Goal: Task Accomplishment & Management: Complete application form

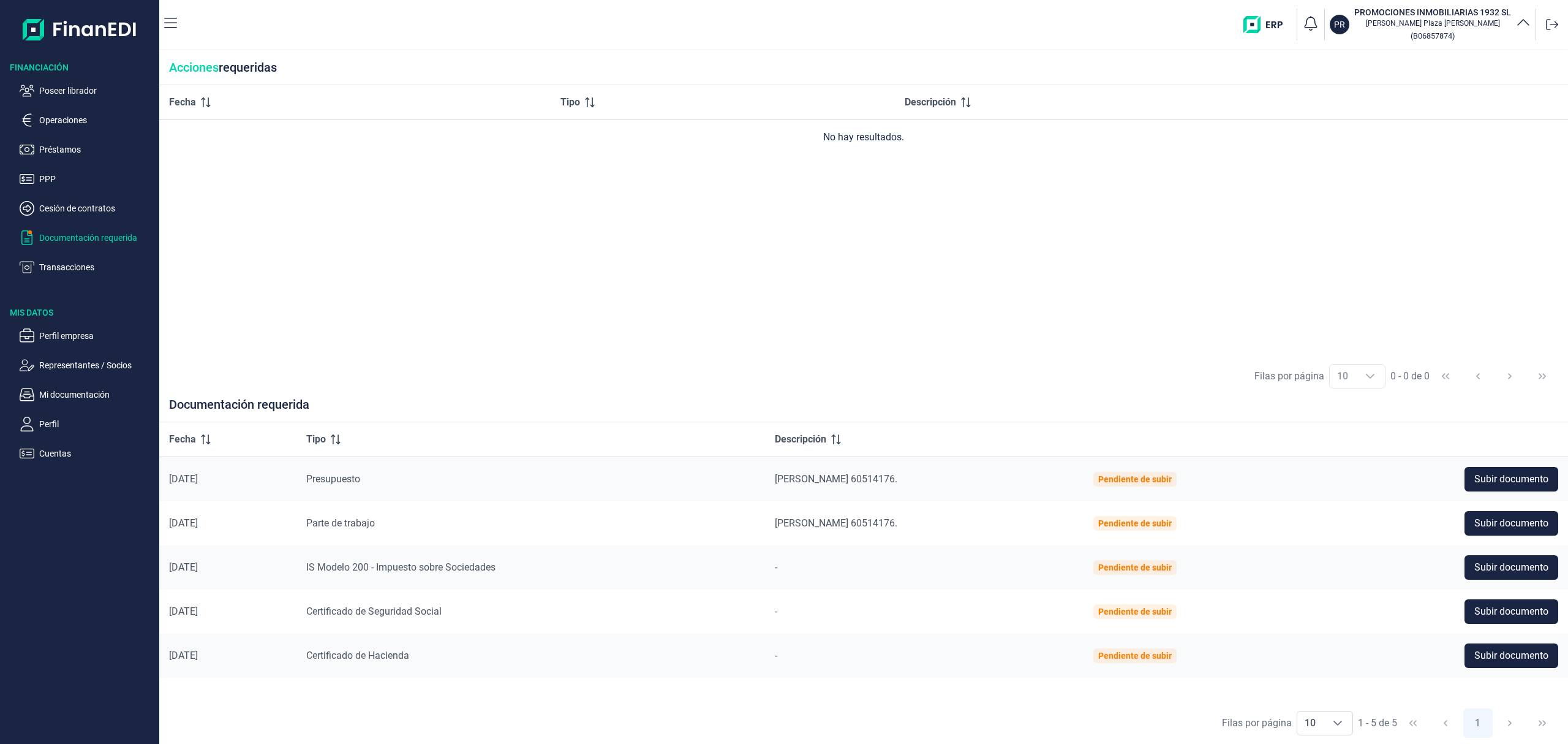
click at [78, 91] on p "Poseer librador" at bounding box center [97, 91] width 115 height 15
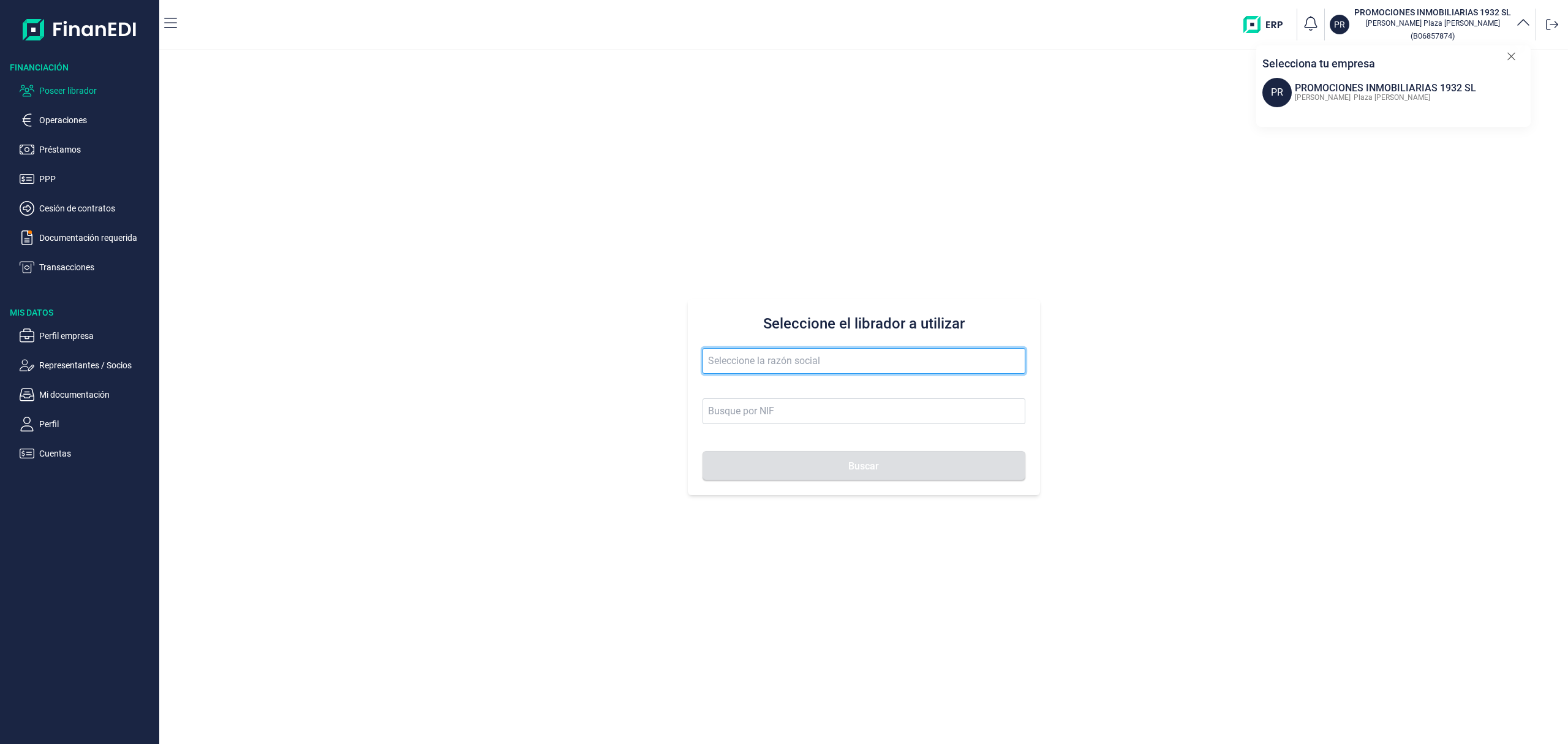
click at [763, 368] on input "text" at bounding box center [863, 361] width 323 height 26
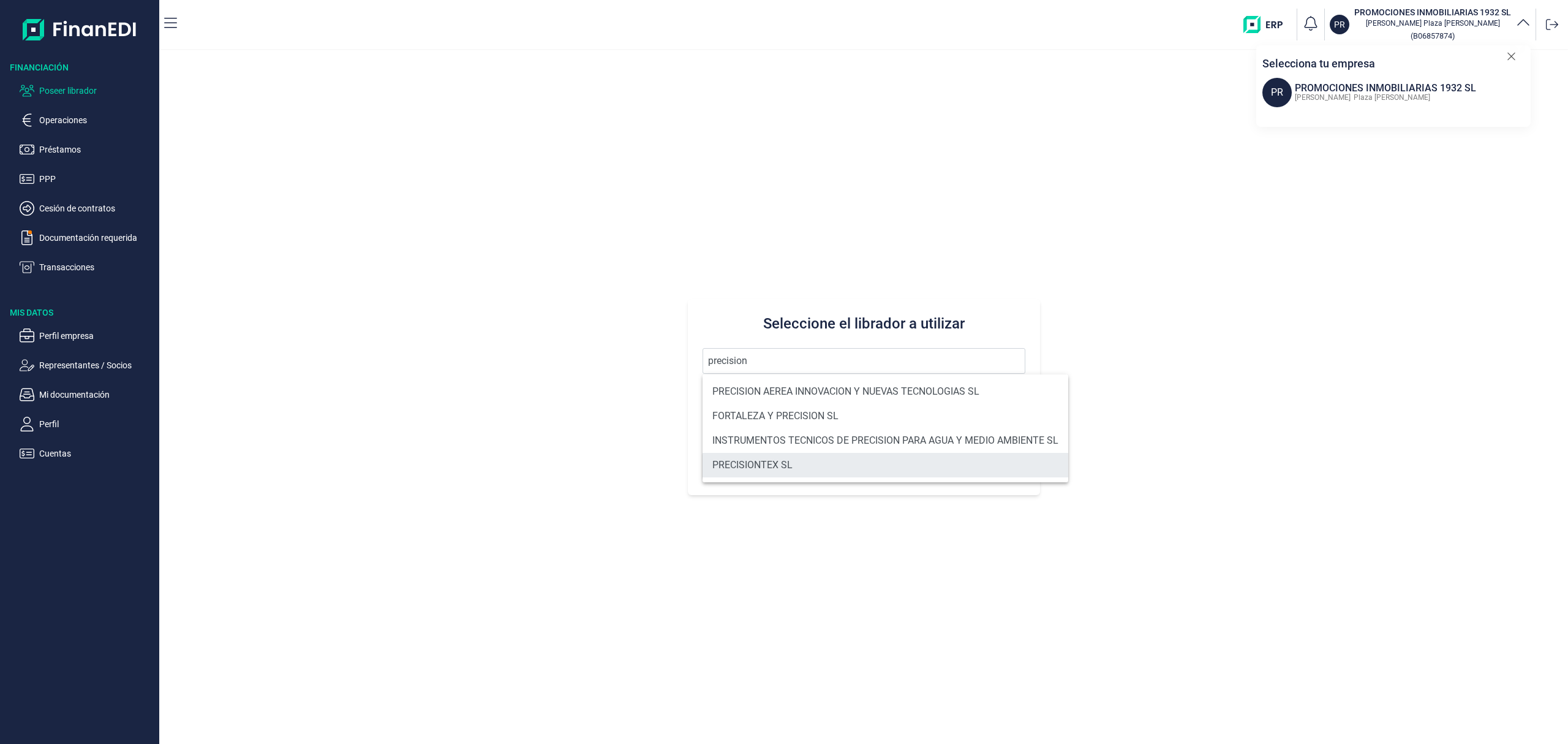
click at [798, 459] on li "PRECISIONTEX SL" at bounding box center [885, 464] width 366 height 24
type input "PRECISIONTEX SL"
type input "B97183255"
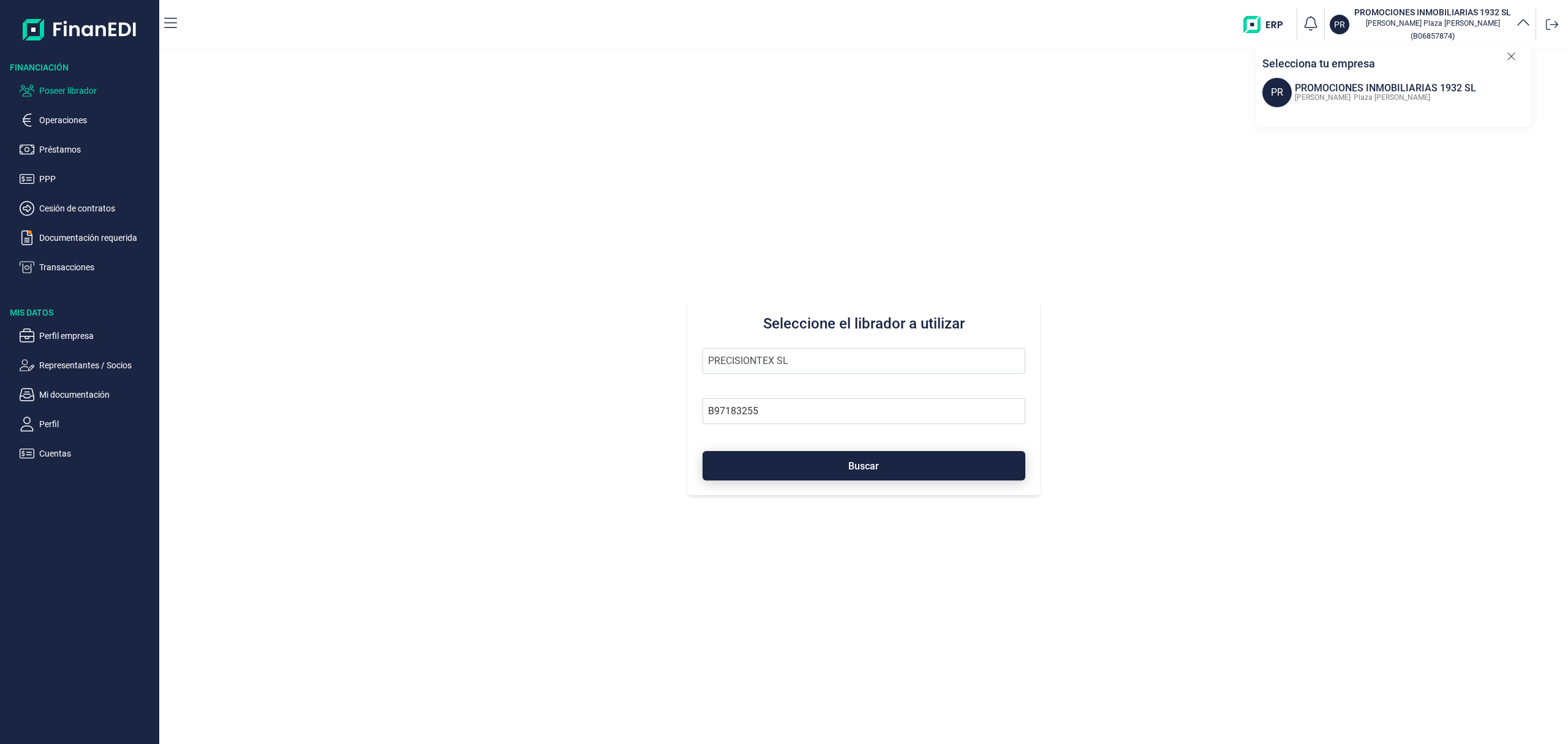
click at [827, 466] on button "Buscar" at bounding box center [863, 466] width 323 height 30
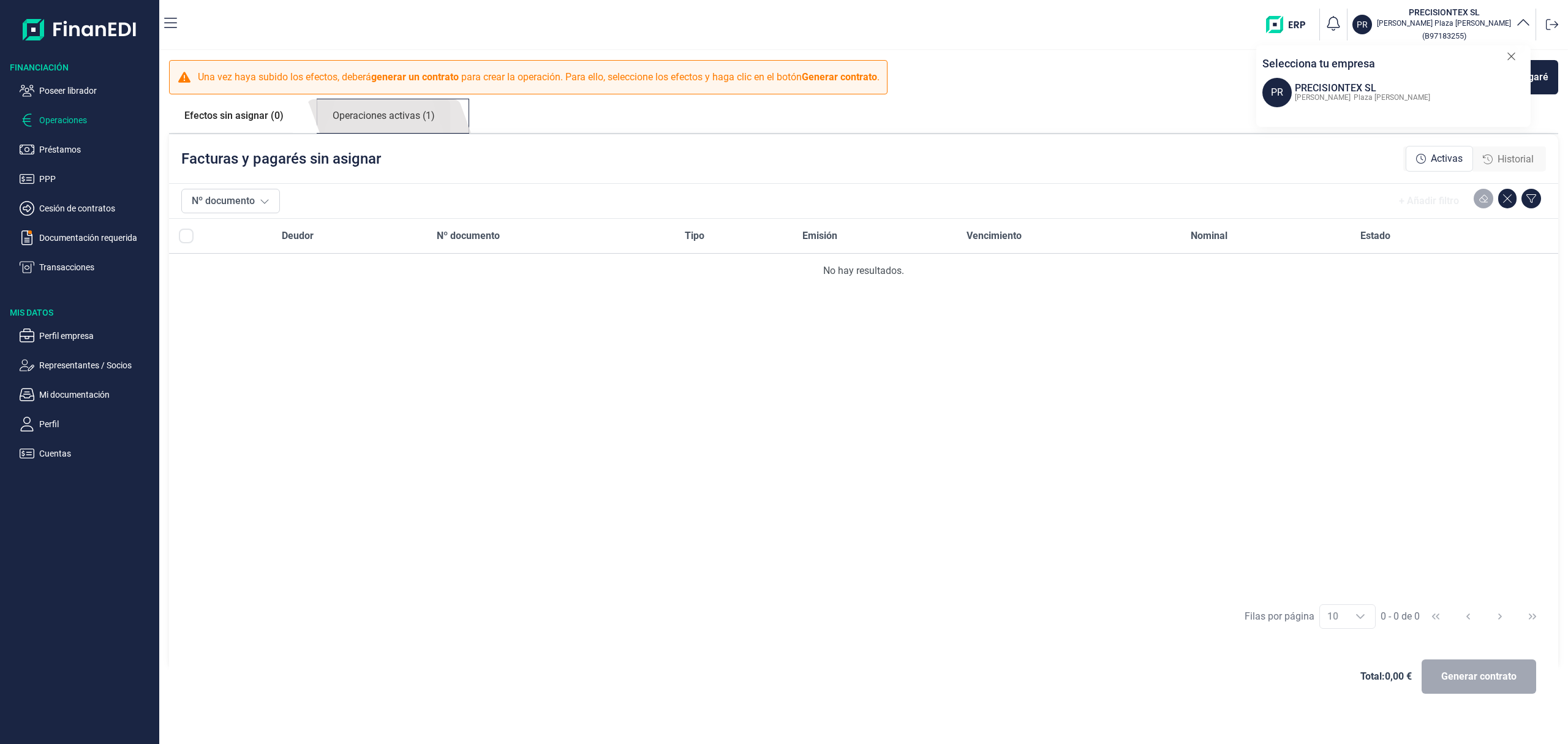
click at [384, 126] on link "Operaciones activas (1)" at bounding box center [384, 116] width 133 height 34
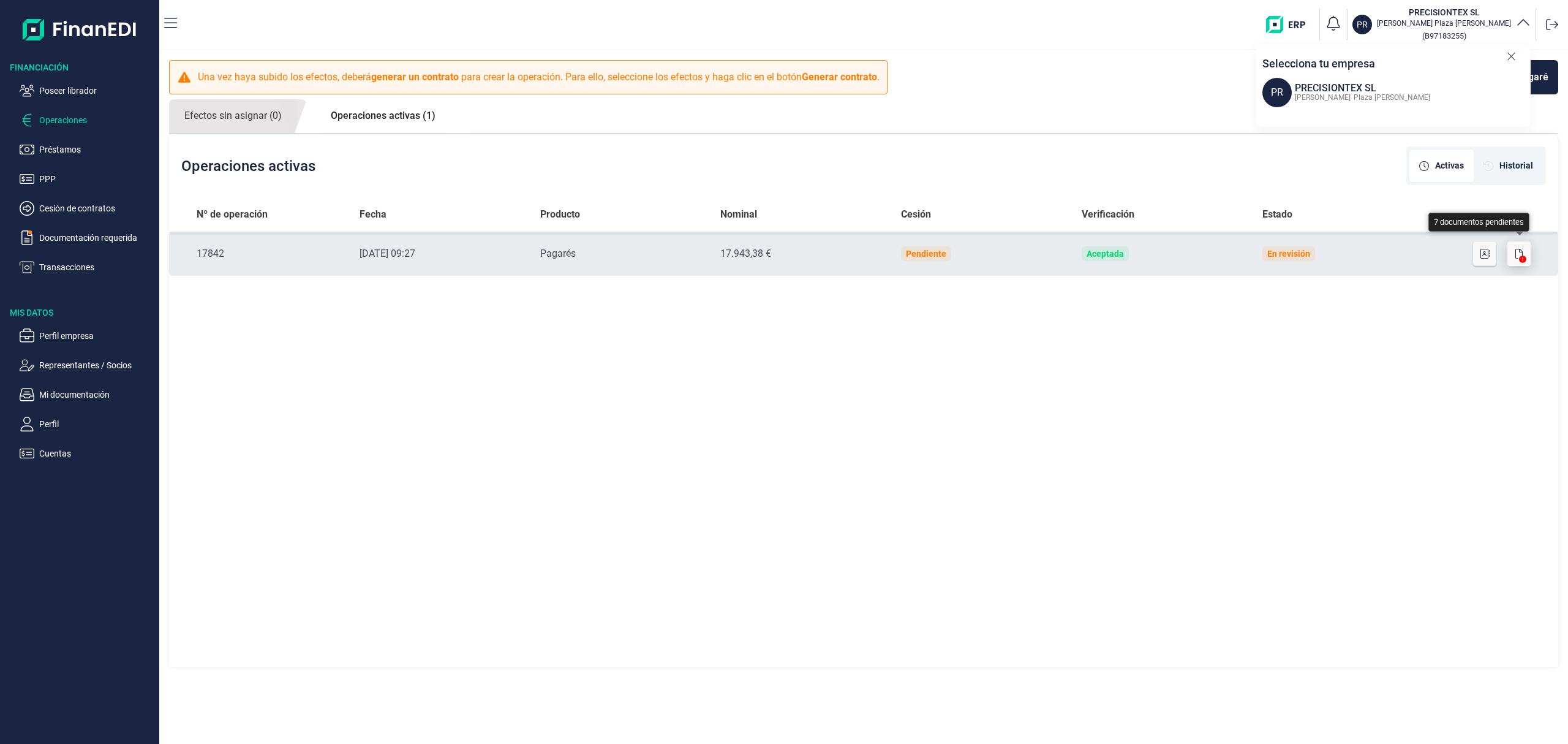
click at [1524, 250] on button "button" at bounding box center [1518, 253] width 23 height 24
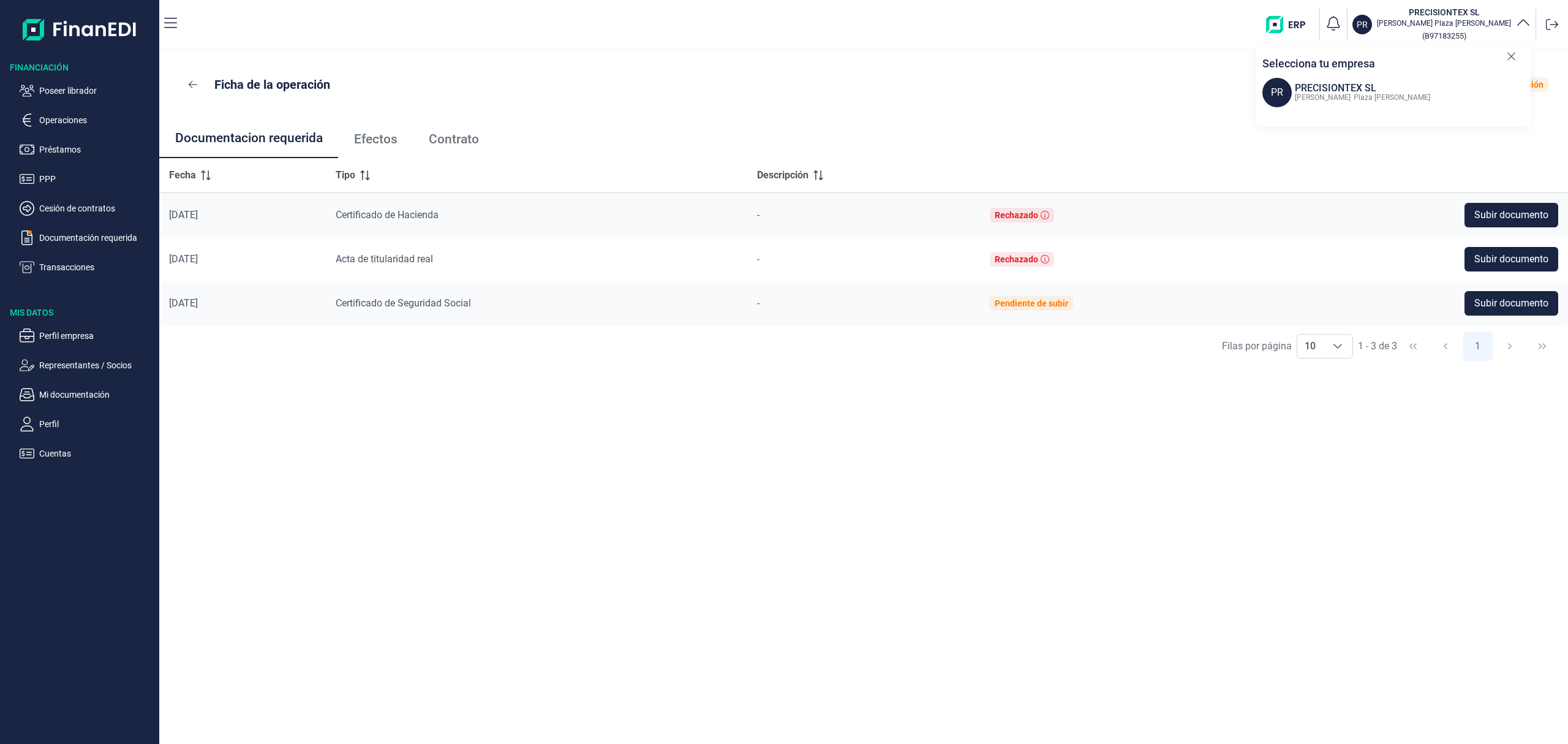
click at [370, 133] on span "Efectos" at bounding box center [376, 139] width 44 height 13
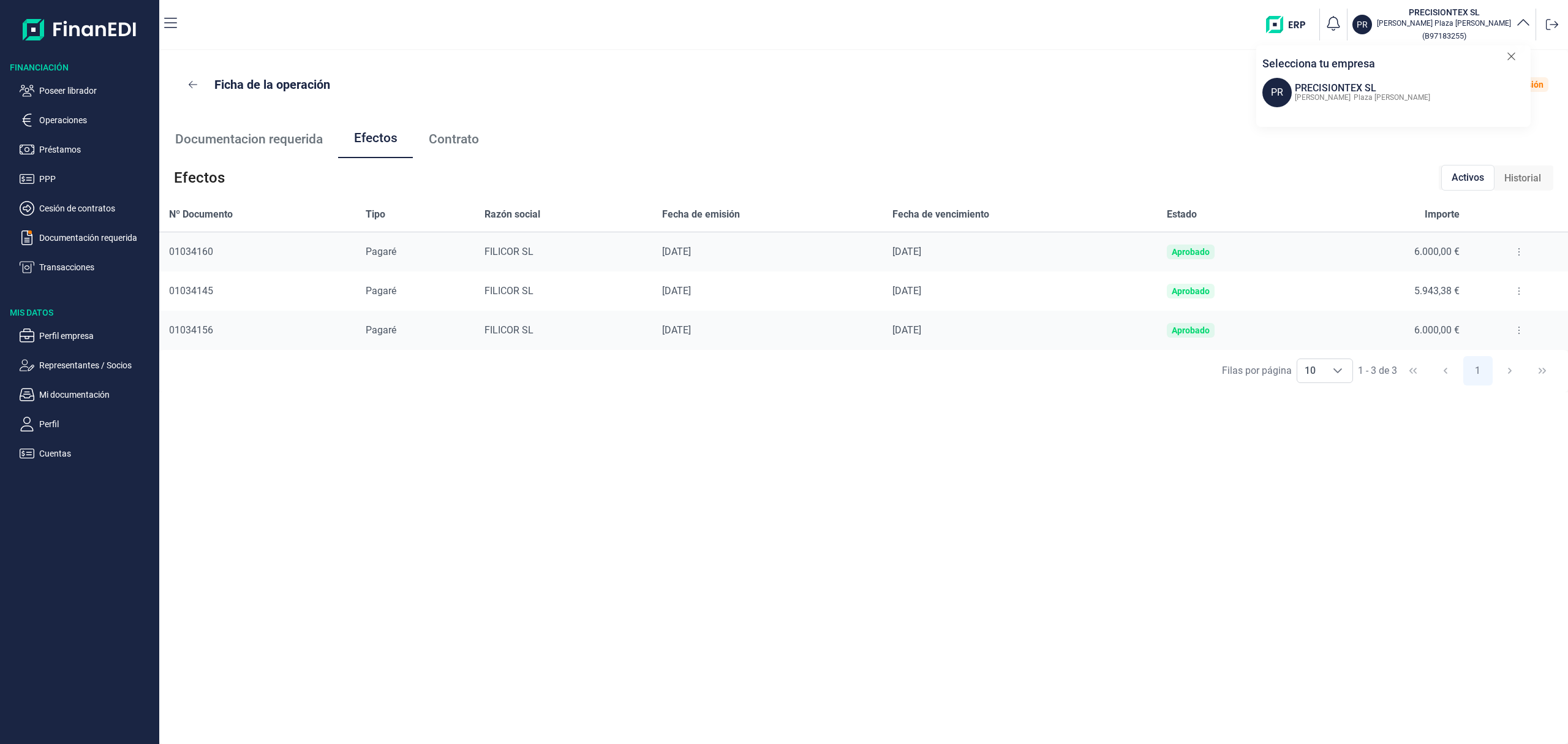
click at [1510, 255] on button at bounding box center [1519, 251] width 22 height 20
click at [1491, 280] on span "Detalles efecto" at bounding box center [1478, 283] width 55 height 13
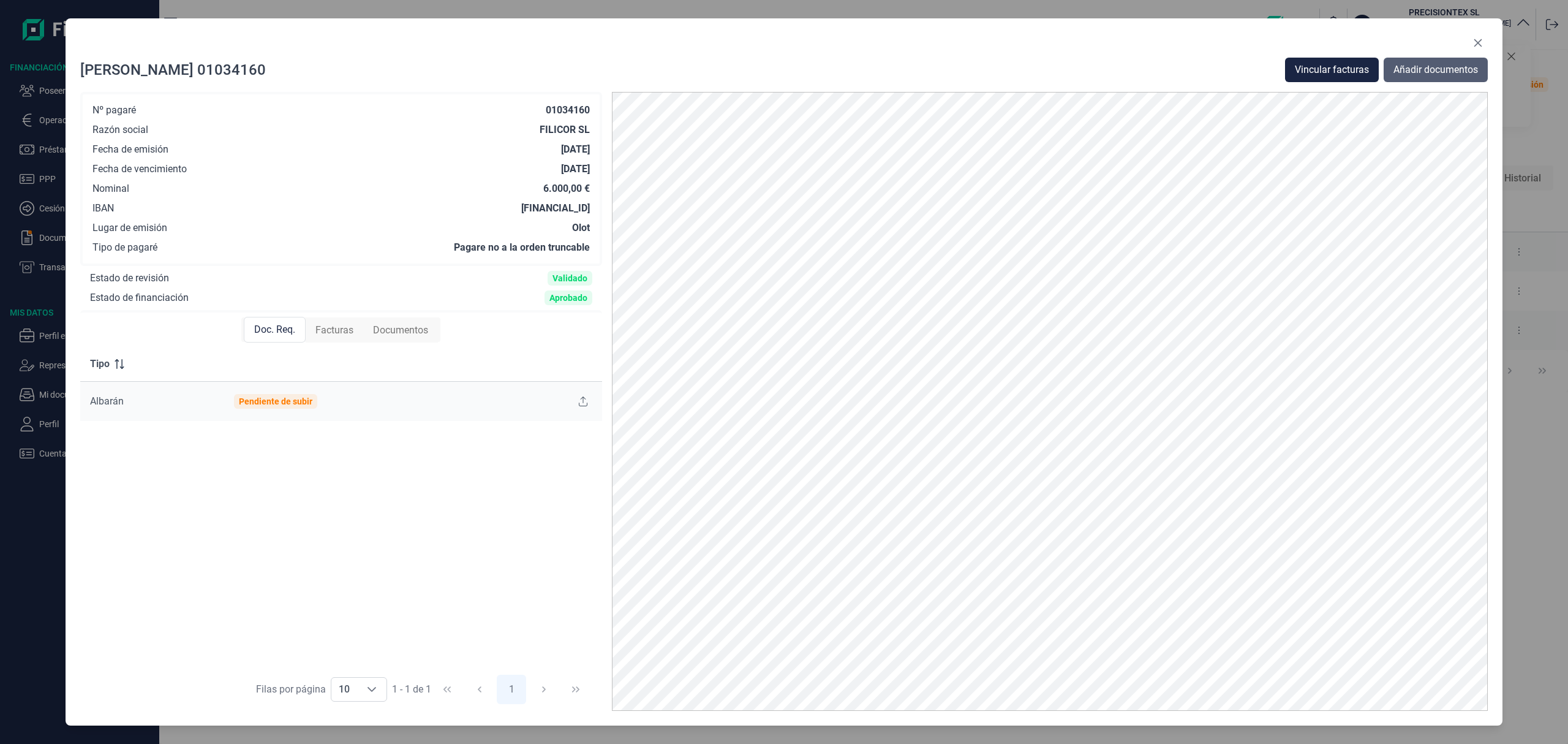
click at [1427, 67] on span "Añadir documentos" at bounding box center [1436, 70] width 84 height 15
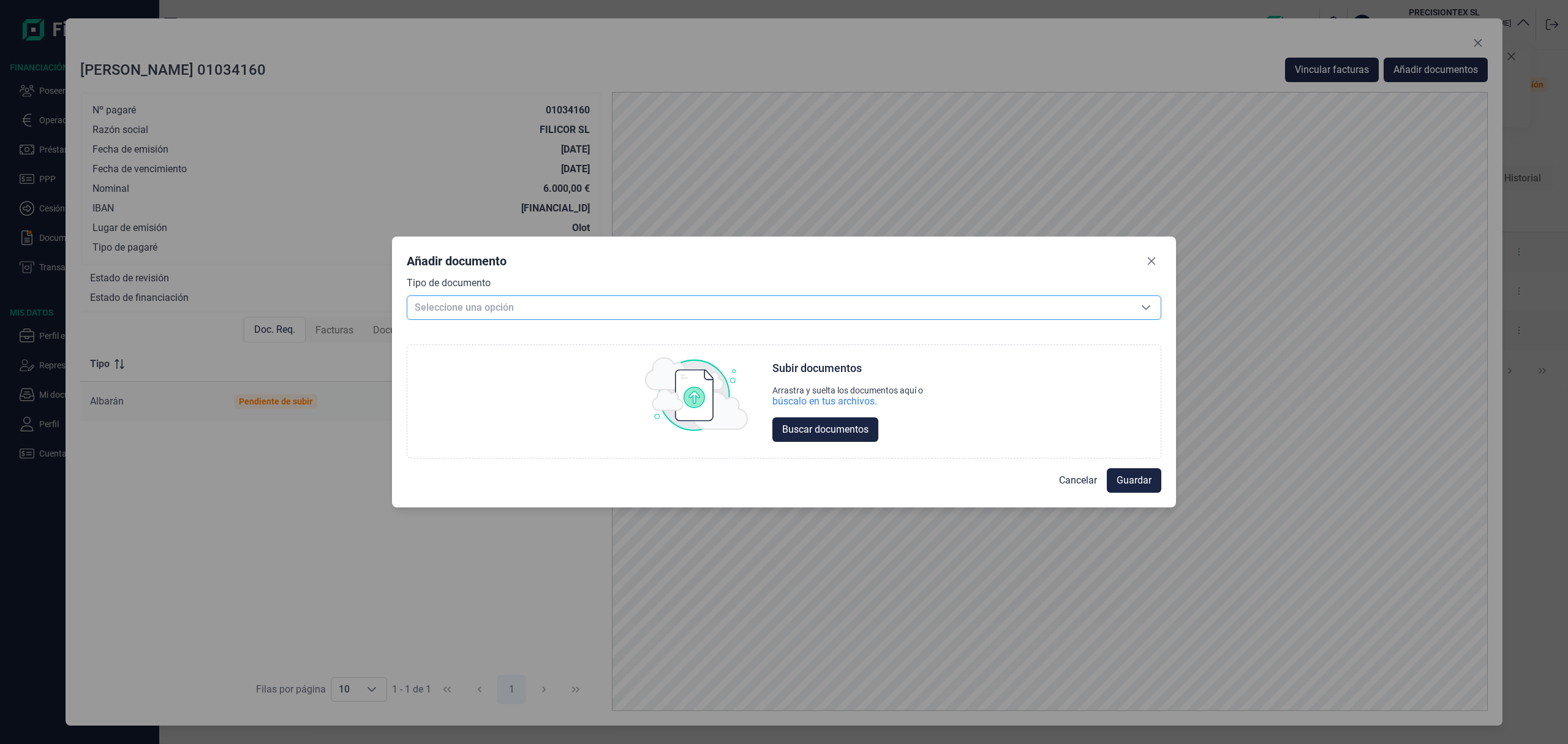
click at [413, 305] on span "Seleccione una opción" at bounding box center [769, 307] width 724 height 23
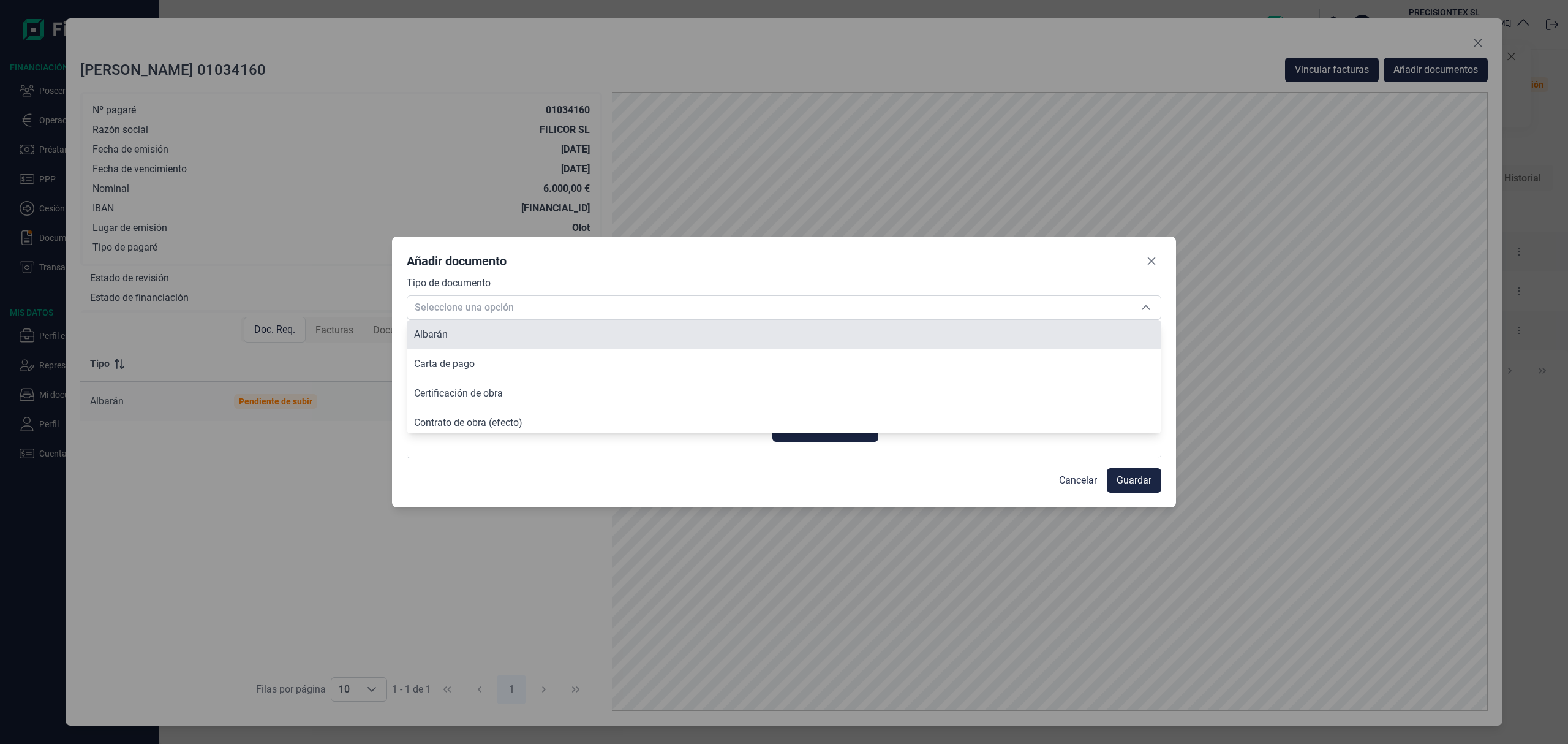
click at [447, 328] on span "Albarán" at bounding box center [431, 334] width 34 height 12
type input "Albarán"
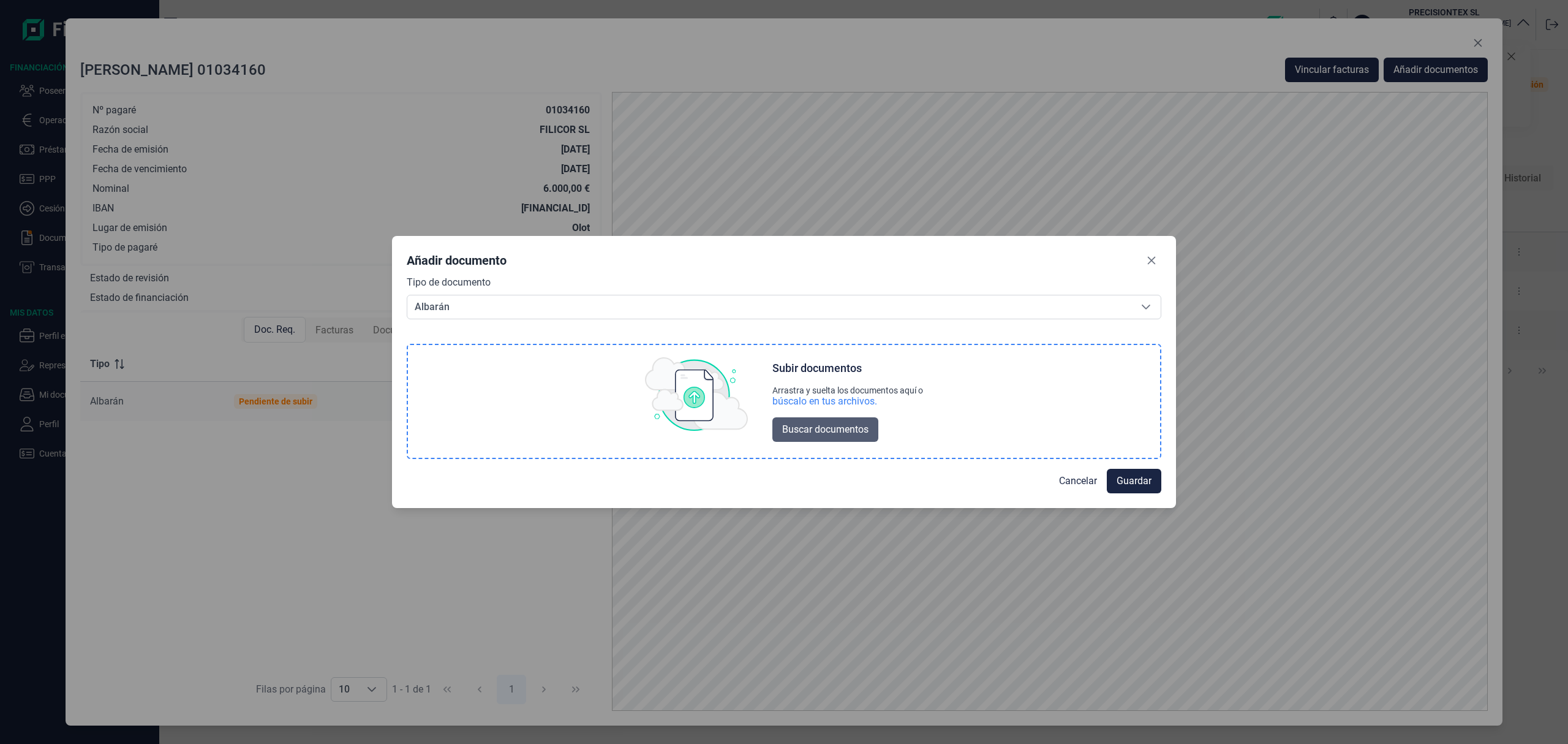
click at [811, 430] on span "Buscar documentos" at bounding box center [825, 430] width 86 height 15
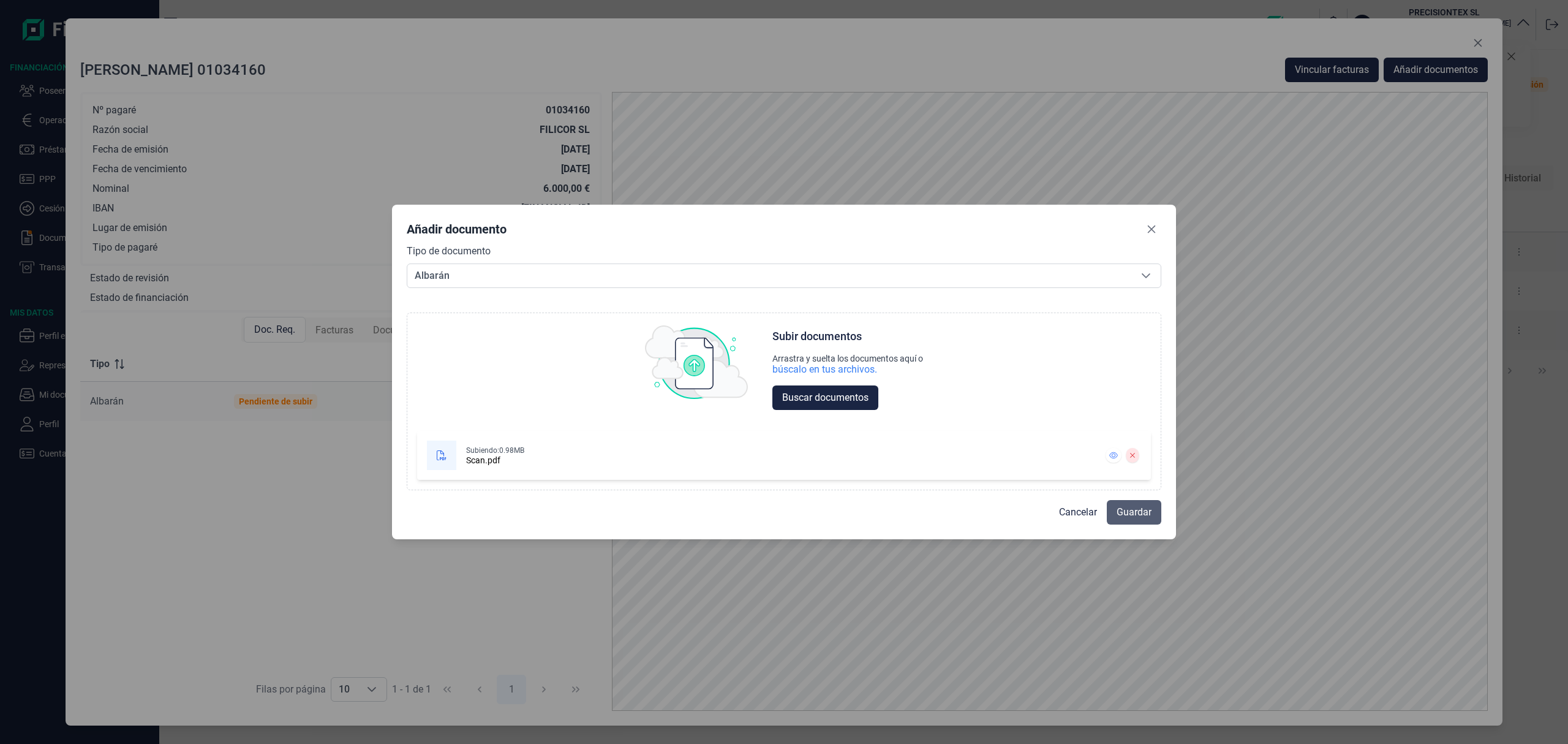
click at [1125, 508] on span "Guardar" at bounding box center [1134, 513] width 35 height 15
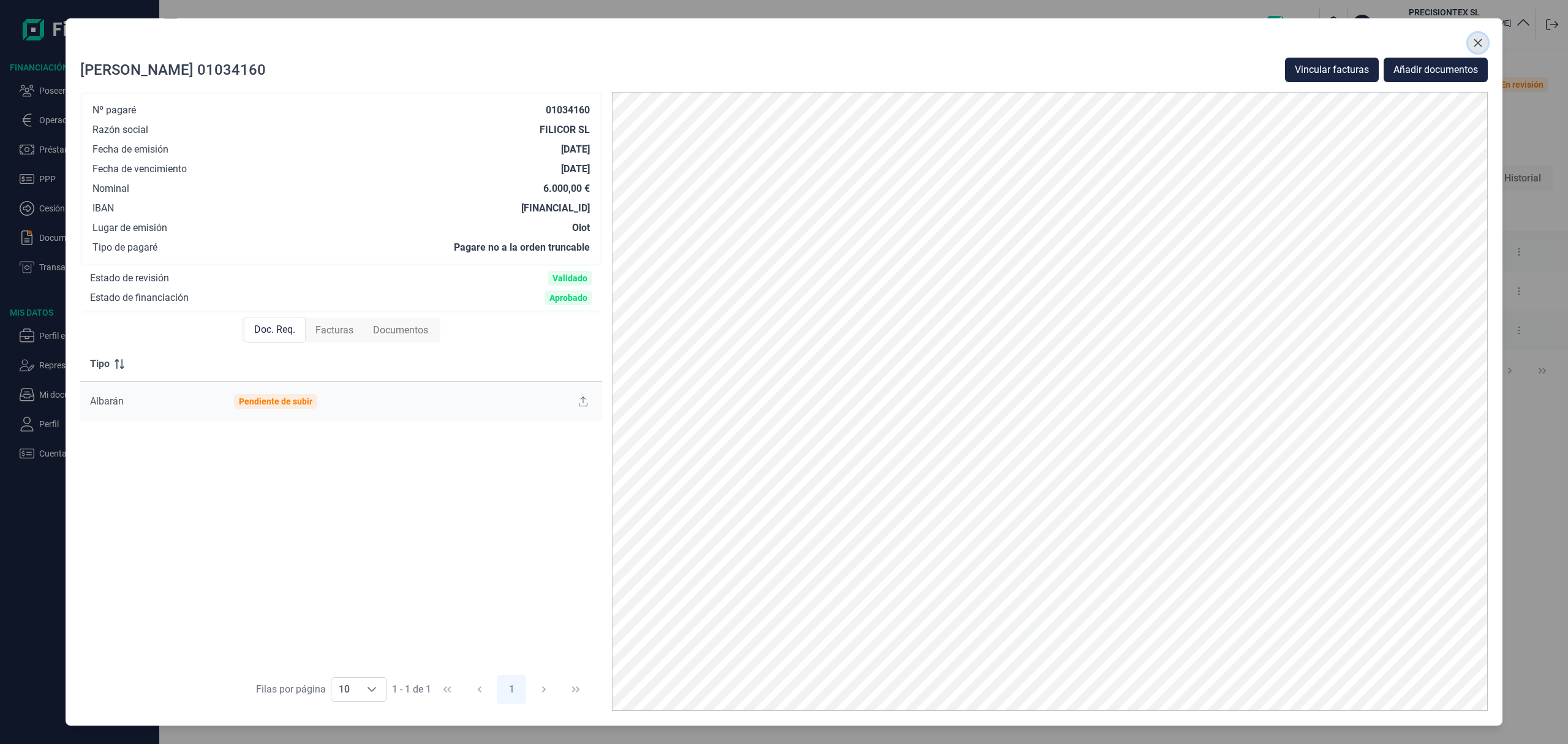
click at [1478, 39] on icon "Close" at bounding box center [1478, 42] width 10 height 10
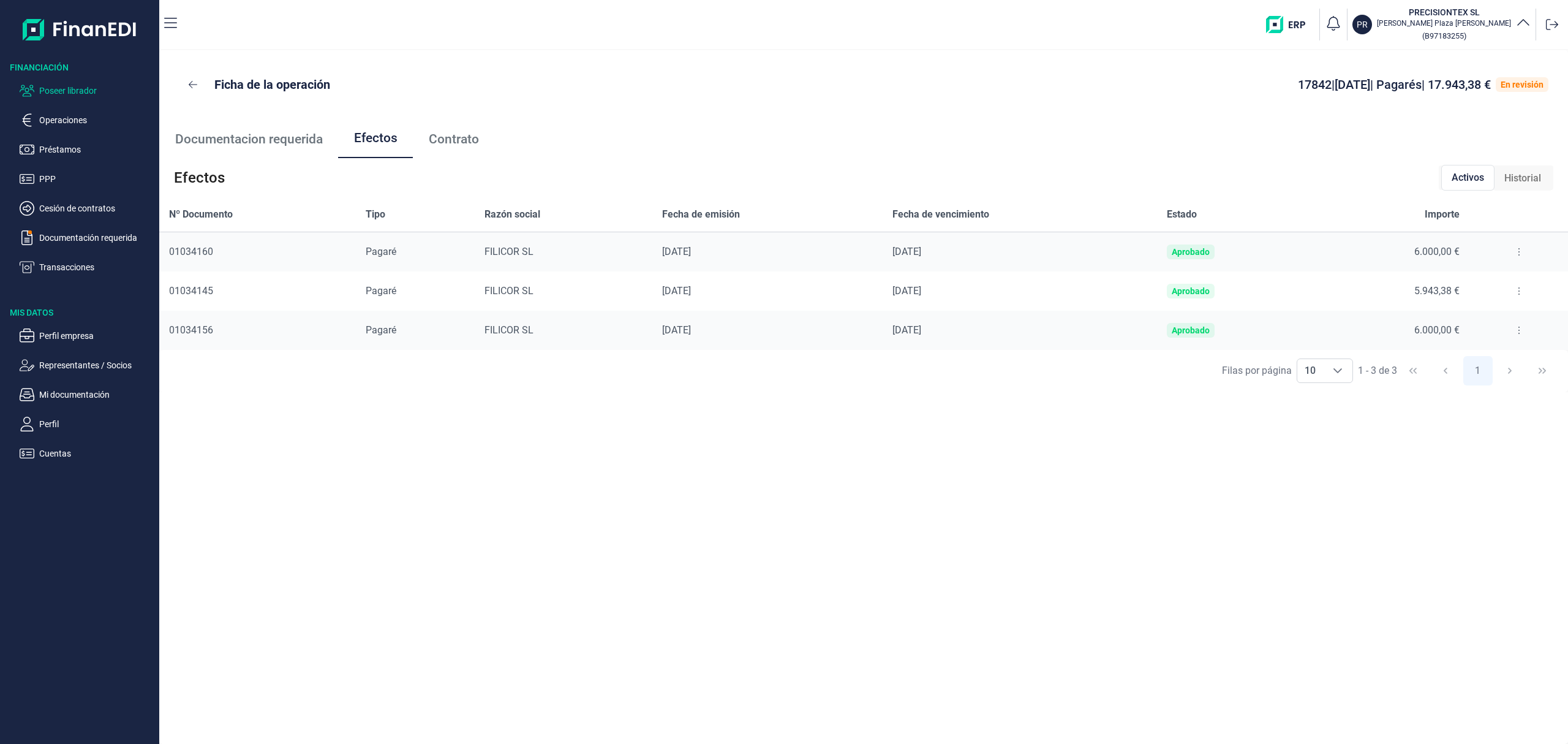
click at [69, 91] on p "Poseer librador" at bounding box center [97, 91] width 115 height 15
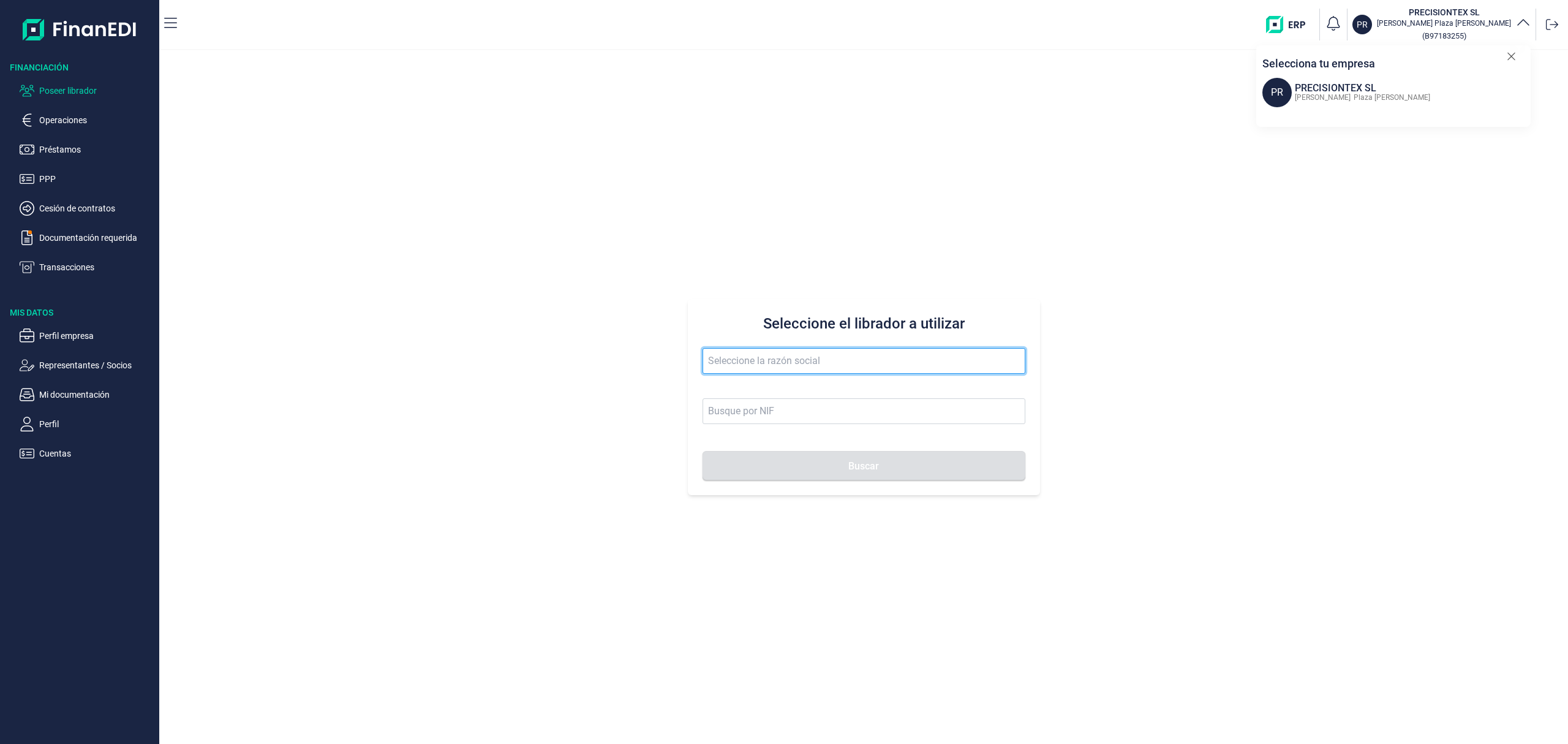
click at [742, 359] on input "text" at bounding box center [863, 361] width 323 height 26
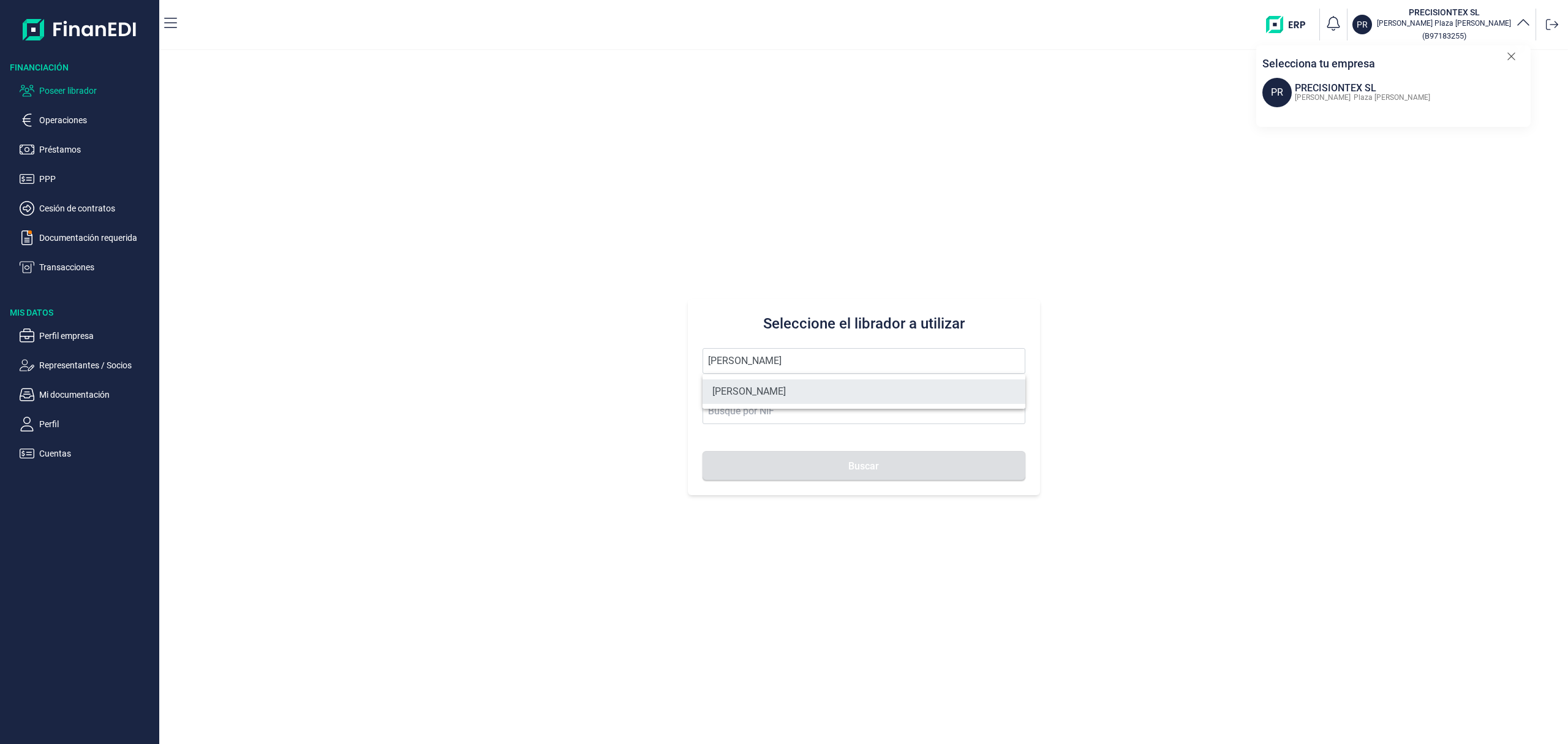
click at [772, 388] on li "[PERSON_NAME]" at bounding box center [863, 391] width 323 height 24
type input "[PERSON_NAME]"
type input "75931982N"
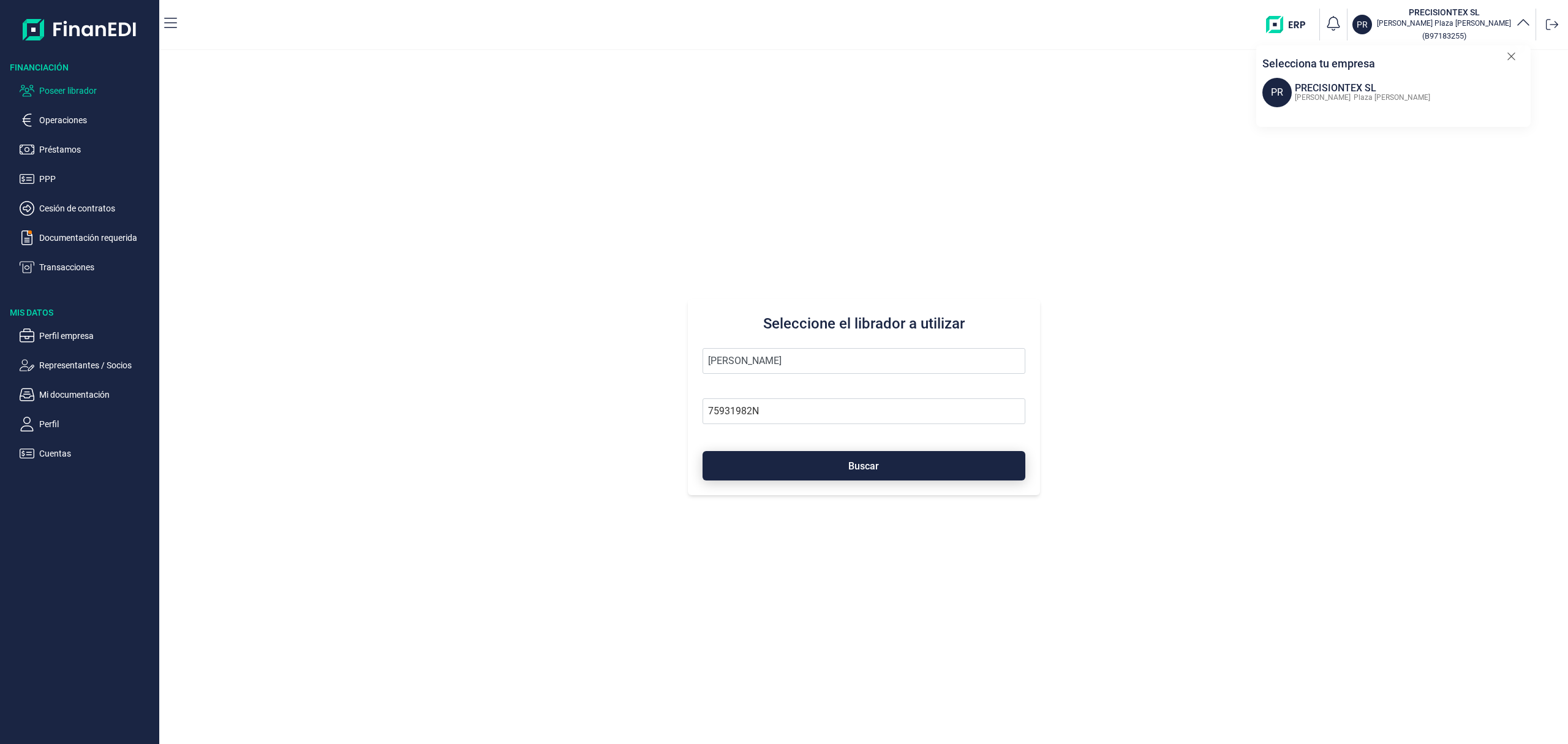
click at [831, 466] on button "Buscar" at bounding box center [863, 466] width 323 height 30
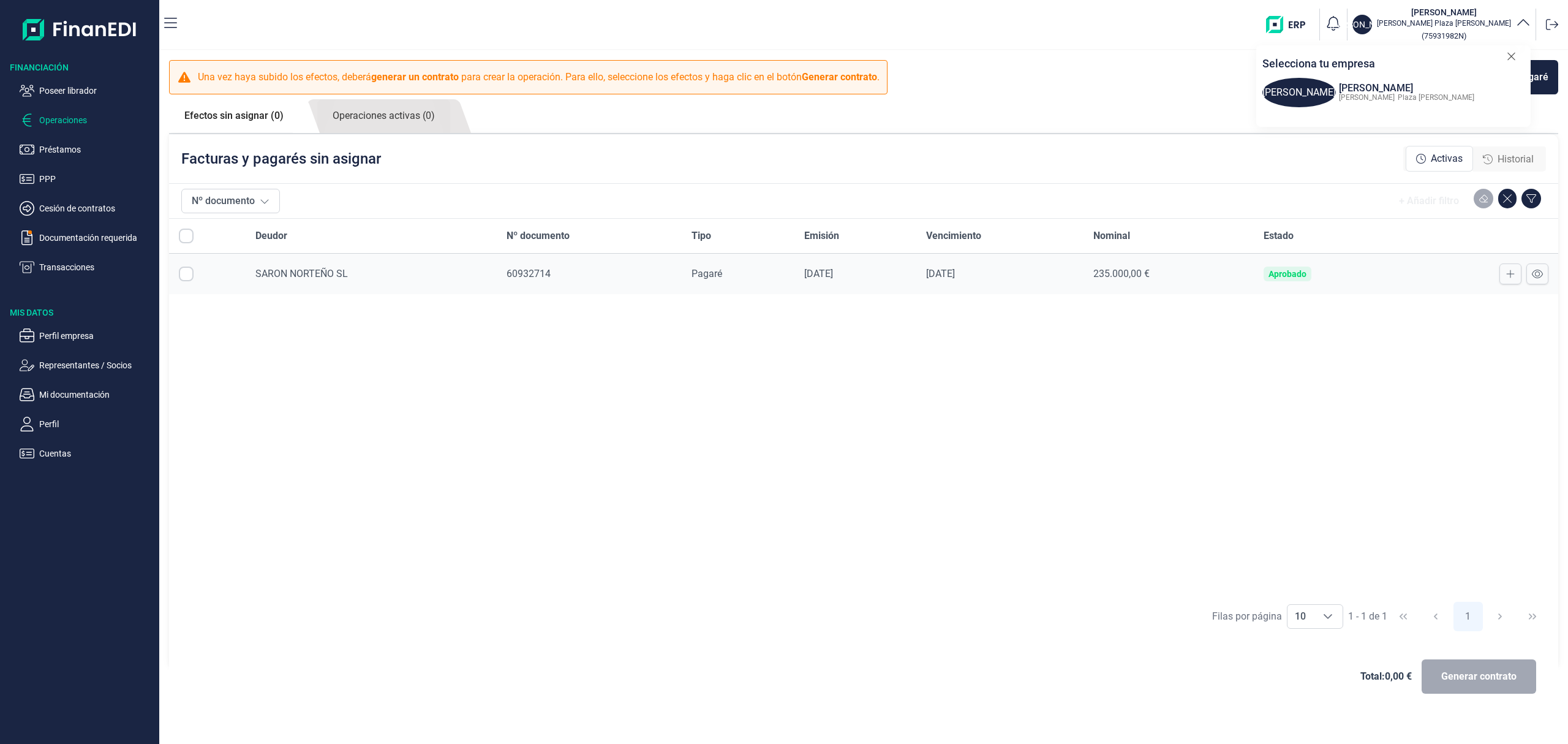
checkbox input "true"
click at [1510, 58] on icon at bounding box center [1511, 56] width 7 height 7
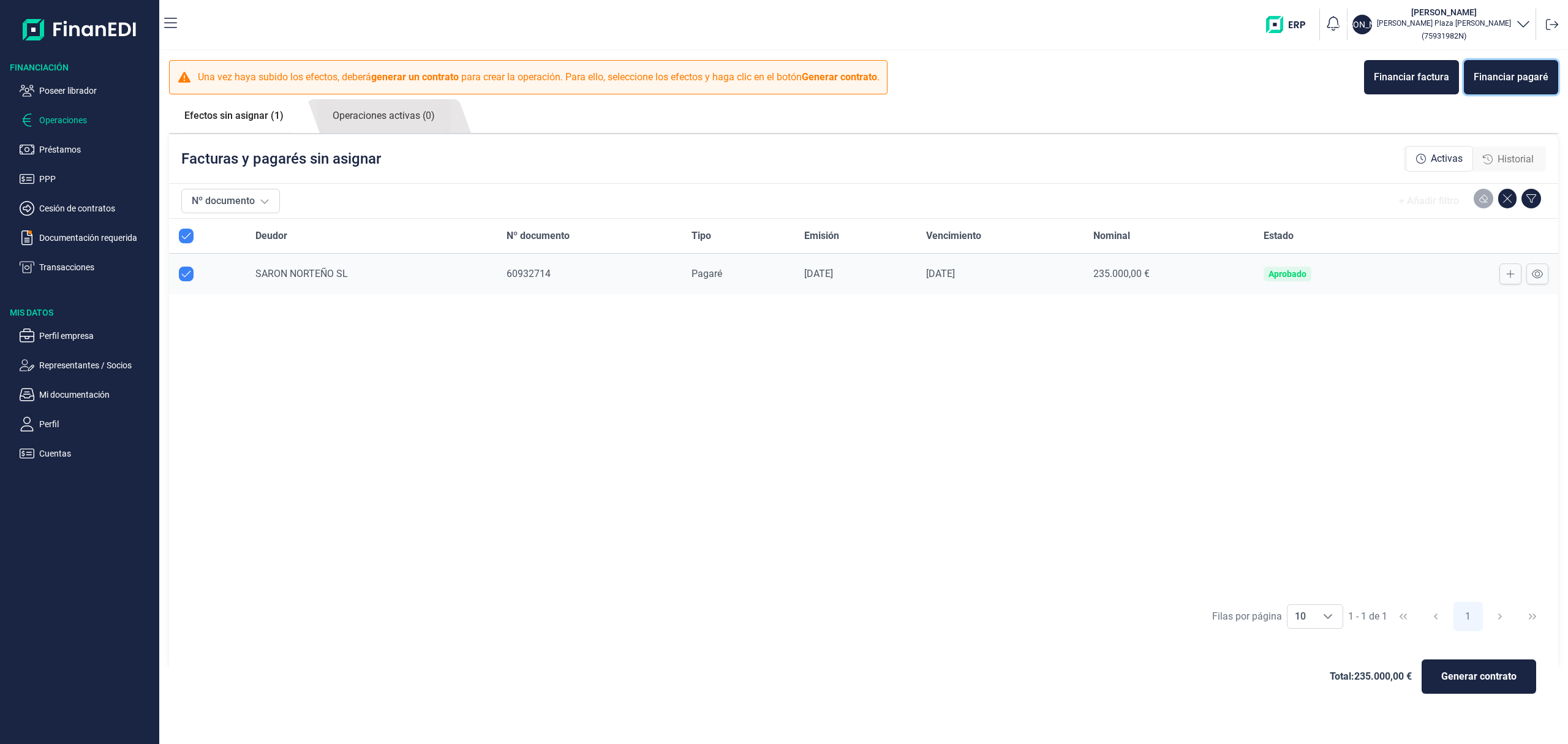
click at [1529, 77] on div "Financiar pagaré" at bounding box center [1511, 77] width 75 height 15
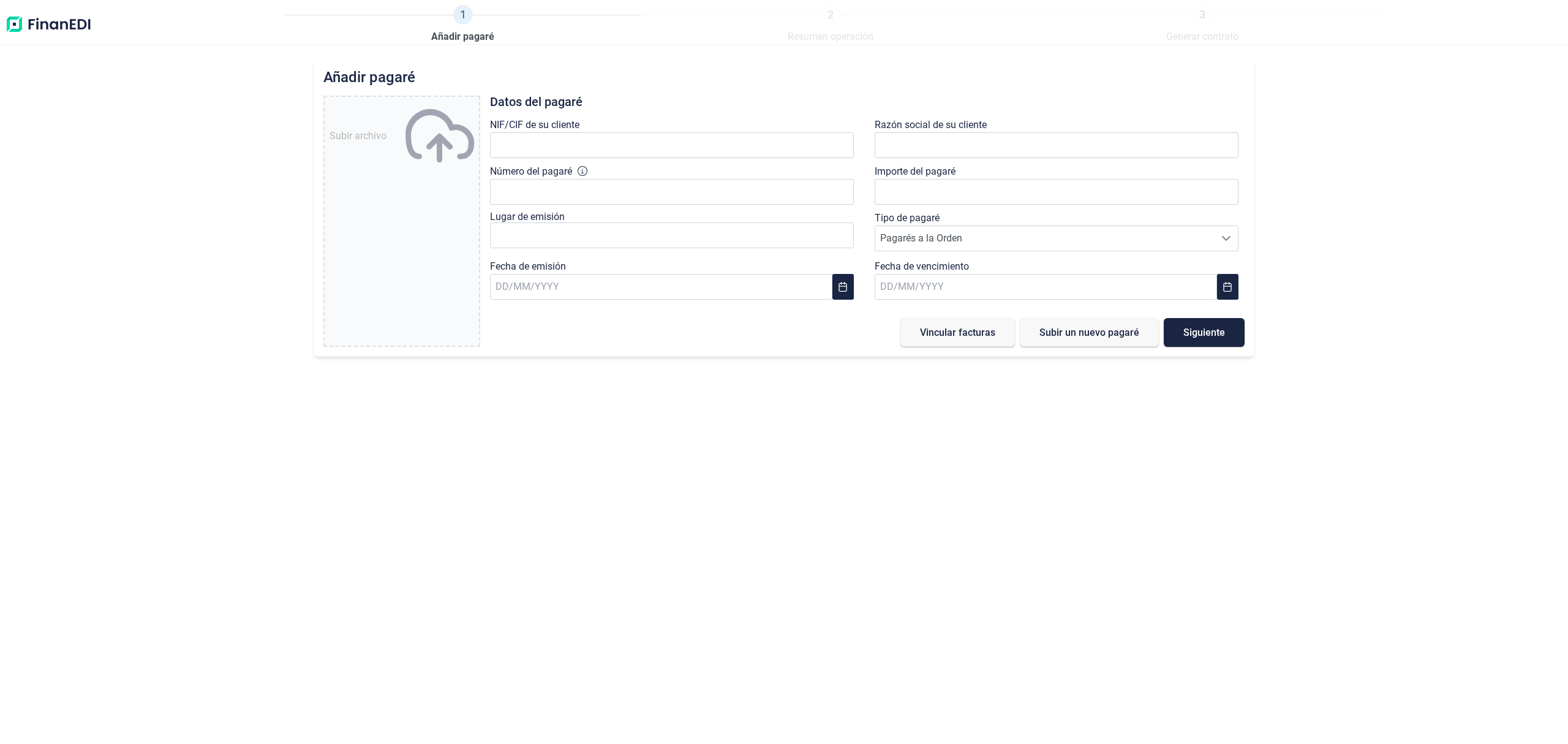
type input "0,00 €"
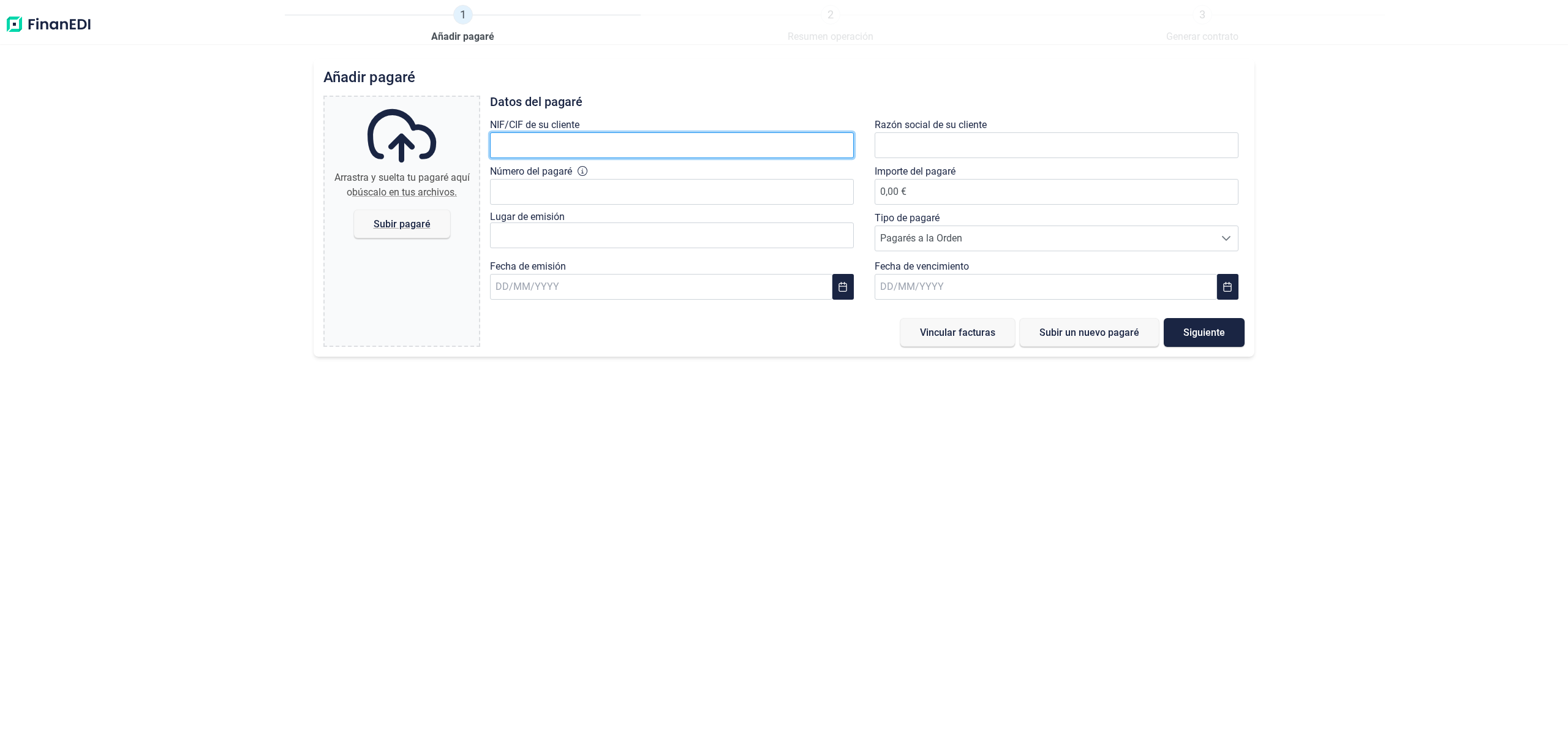
click at [664, 148] on input "text" at bounding box center [672, 145] width 364 height 26
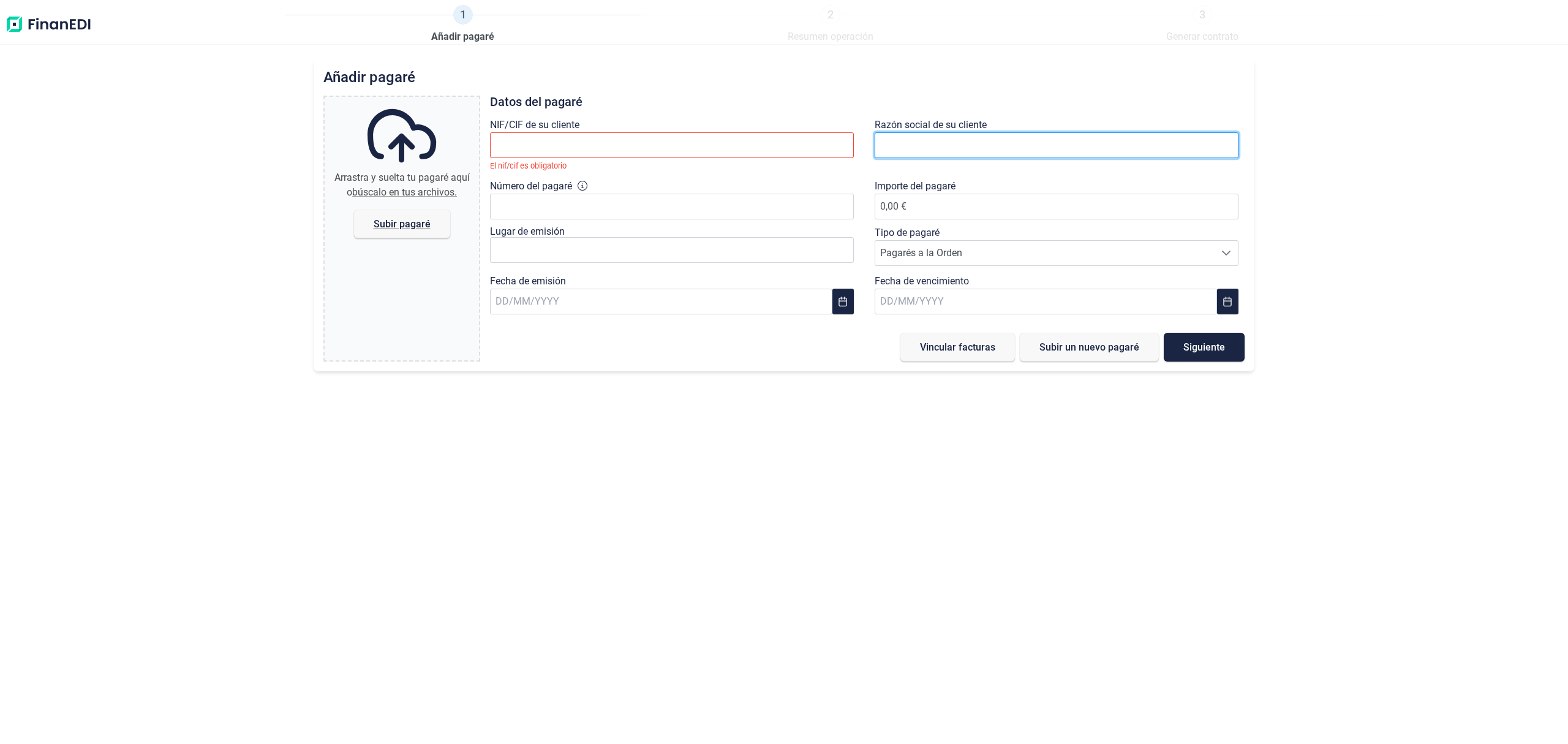
click at [917, 140] on input "text" at bounding box center [1056, 145] width 364 height 26
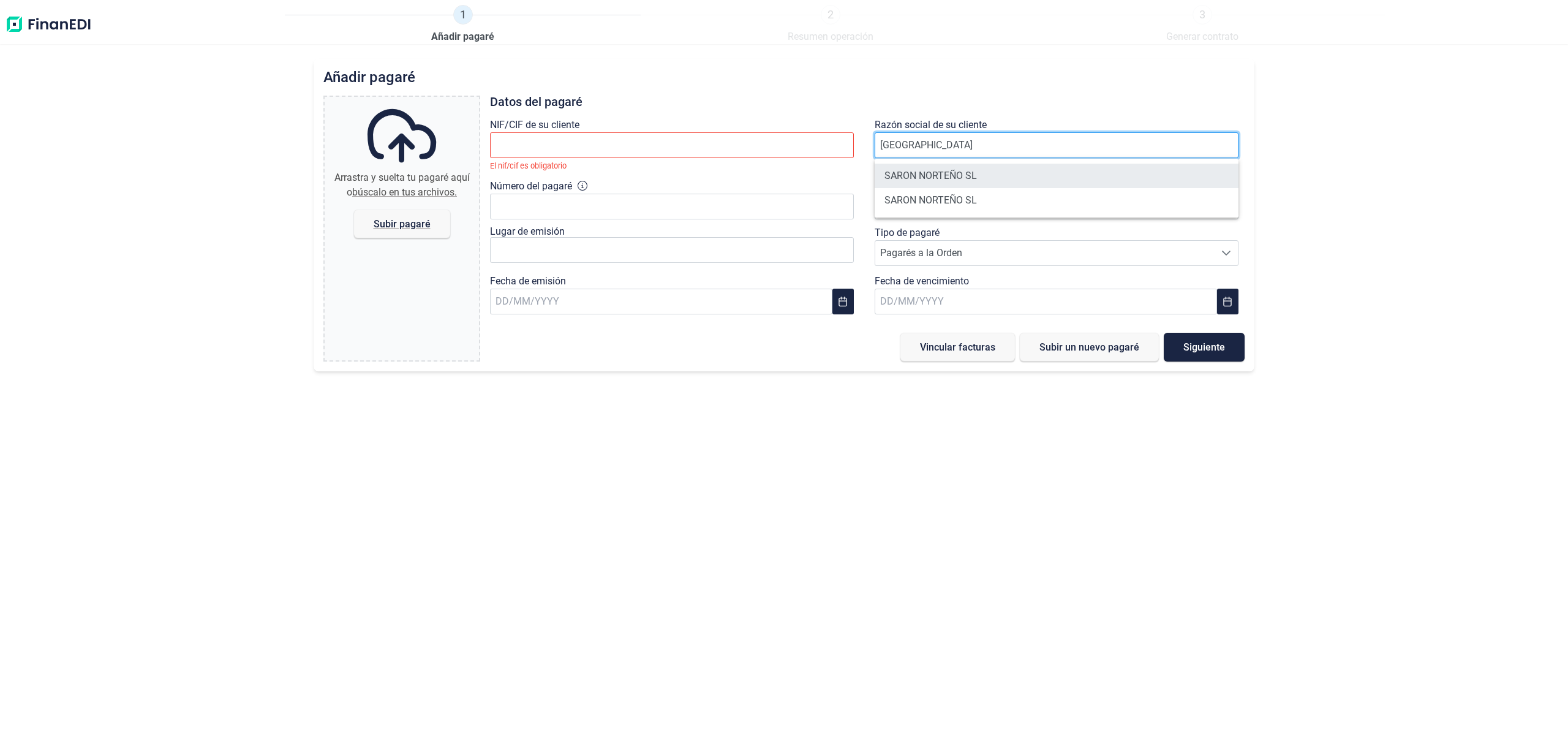
type input "[GEOGRAPHIC_DATA]"
click at [962, 174] on li "SARON NORTEÑO SL" at bounding box center [1056, 175] width 364 height 24
type input "B56680069"
type input "SARON NORTEÑO SL"
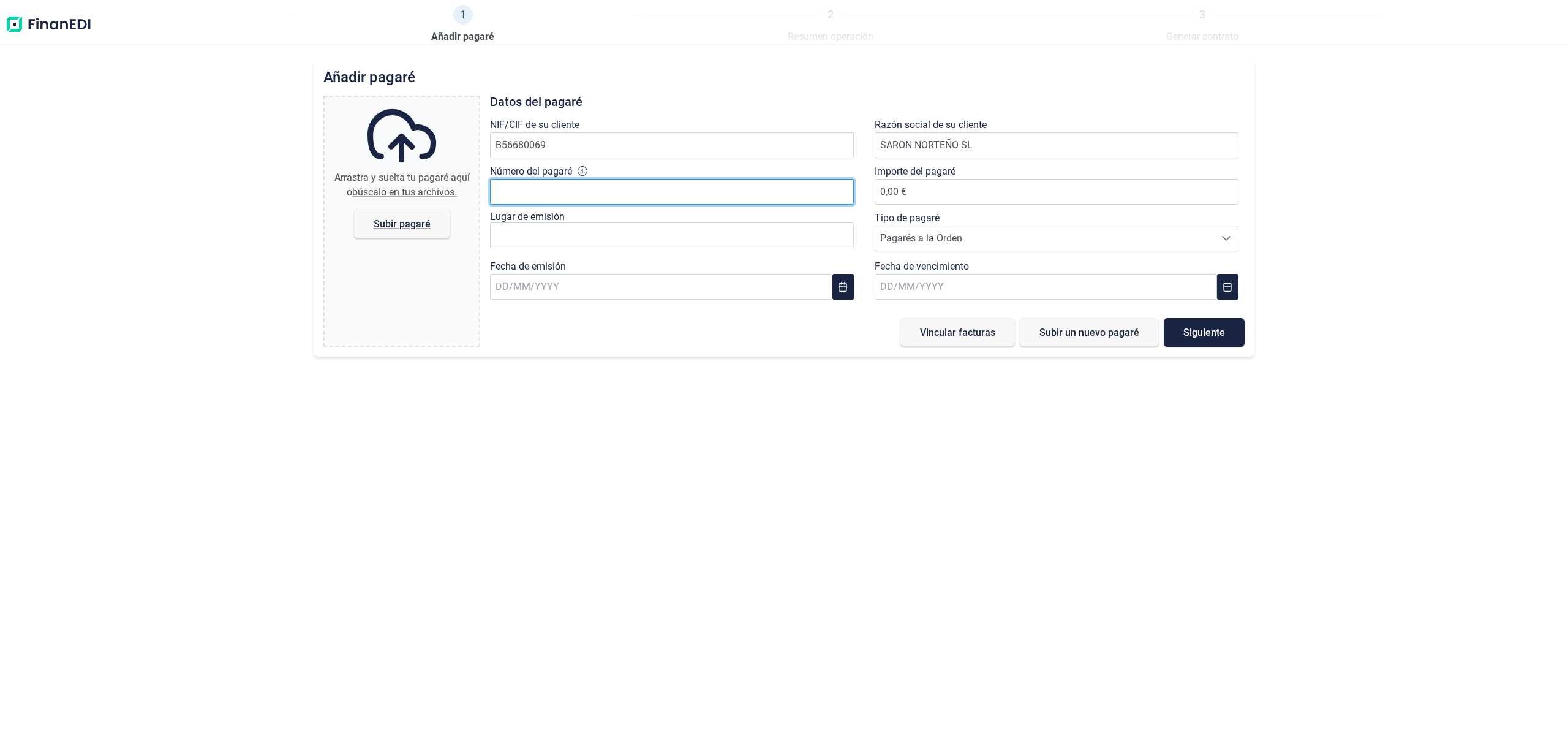
click at [564, 194] on input "Número del pagaré" at bounding box center [672, 192] width 364 height 26
type input "62678072"
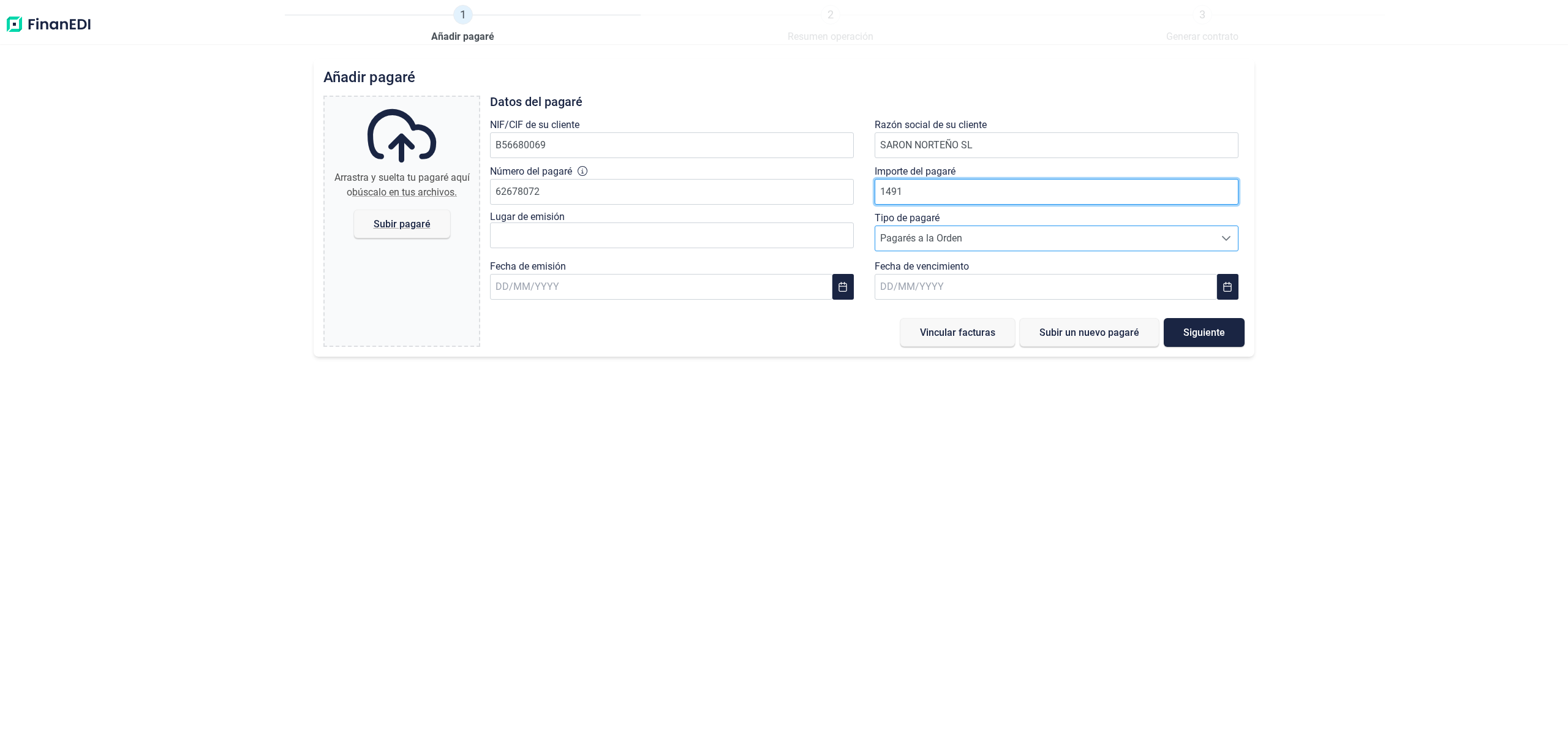
type input "14913"
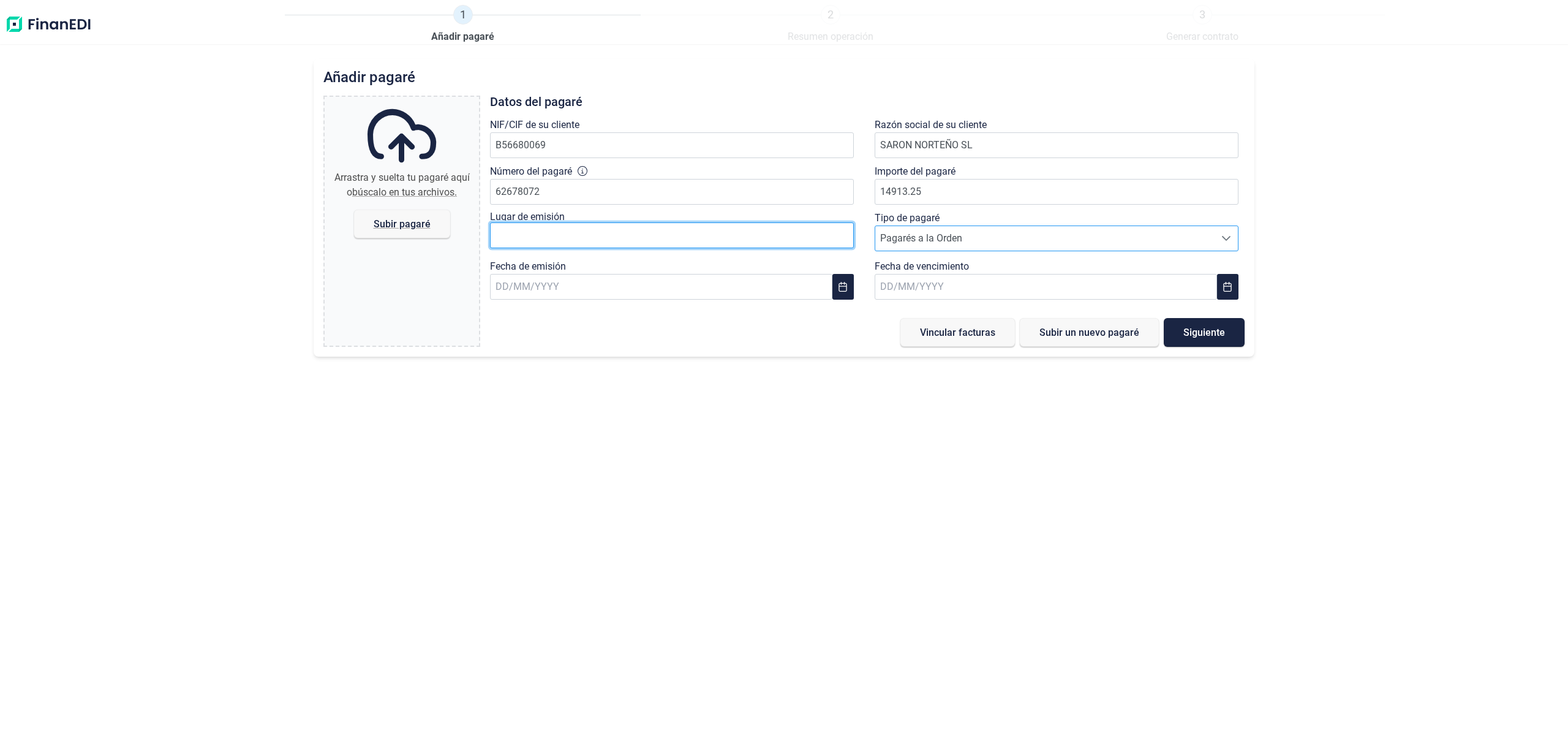
type input "14.913,25 €"
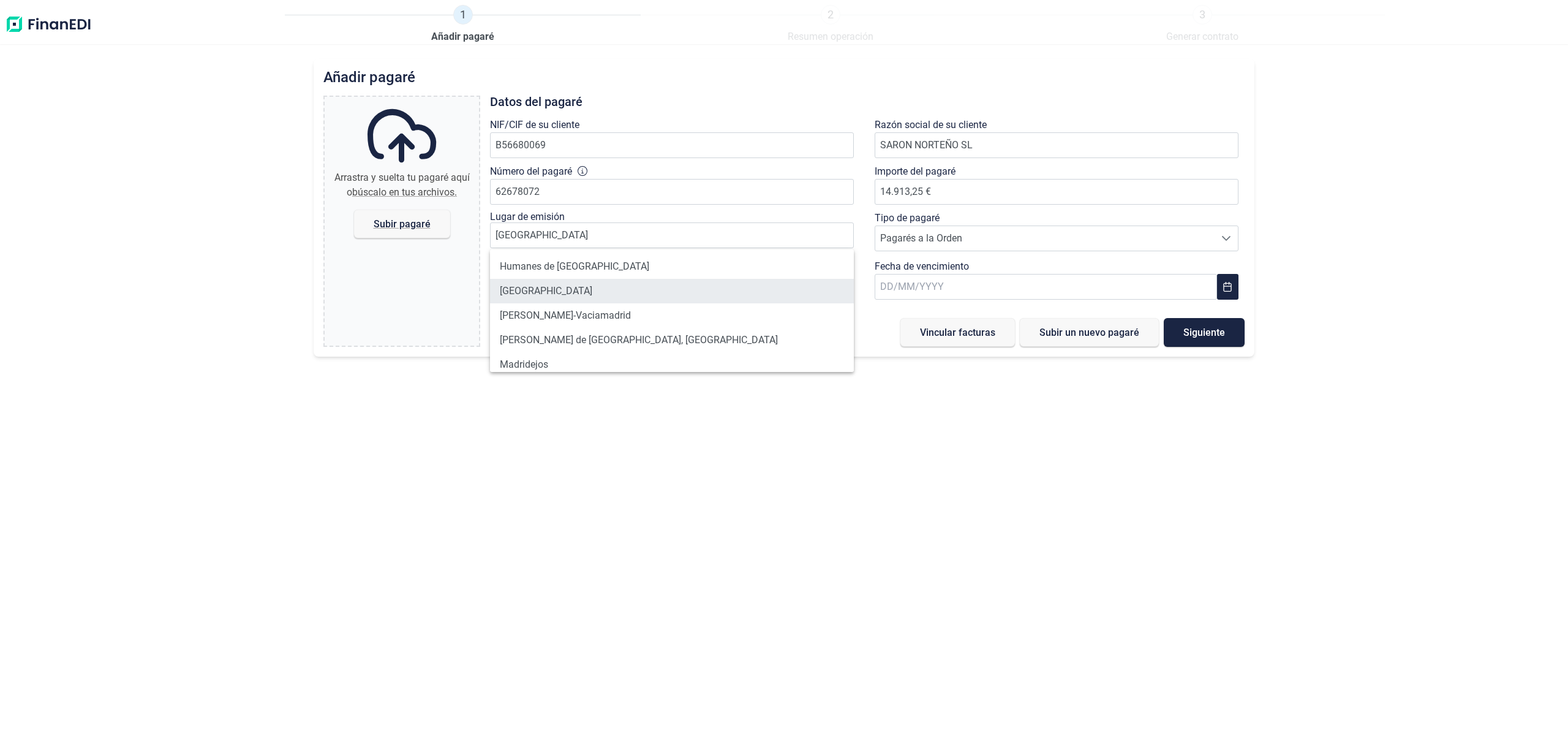
click at [532, 283] on li "[GEOGRAPHIC_DATA]" at bounding box center [672, 291] width 364 height 24
type input "[GEOGRAPHIC_DATA]"
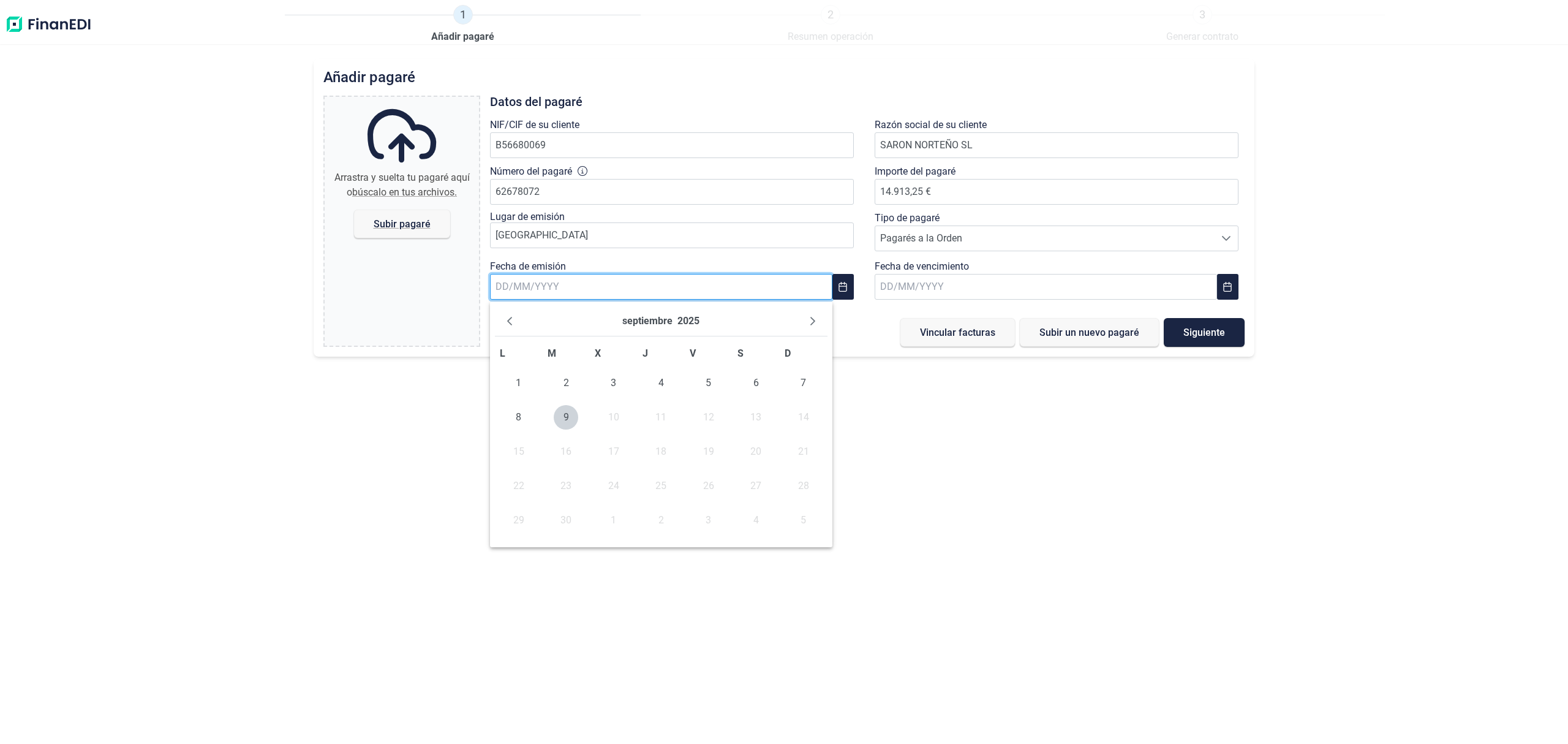
click at [641, 280] on input "text" at bounding box center [661, 286] width 342 height 26
click at [520, 413] on span "8" at bounding box center [518, 417] width 24 height 24
type input "[DATE]"
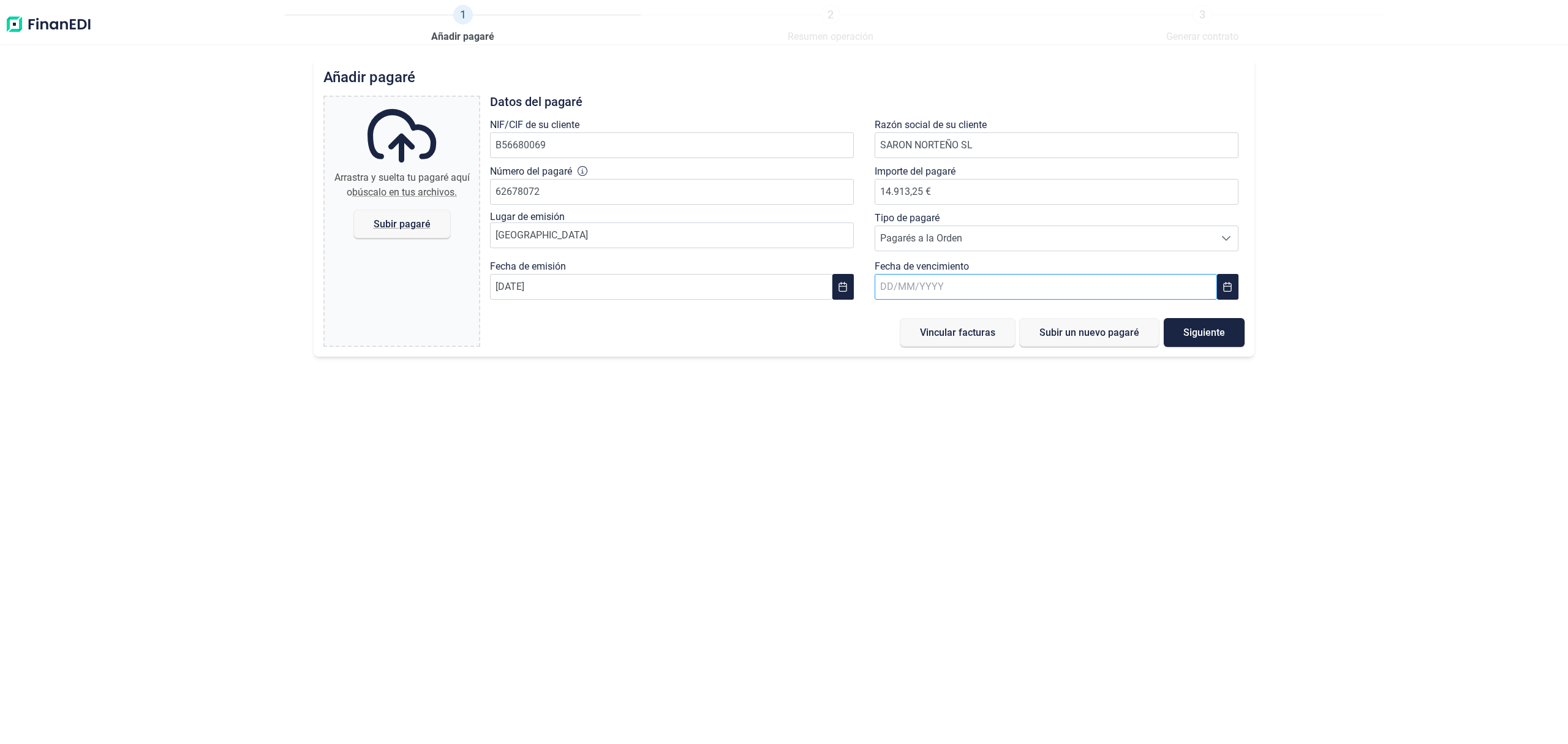
click at [969, 282] on input "text" at bounding box center [1045, 286] width 342 height 26
click at [1199, 322] on icon "Next Month" at bounding box center [1198, 321] width 5 height 9
click at [895, 418] on span "8" at bounding box center [903, 417] width 24 height 24
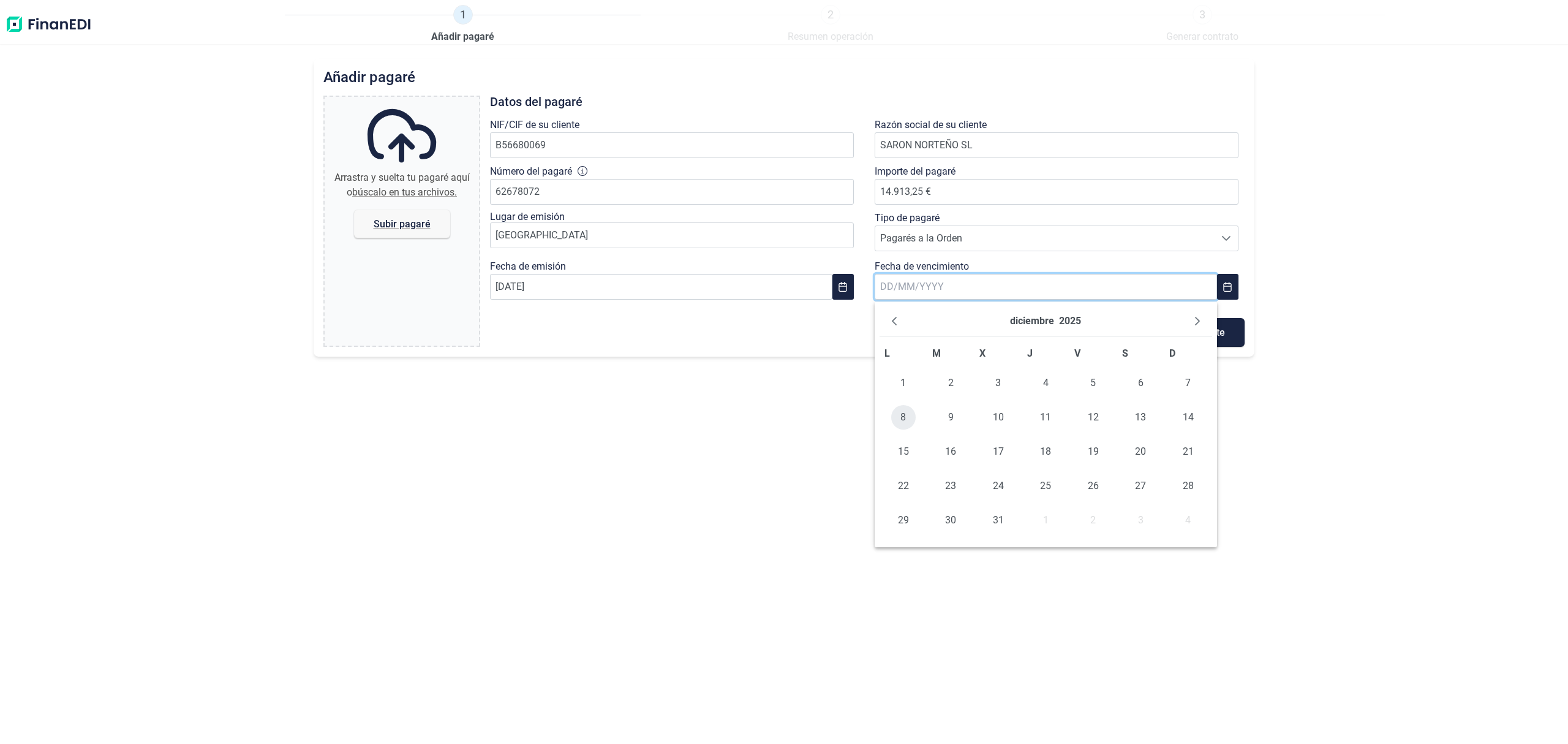
type input "[DATE]"
click at [410, 222] on span "Subir pagaré" at bounding box center [401, 224] width 57 height 9
click at [410, 101] on input "Arrastra y suelta tu pagaré aquí o búscalo en tus archivos. Subir pagaré" at bounding box center [401, 98] width 155 height 4
type input "C:\fakepath\763068c0-8749-4a14-8e76-598edae30cca.jpg"
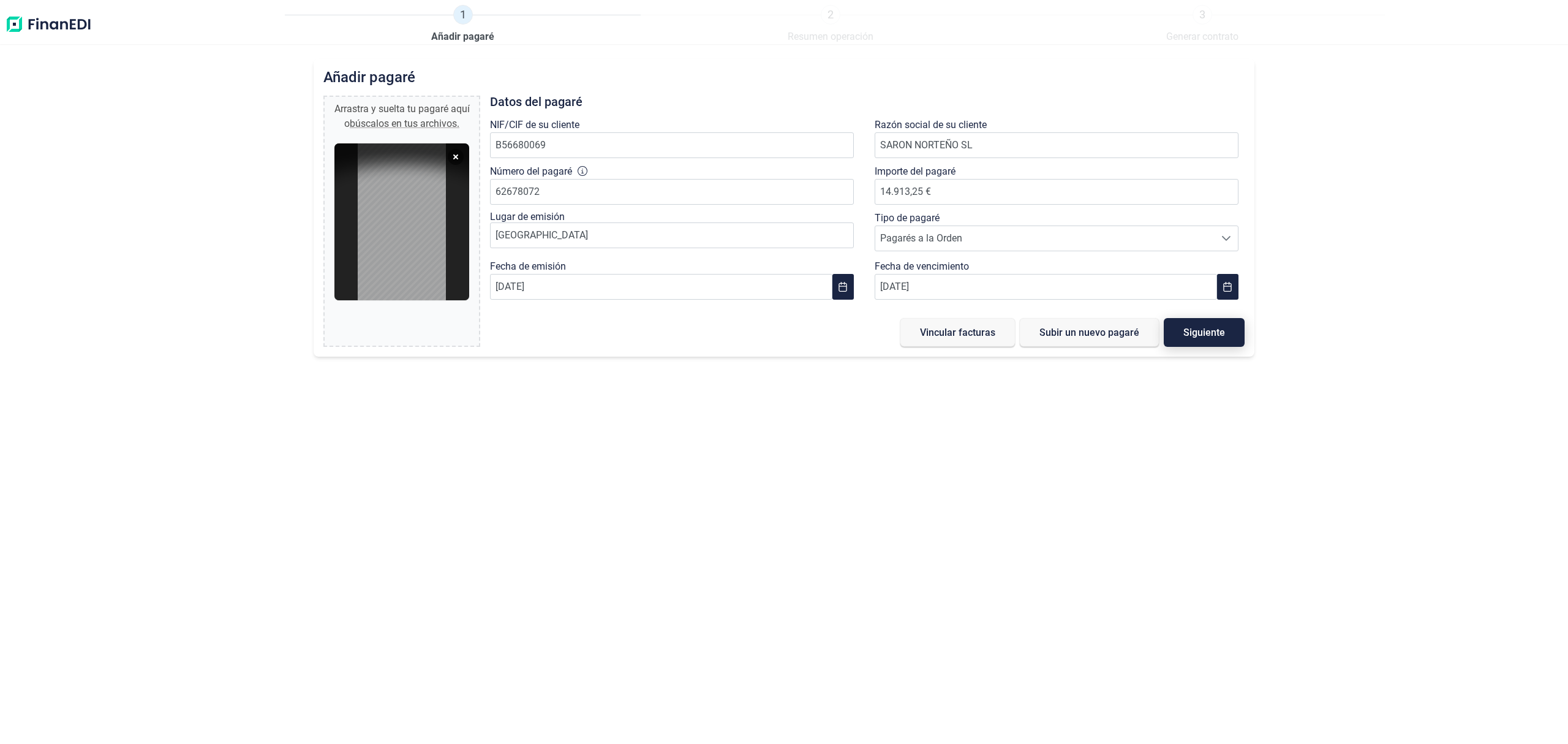
click at [1213, 332] on span "Siguiente" at bounding box center [1204, 332] width 41 height 9
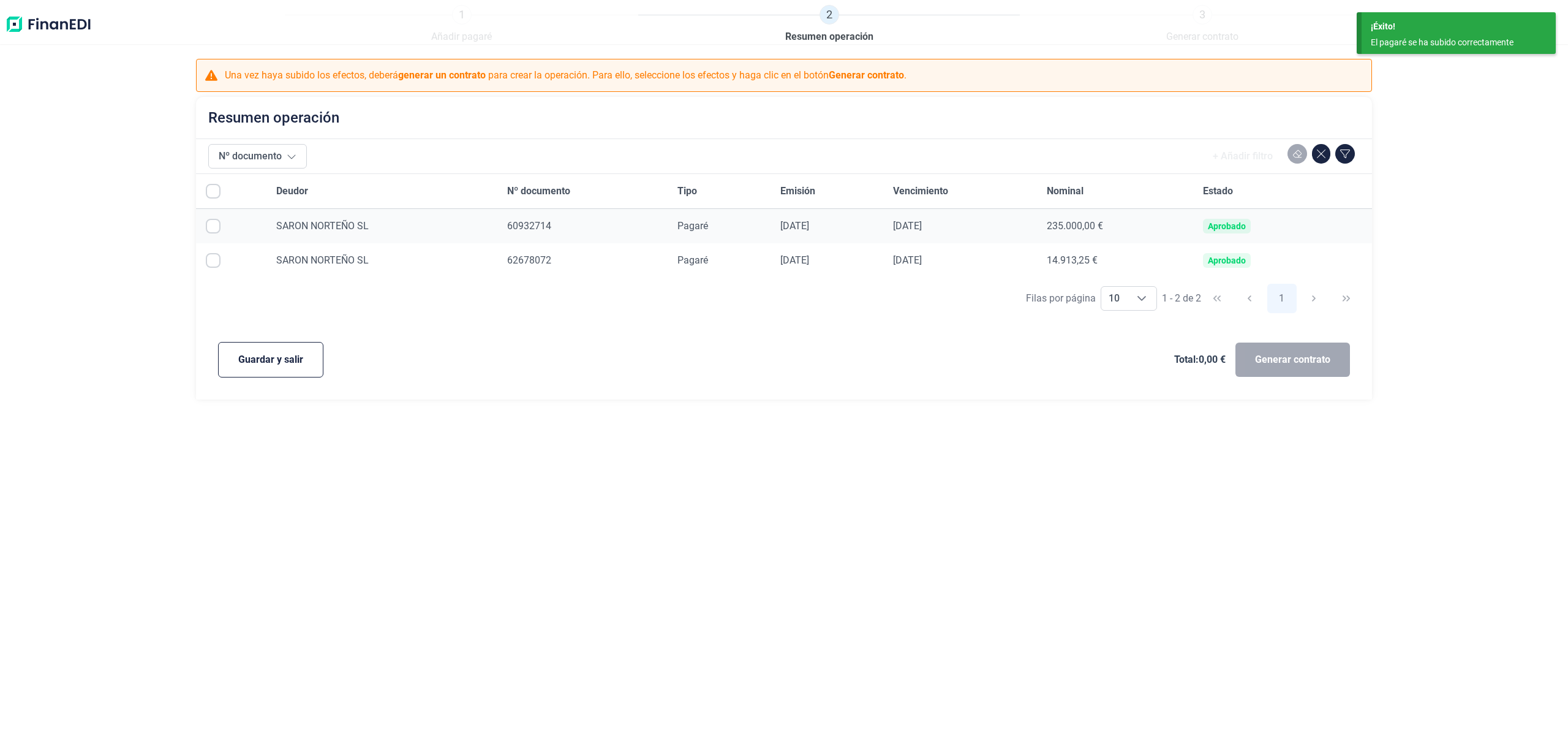
checkbox input "true"
click at [212, 224] on input "Row Unselected null" at bounding box center [213, 226] width 15 height 15
checkbox input "false"
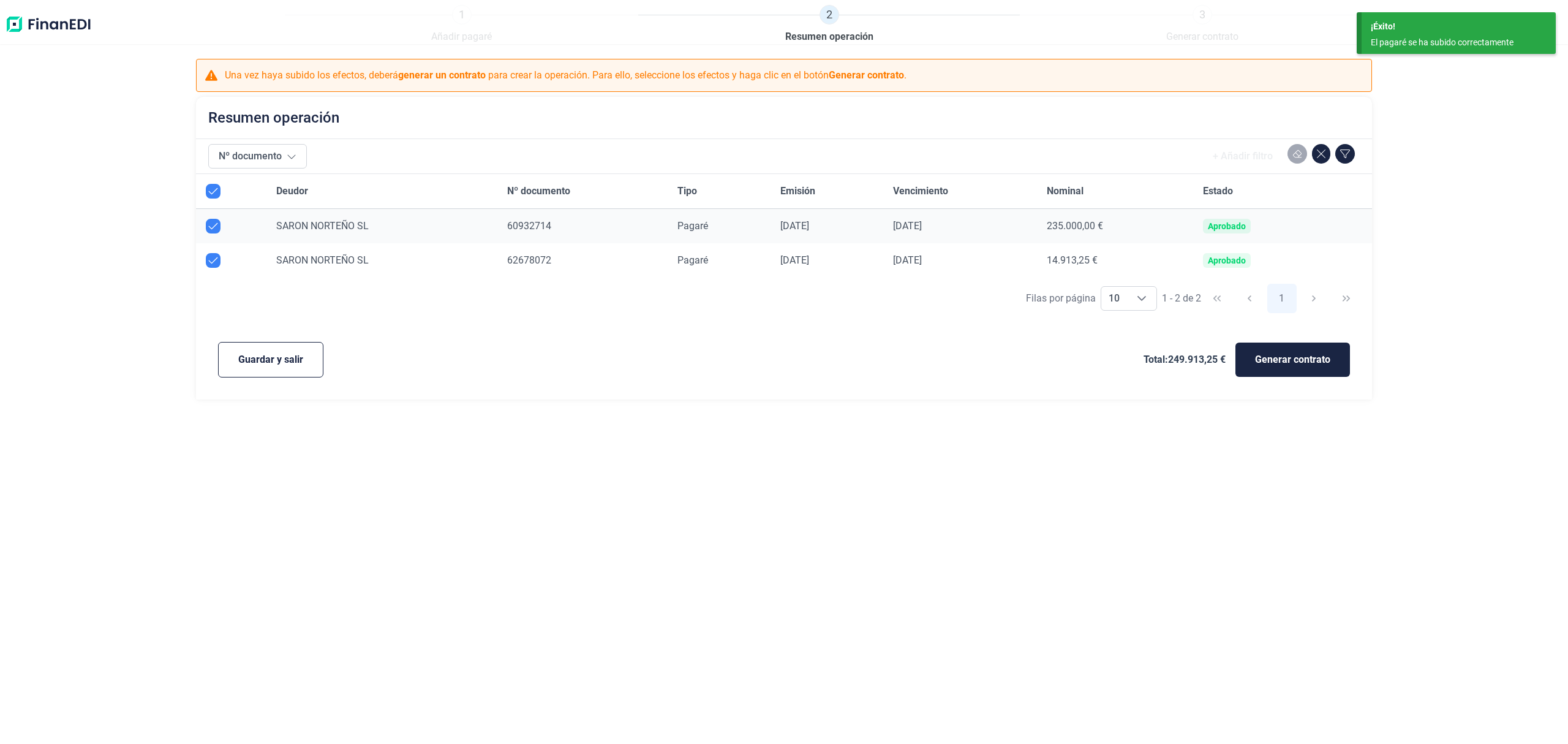
checkbox input "false"
click at [1294, 358] on span "Generar contrato" at bounding box center [1293, 359] width 75 height 15
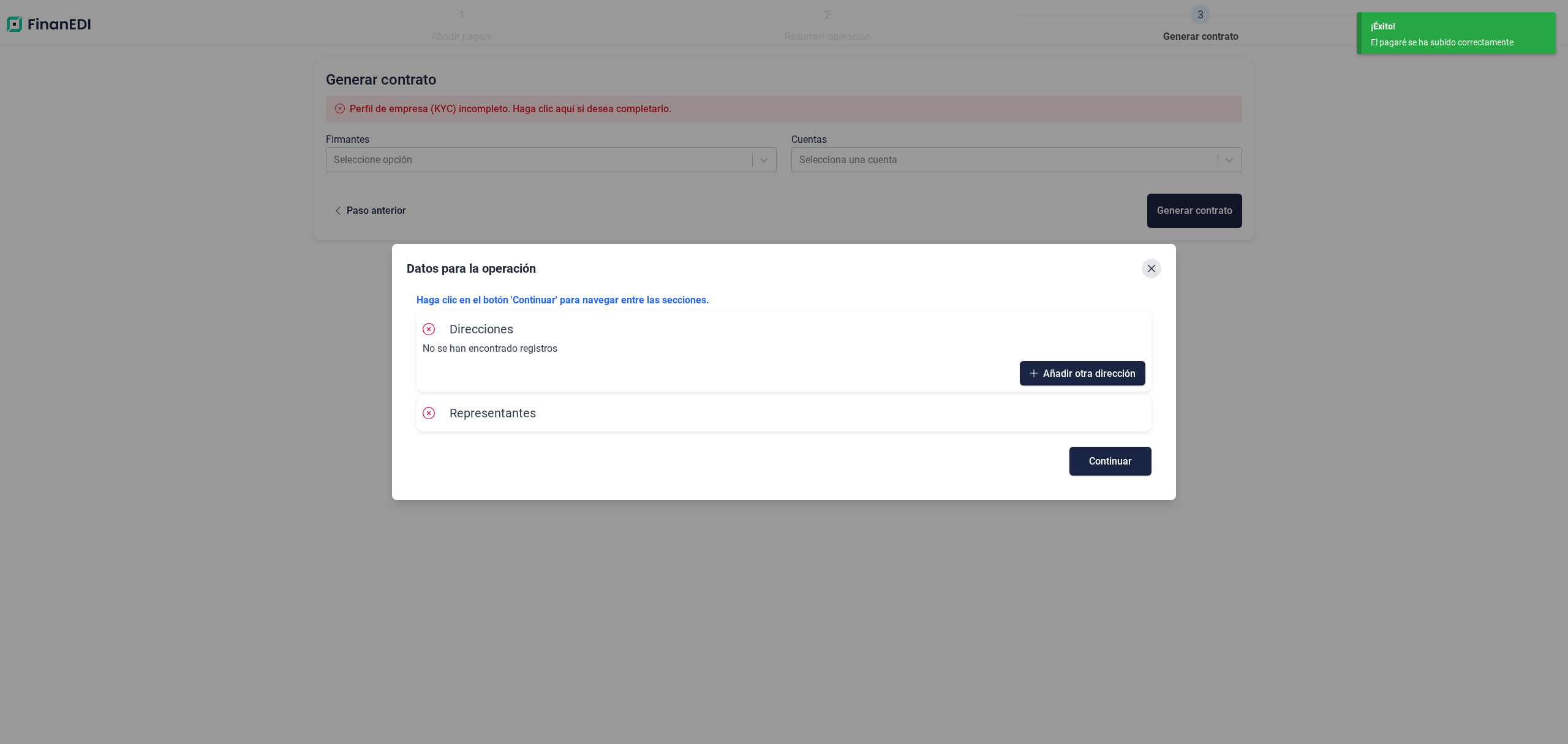
click at [1148, 266] on icon "Close" at bounding box center [1151, 268] width 10 height 10
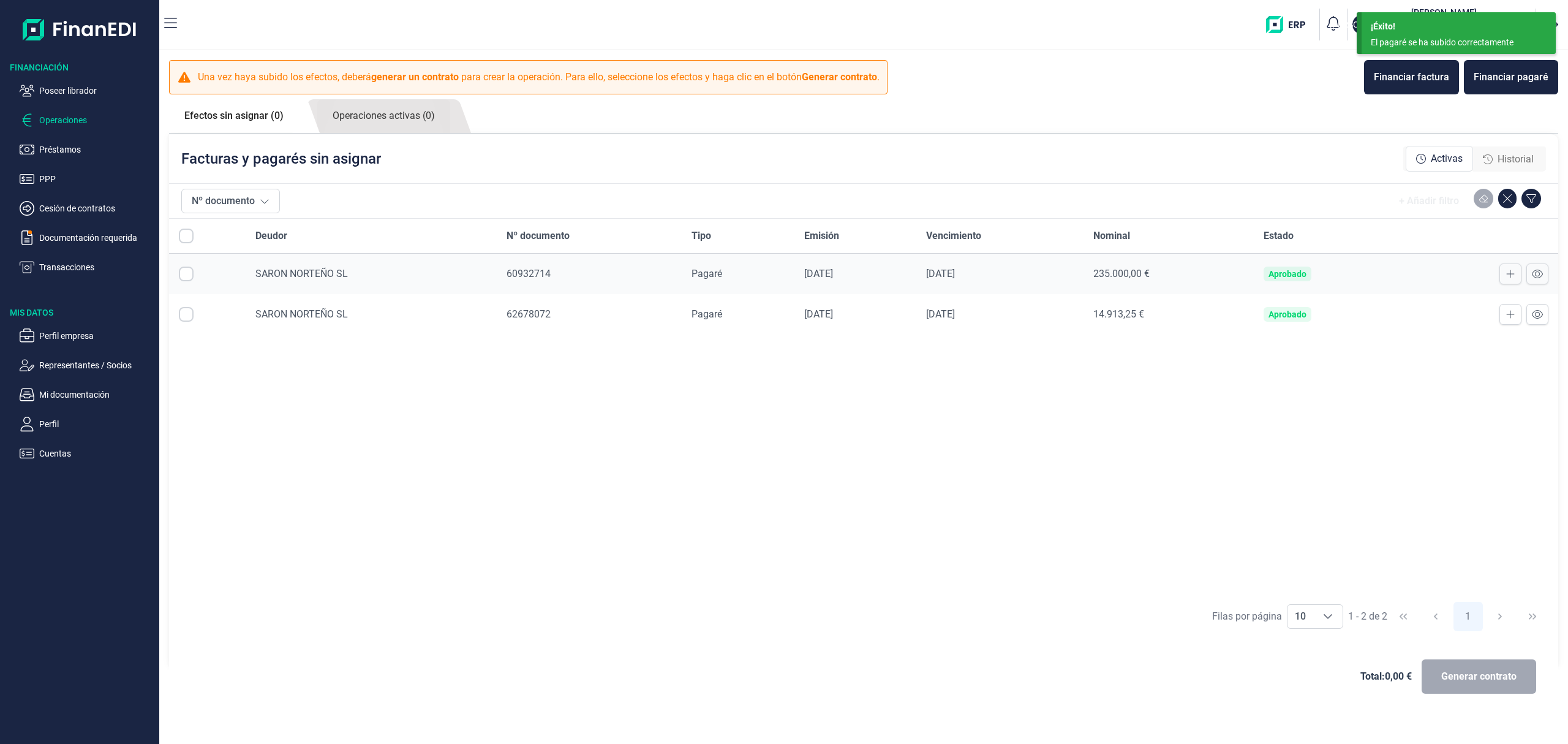
checkbox input "true"
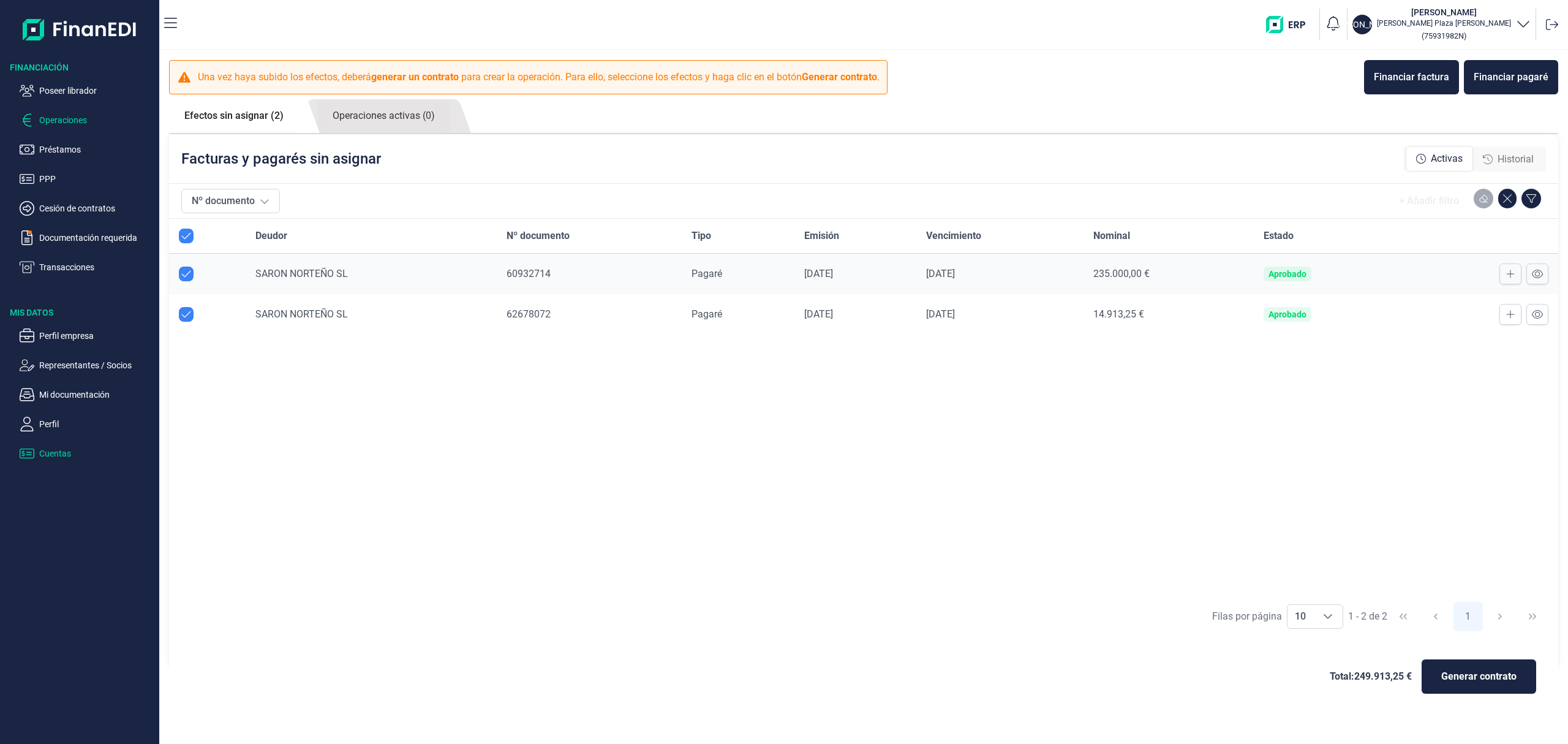
click at [59, 450] on p "Cuentas" at bounding box center [97, 453] width 115 height 15
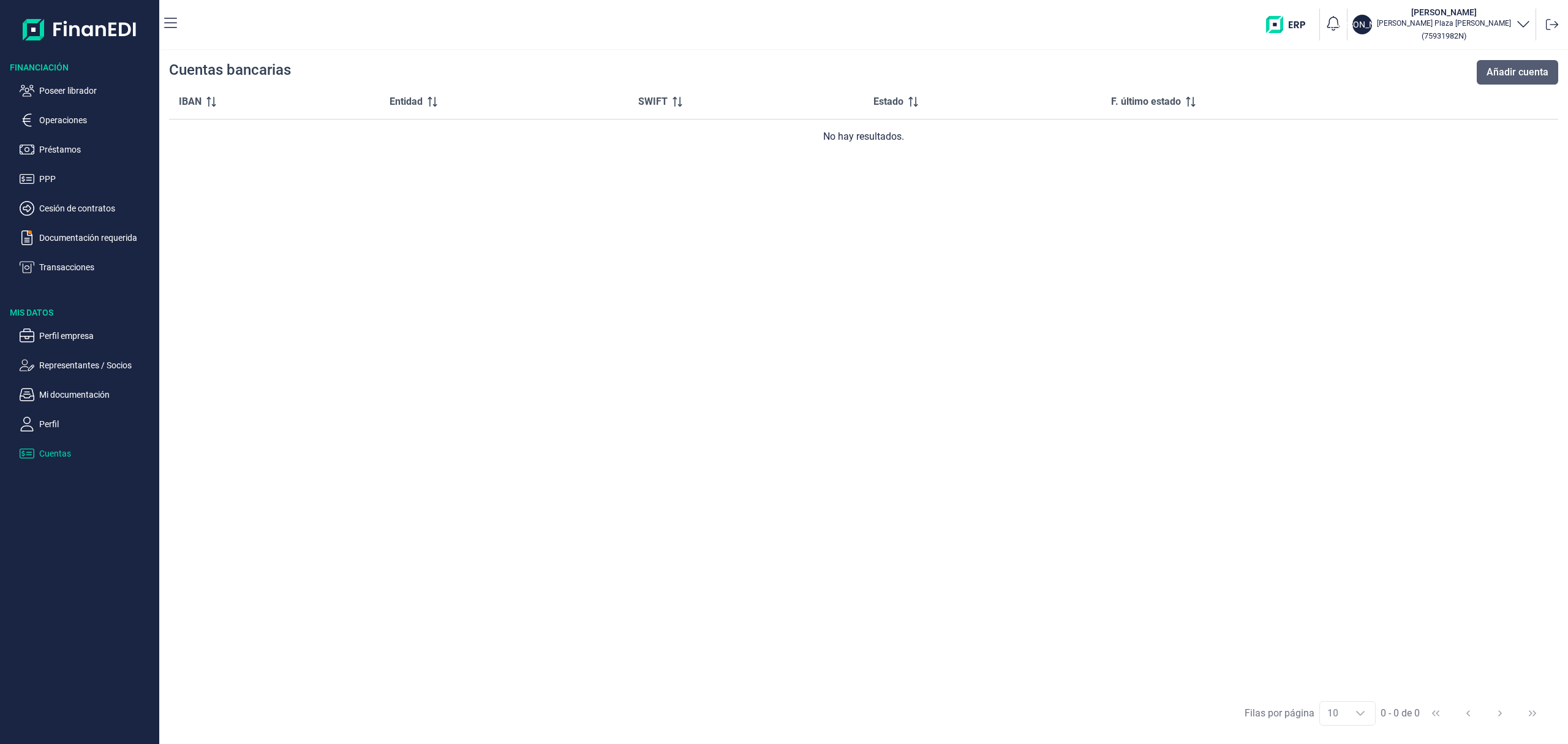
click at [1491, 70] on span "Añadir cuenta" at bounding box center [1518, 72] width 62 height 15
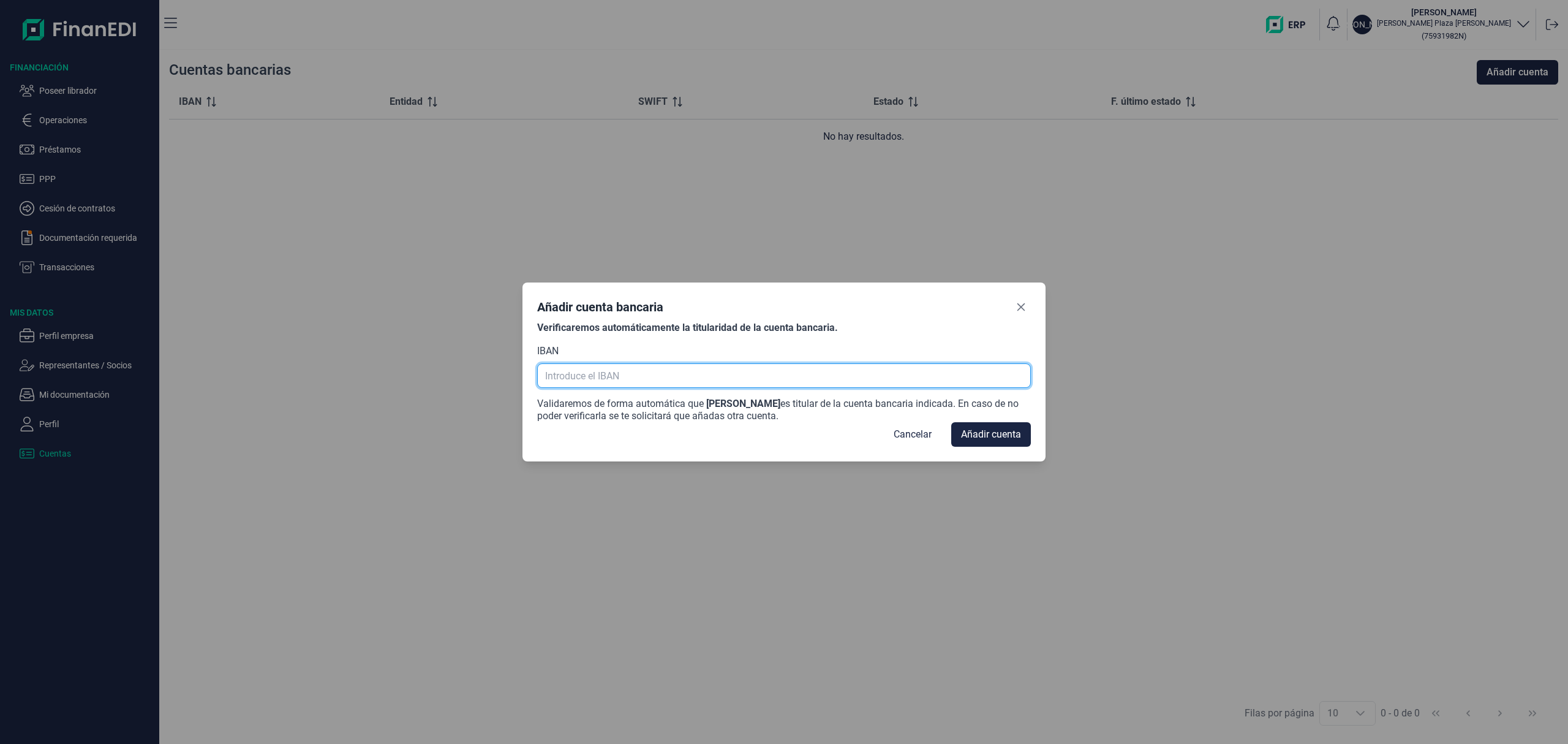
click at [638, 378] on input "text" at bounding box center [784, 375] width 493 height 24
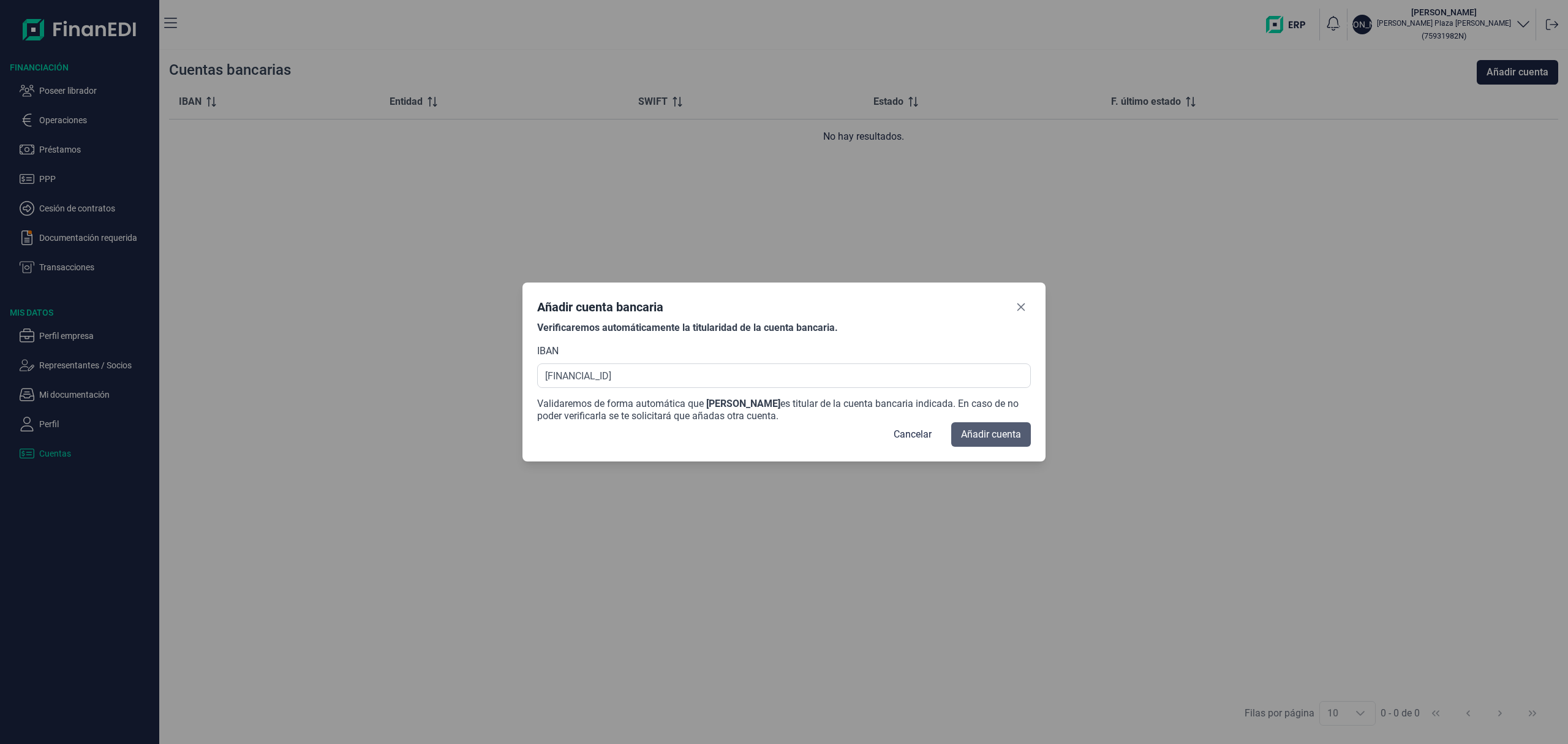
type input "[FINANCIAL_ID]"
click at [993, 442] on button "Añadir cuenta" at bounding box center [991, 434] width 80 height 24
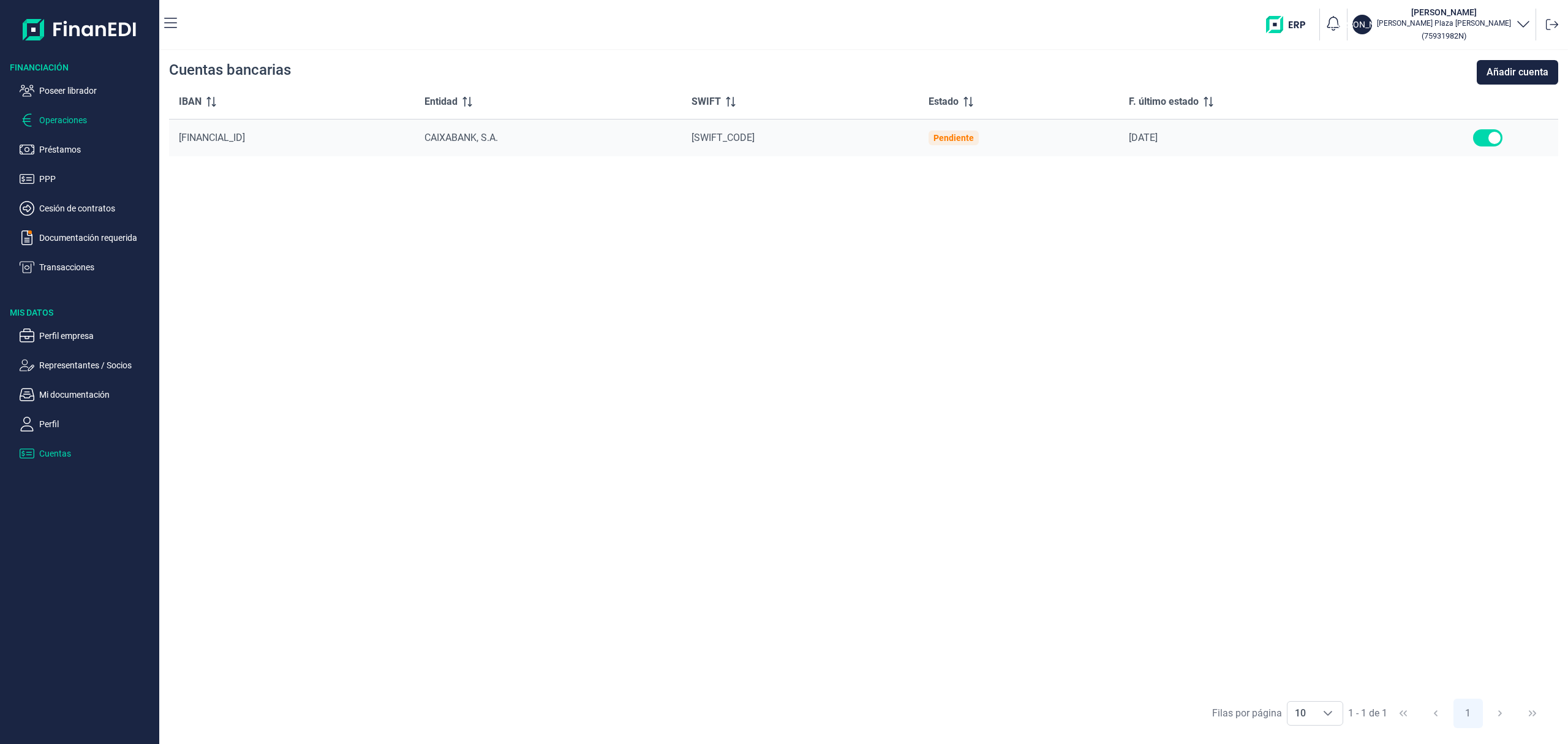
click at [63, 116] on p "Operaciones" at bounding box center [97, 120] width 115 height 15
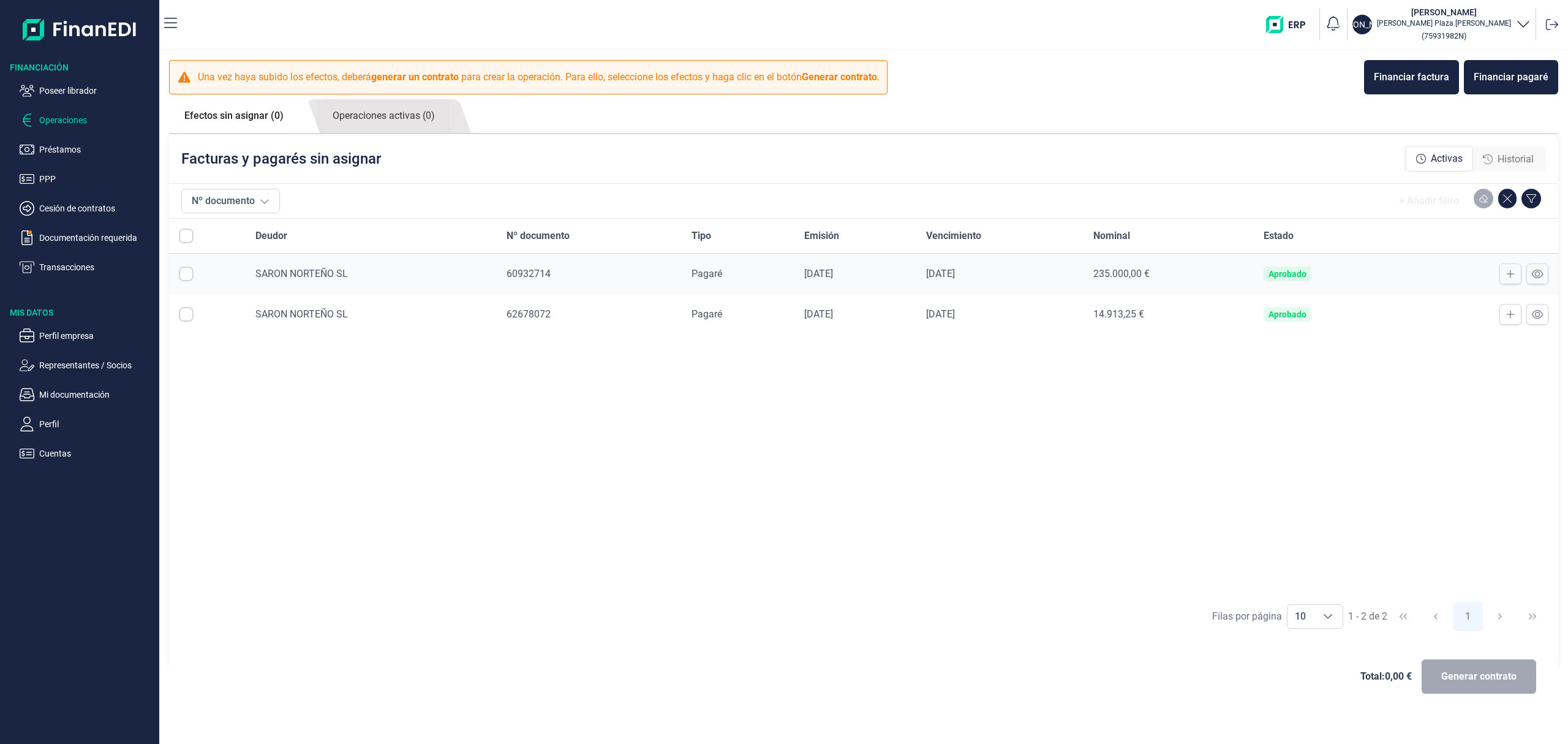
checkbox input "true"
click at [393, 114] on link "Operaciones activas (0)" at bounding box center [384, 116] width 133 height 34
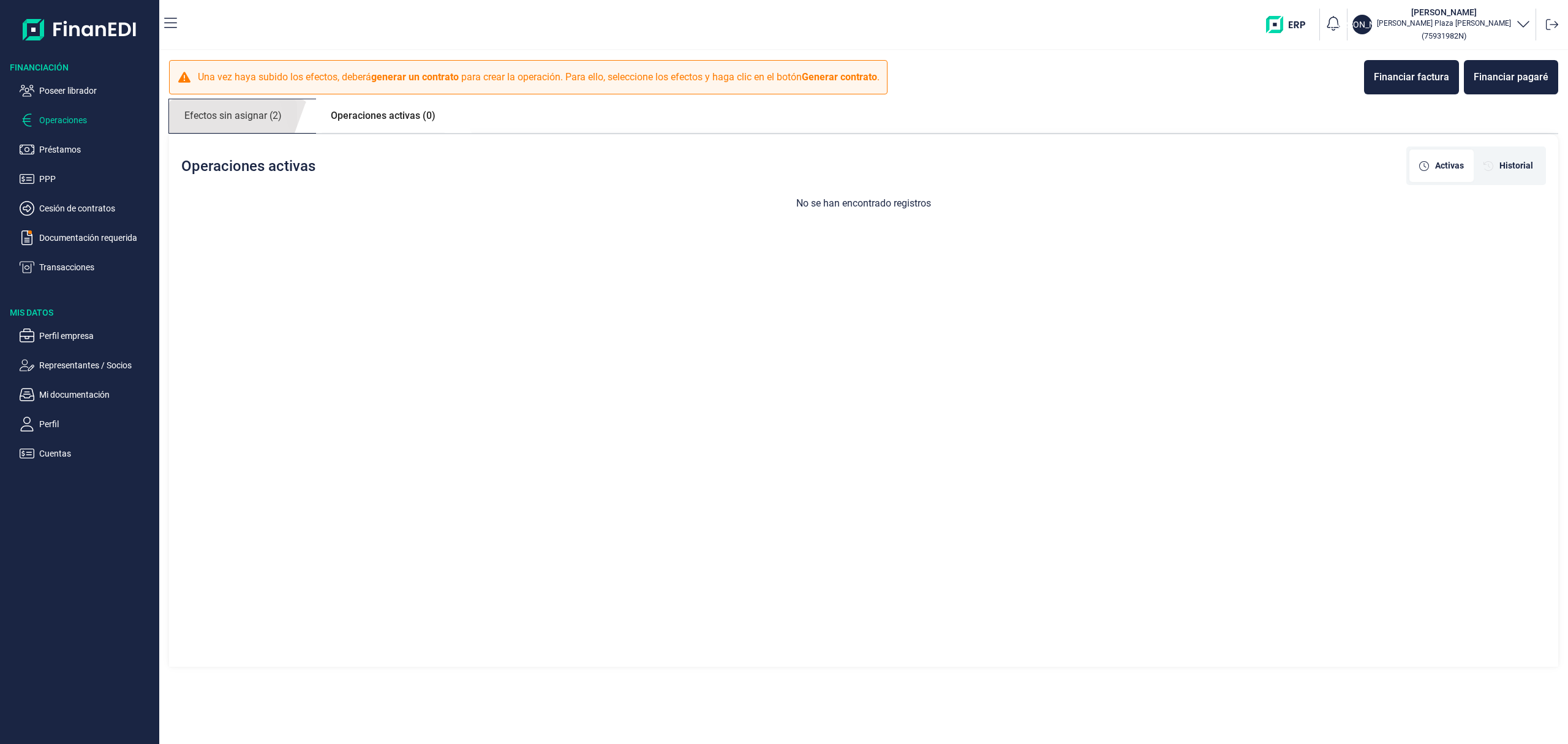
drag, startPoint x: 241, startPoint y: 114, endPoint x: 302, endPoint y: 126, distance: 62.2
click at [241, 114] on link "Efectos sin asignar (2)" at bounding box center [233, 116] width 128 height 34
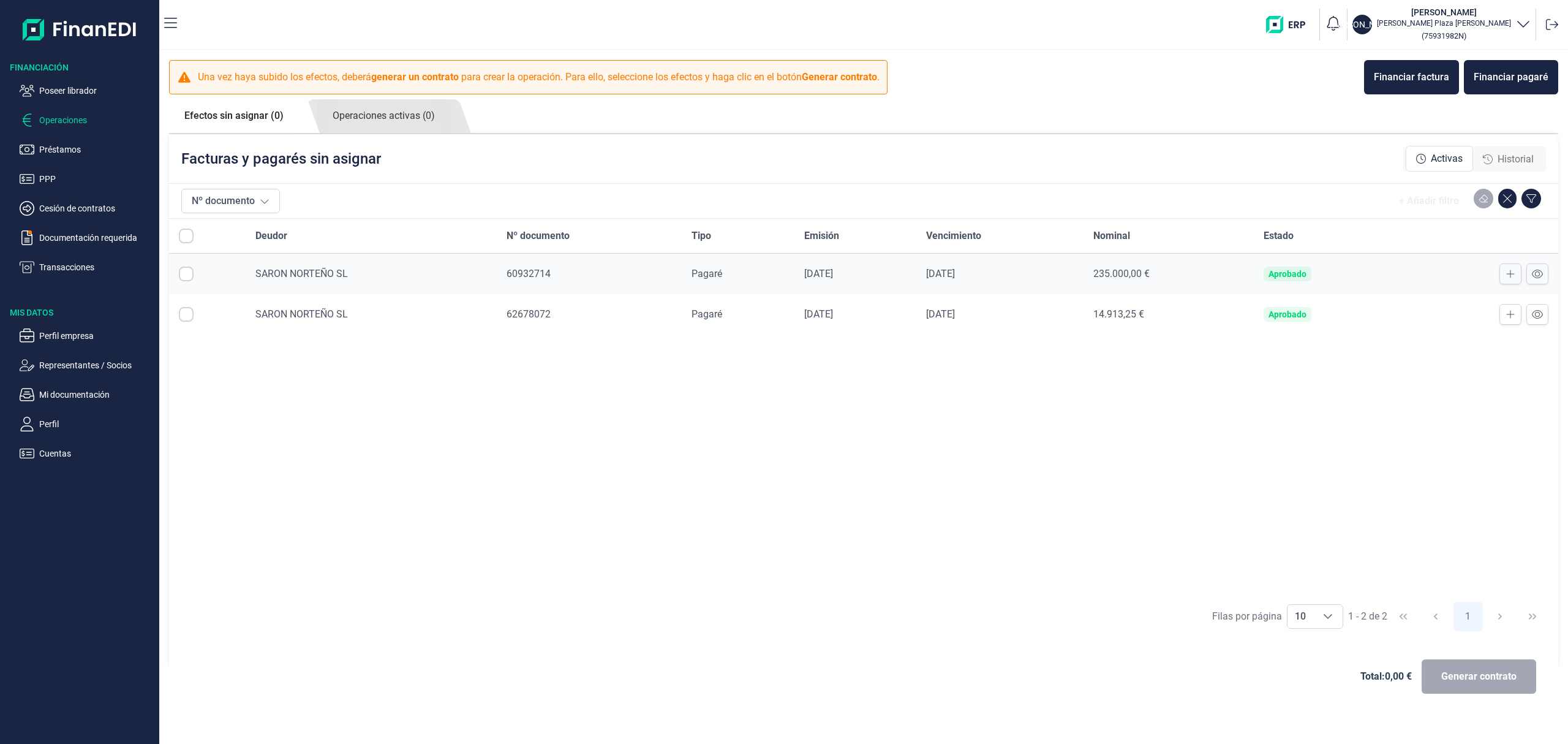
checkbox input "true"
click at [1540, 308] on button at bounding box center [1538, 314] width 22 height 21
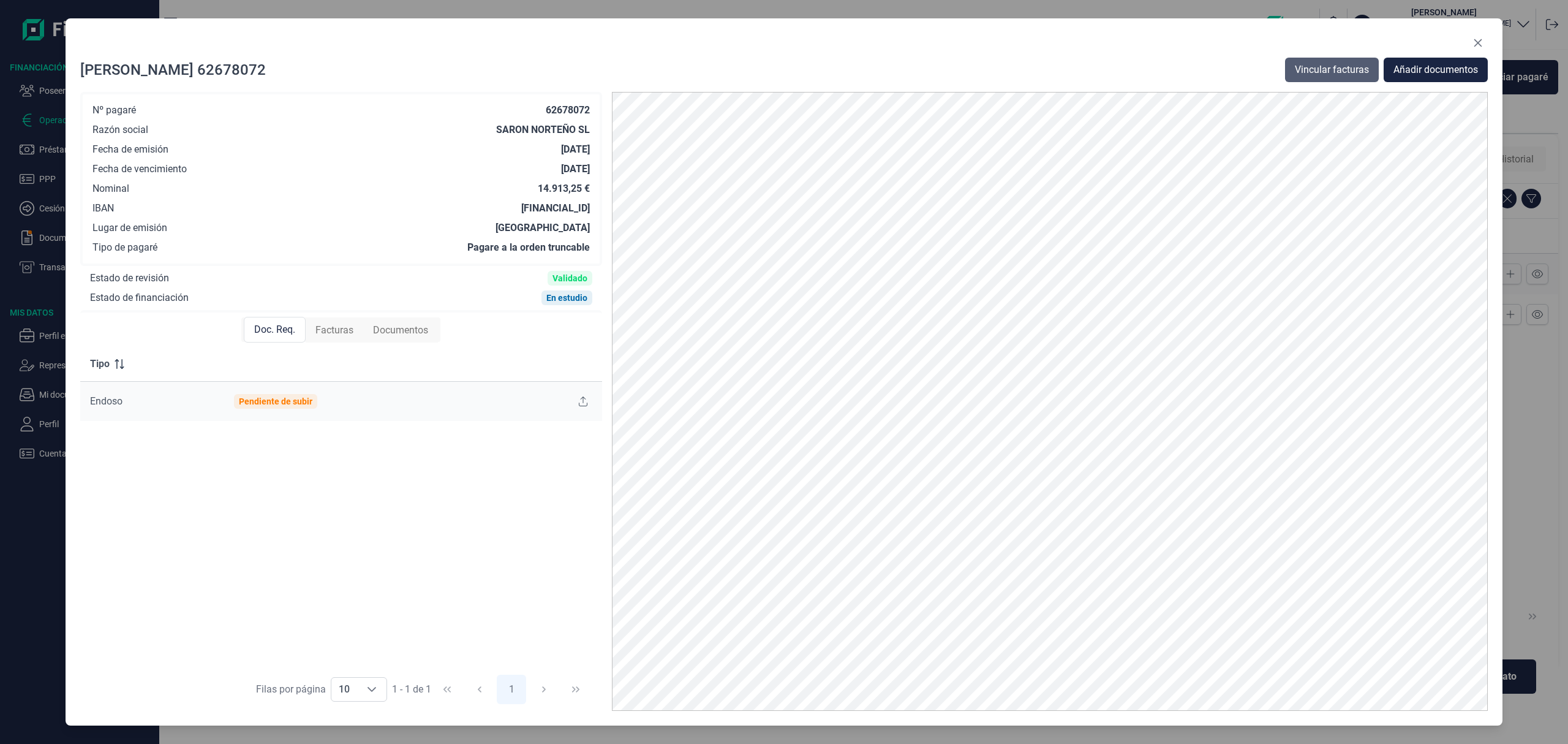
click at [1334, 69] on span "Vincular facturas" at bounding box center [1332, 70] width 74 height 15
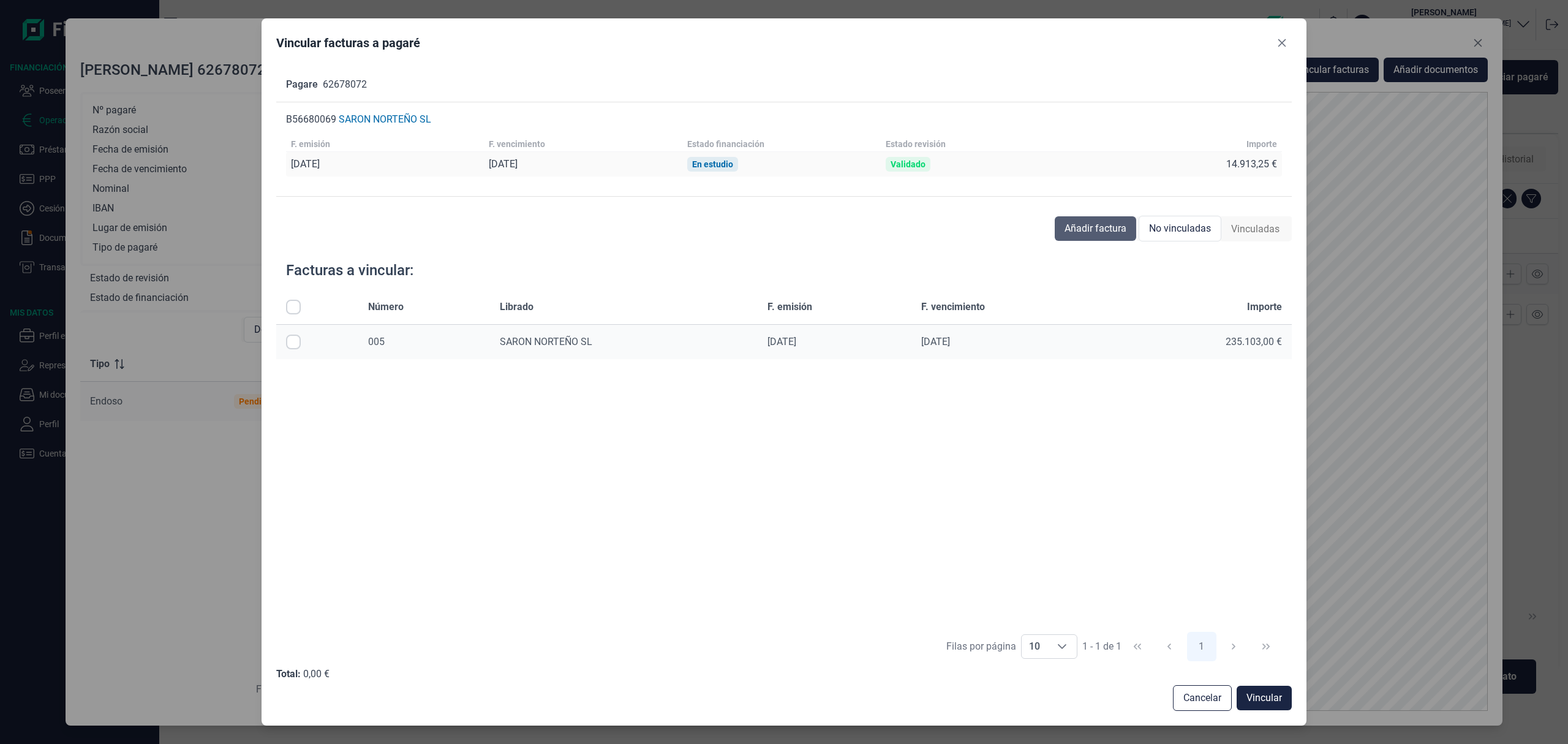
click at [1111, 231] on span "Añadir factura" at bounding box center [1096, 229] width 62 height 15
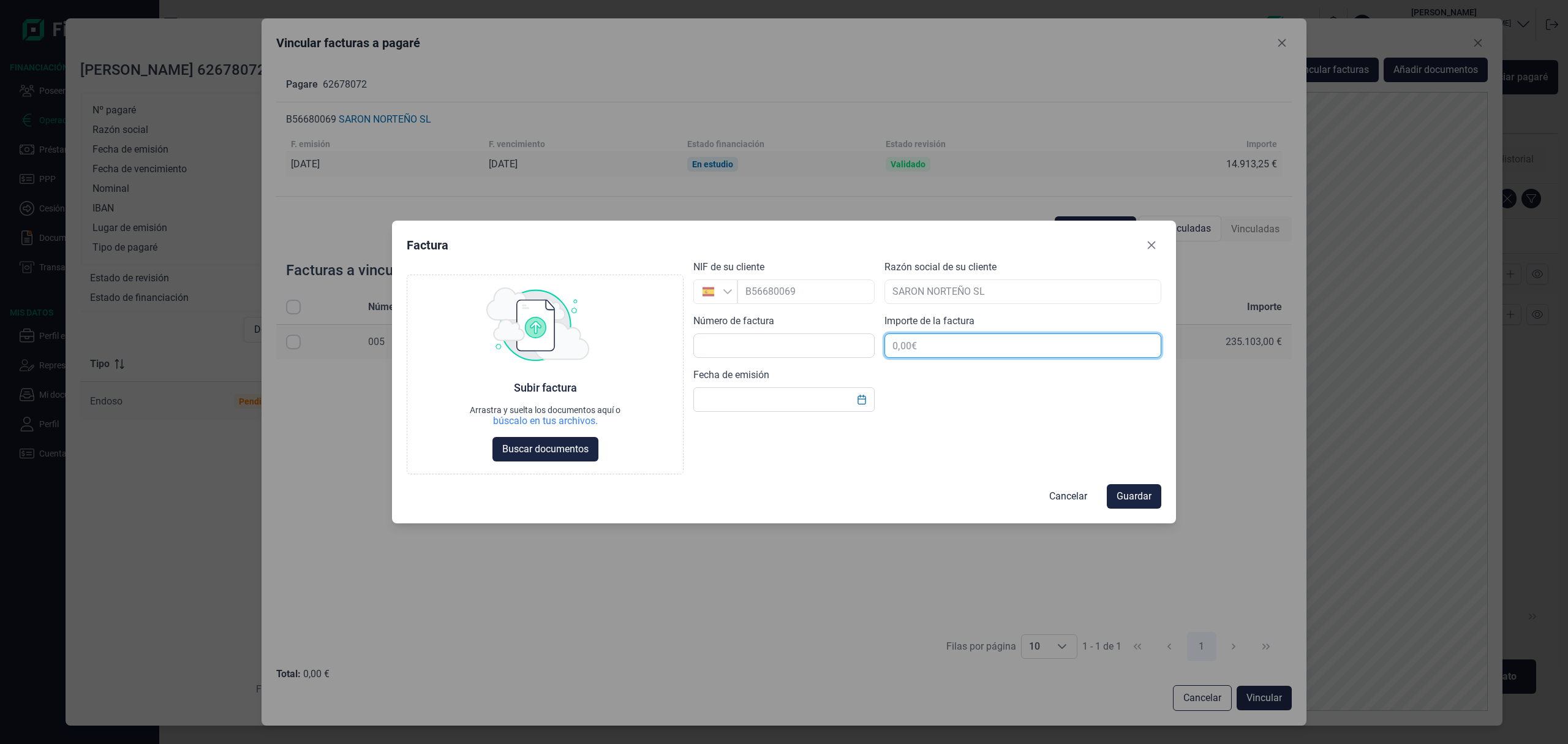
click at [920, 342] on input "text" at bounding box center [1023, 345] width 277 height 24
type input "14.913,25 €"
click at [749, 345] on input "text" at bounding box center [784, 345] width 181 height 24
type input "010"
click at [770, 395] on input "text" at bounding box center [784, 399] width 181 height 24
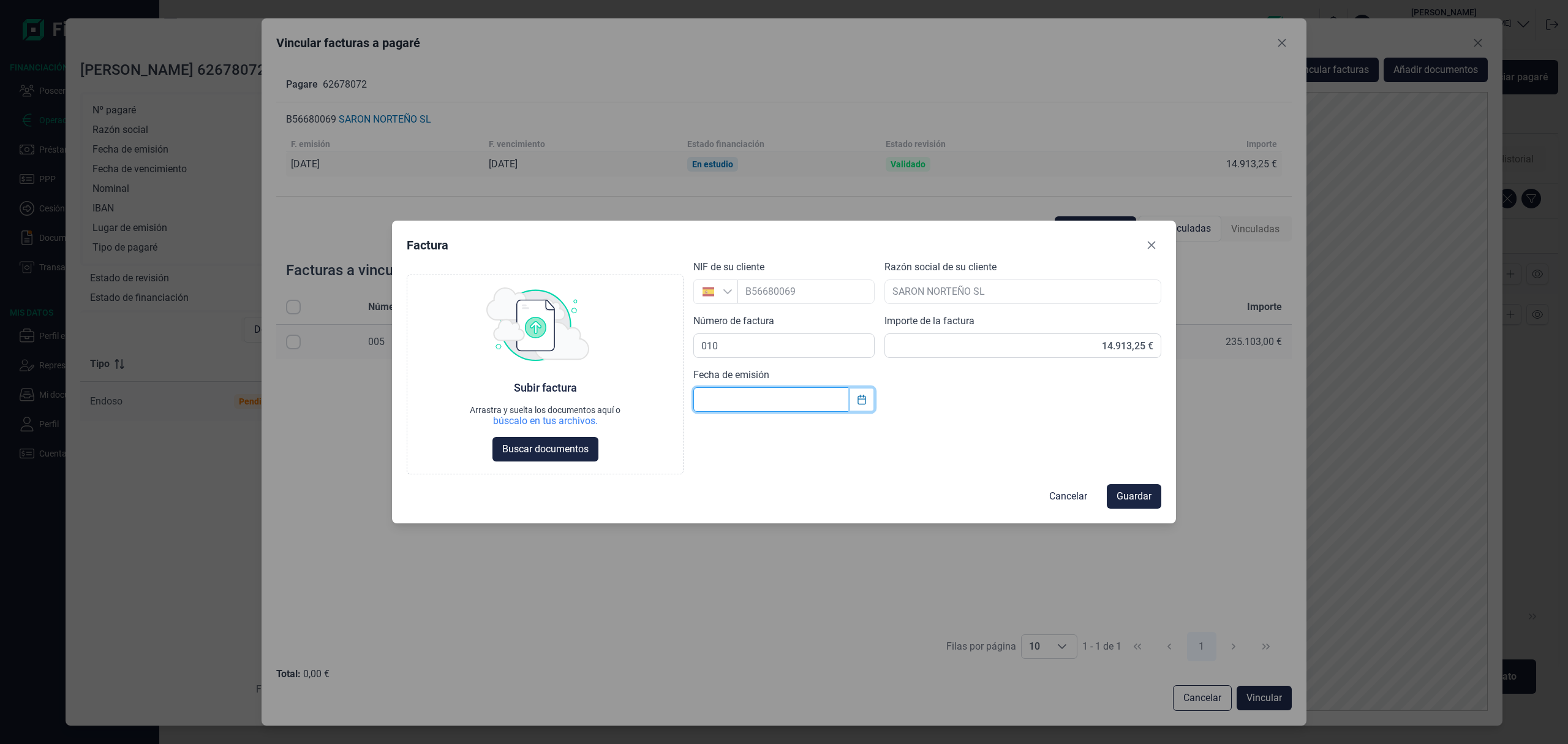
click at [863, 391] on button "Choose Date" at bounding box center [861, 399] width 23 height 22
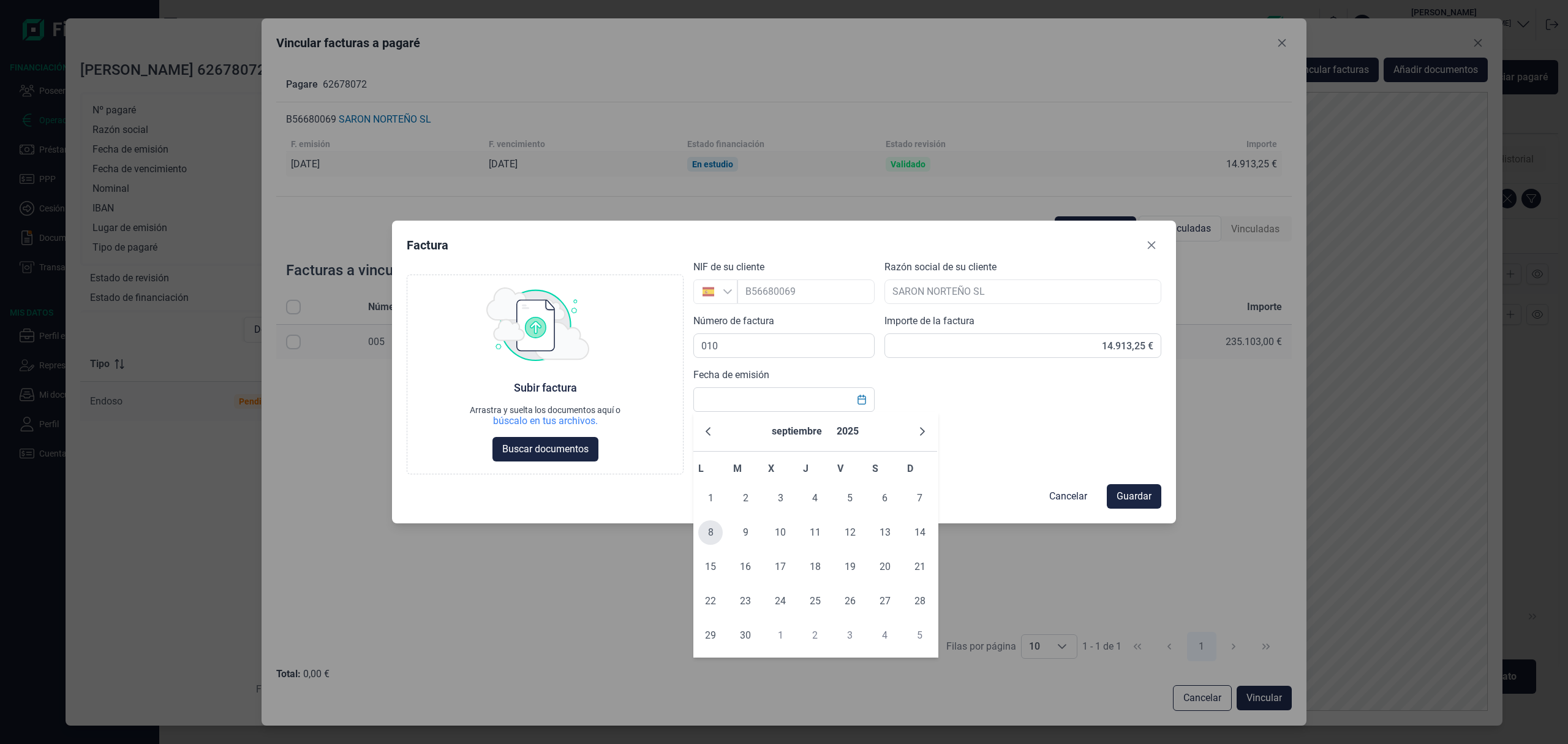
click at [712, 530] on span "8" at bounding box center [710, 532] width 24 height 24
type input "[DATE]"
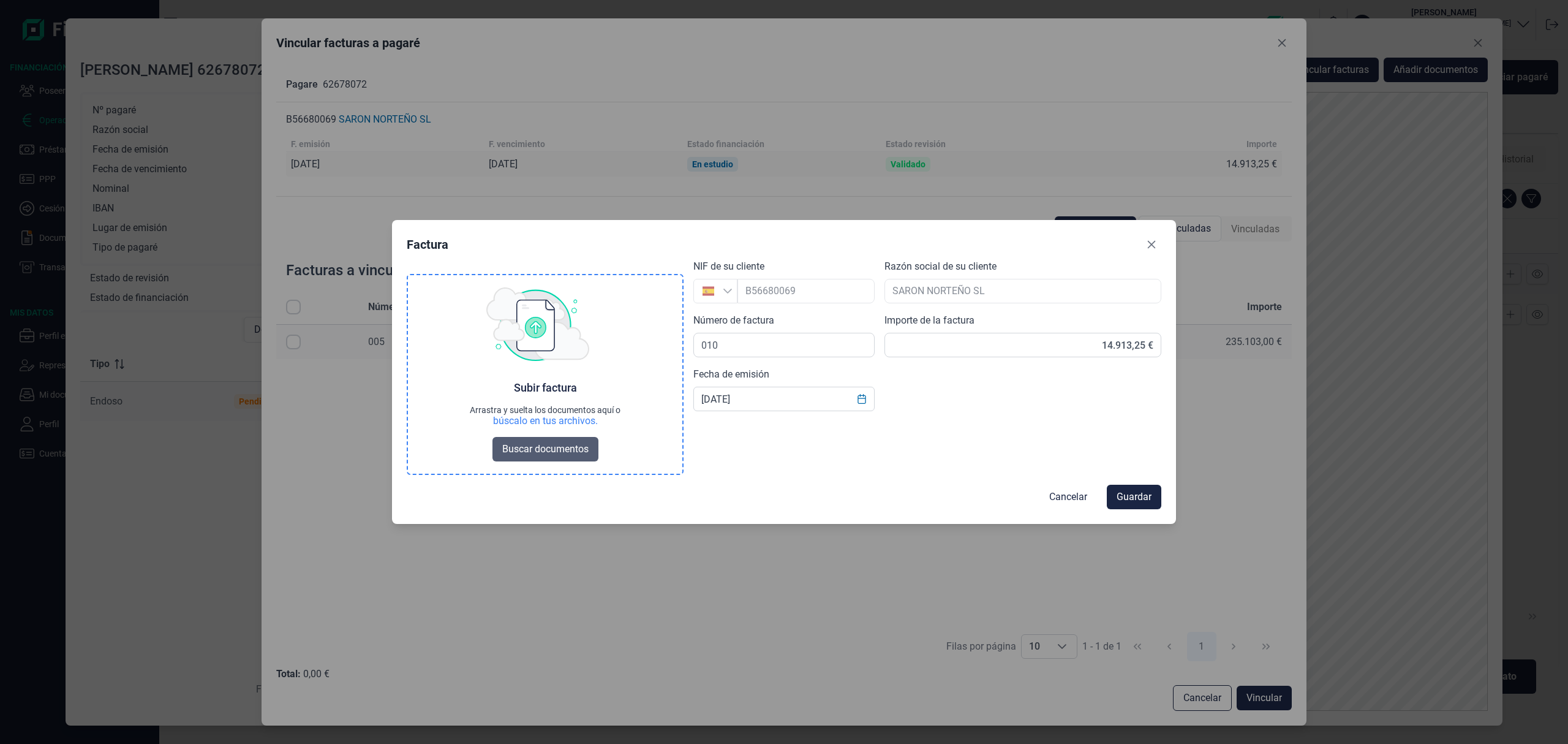
click at [572, 456] on button "Buscar documentos" at bounding box center [545, 449] width 106 height 24
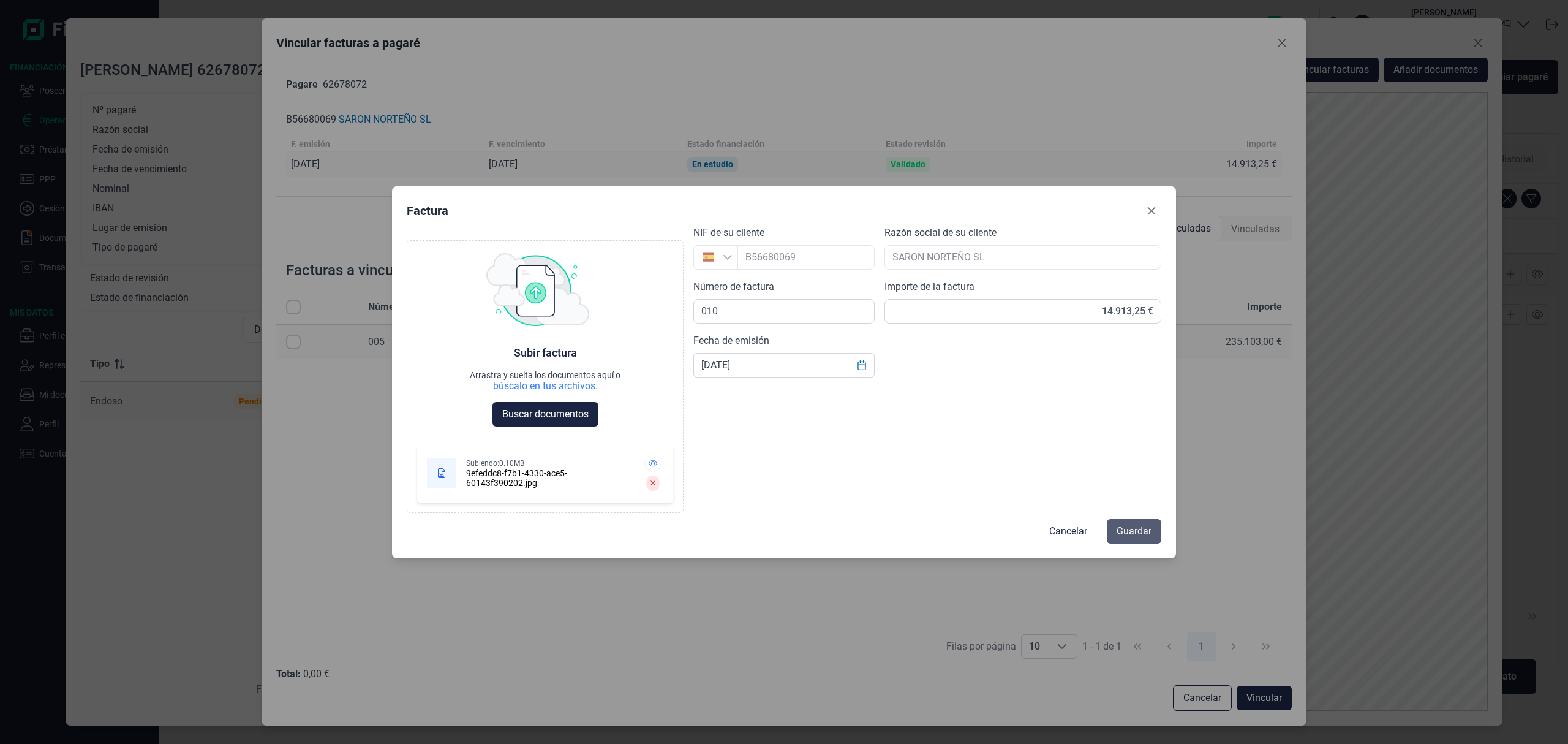
click at [1124, 527] on span "Guardar" at bounding box center [1134, 531] width 35 height 15
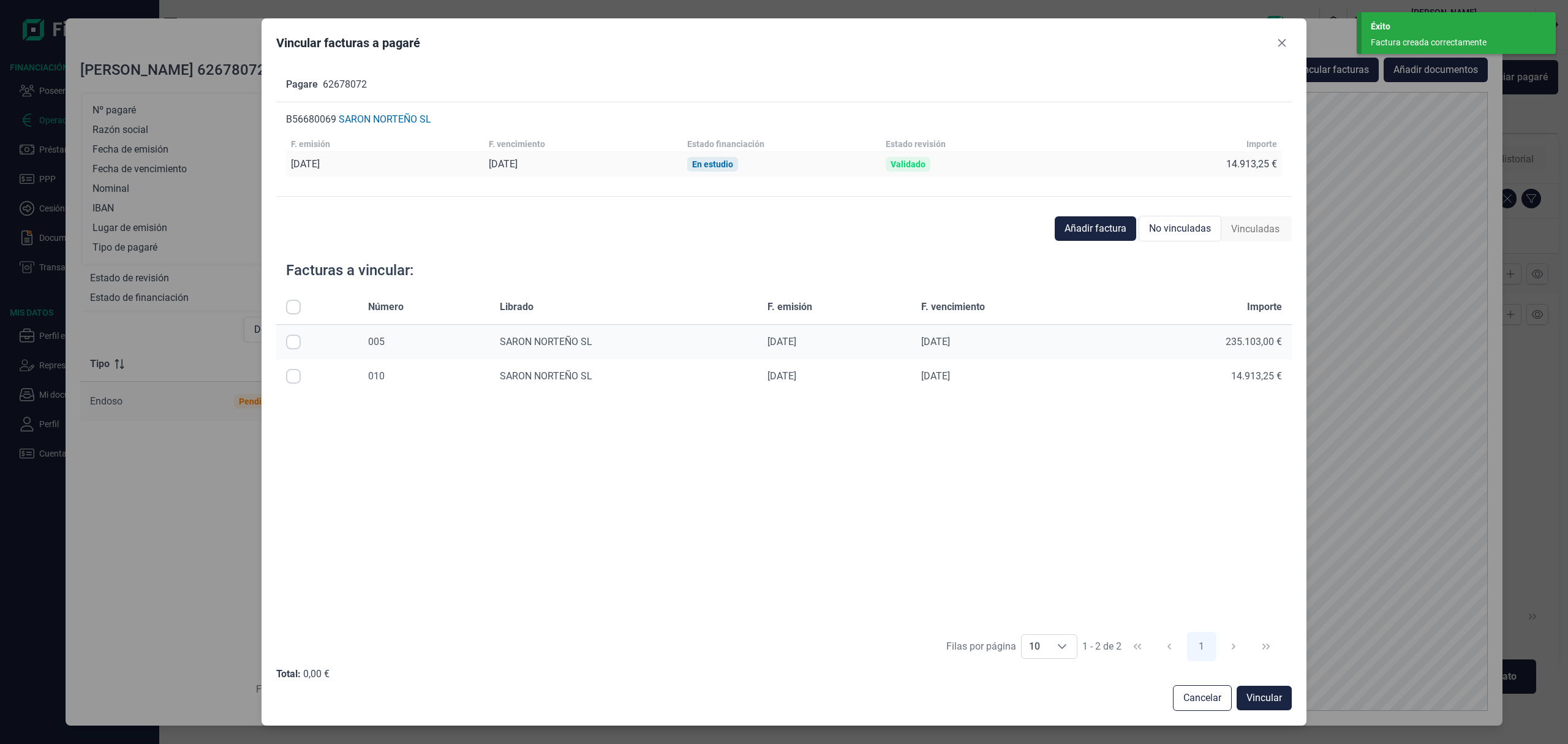
click at [294, 377] on input "Row Selected null" at bounding box center [293, 376] width 15 height 15
checkbox input "true"
click at [1260, 694] on span "Vincular" at bounding box center [1264, 698] width 35 height 15
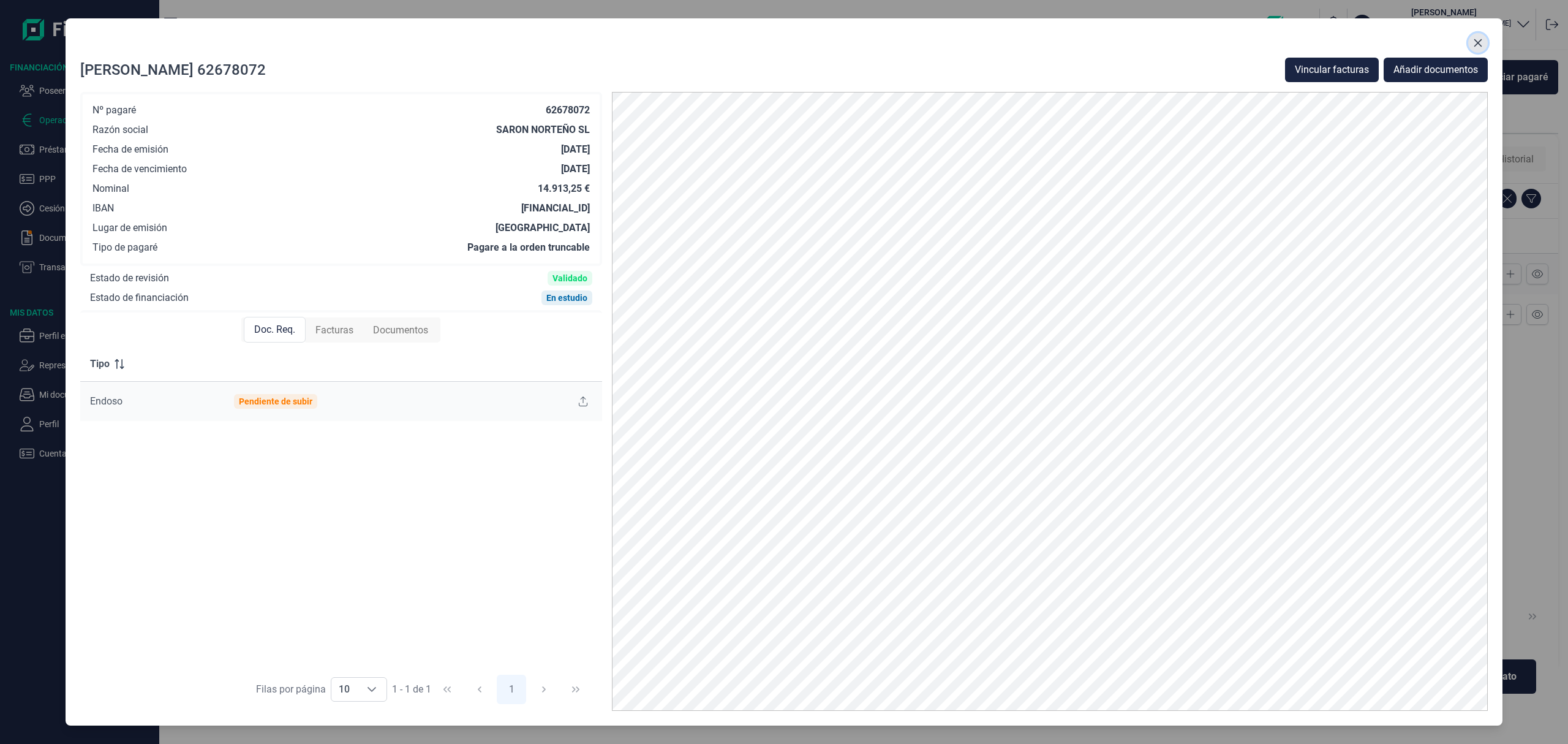
click at [1478, 38] on icon "Close" at bounding box center [1478, 42] width 10 height 10
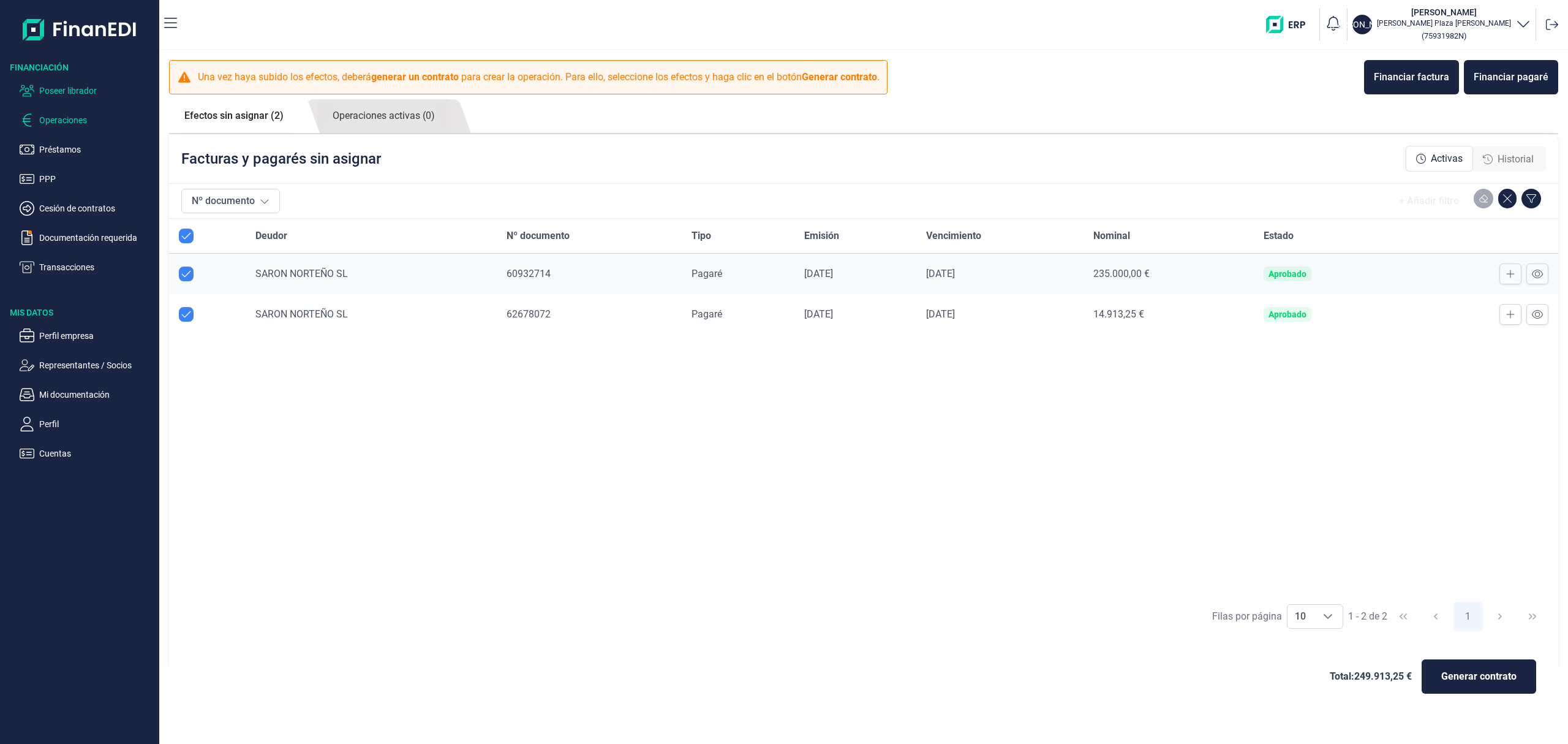
click at [91, 87] on p "Poseer librador" at bounding box center [97, 91] width 115 height 15
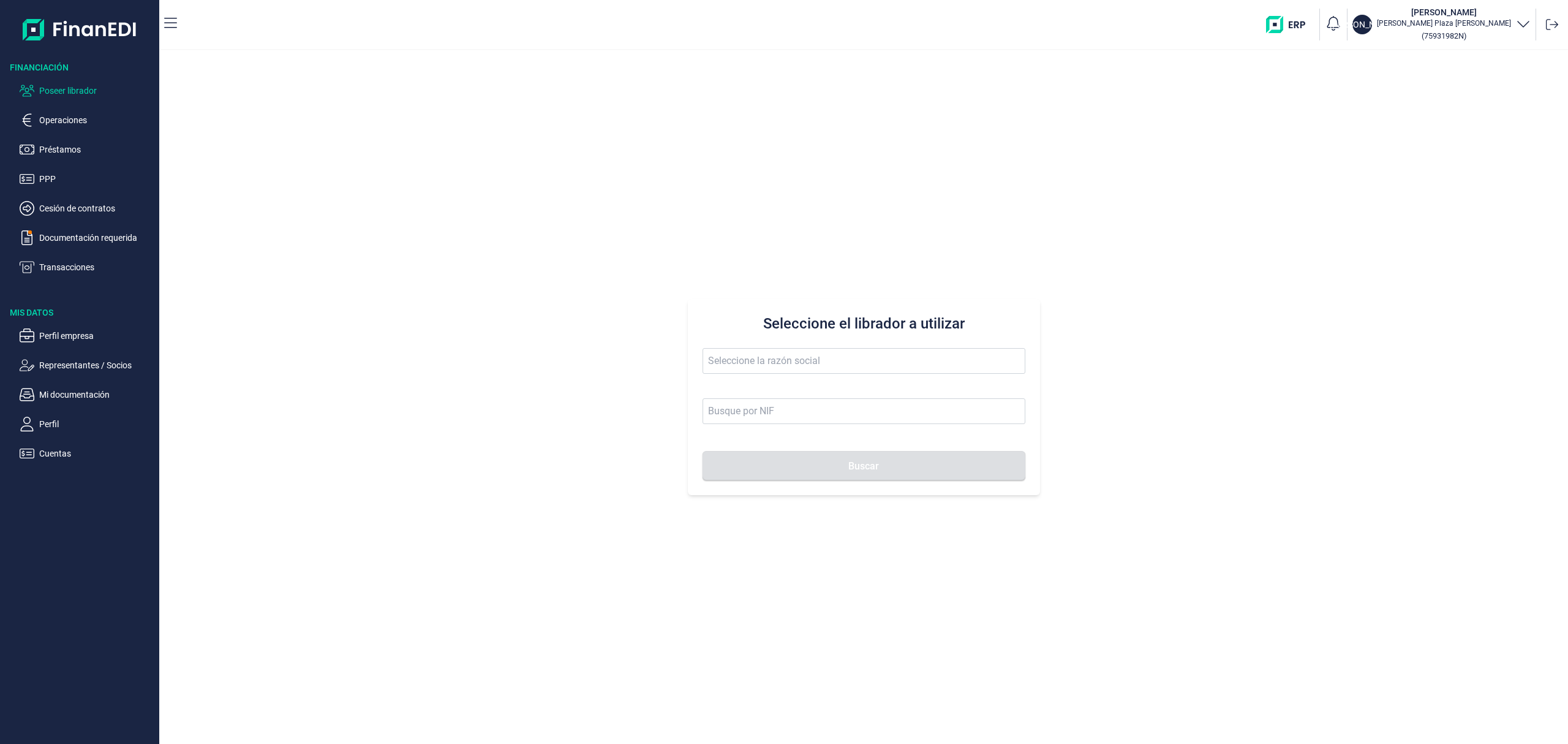
click at [735, 375] on span at bounding box center [863, 367] width 323 height 38
drag, startPoint x: 735, startPoint y: 363, endPoint x: 739, endPoint y: 347, distance: 16.5
click at [736, 362] on input "text" at bounding box center [863, 361] width 323 height 26
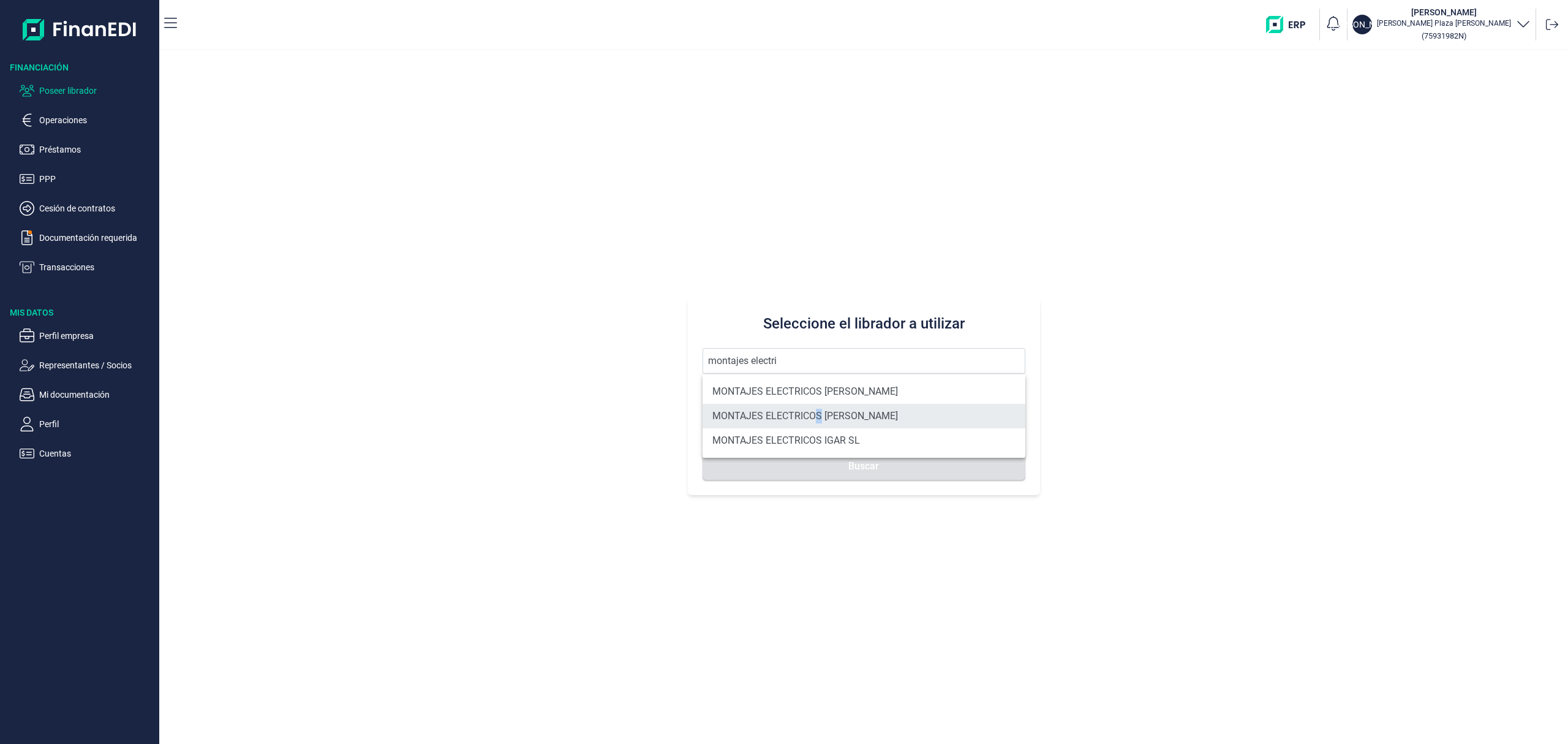
click at [819, 418] on li "MONTAJES ELECTRICOS [PERSON_NAME]" at bounding box center [863, 416] width 323 height 24
type input "MONTAJES ELECTRICOS [PERSON_NAME]"
type input "B12028478"
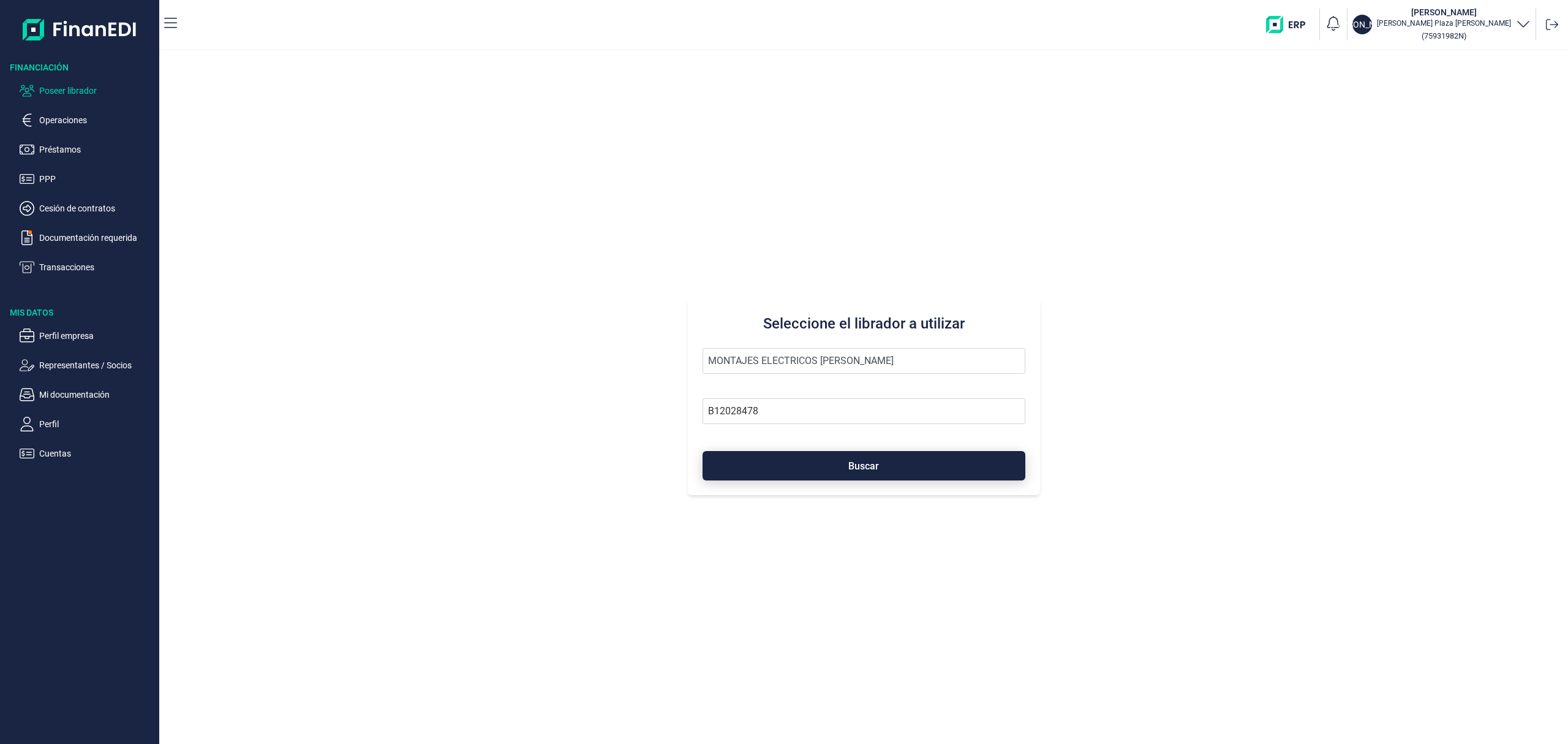
click at [833, 468] on button "Buscar" at bounding box center [863, 466] width 323 height 30
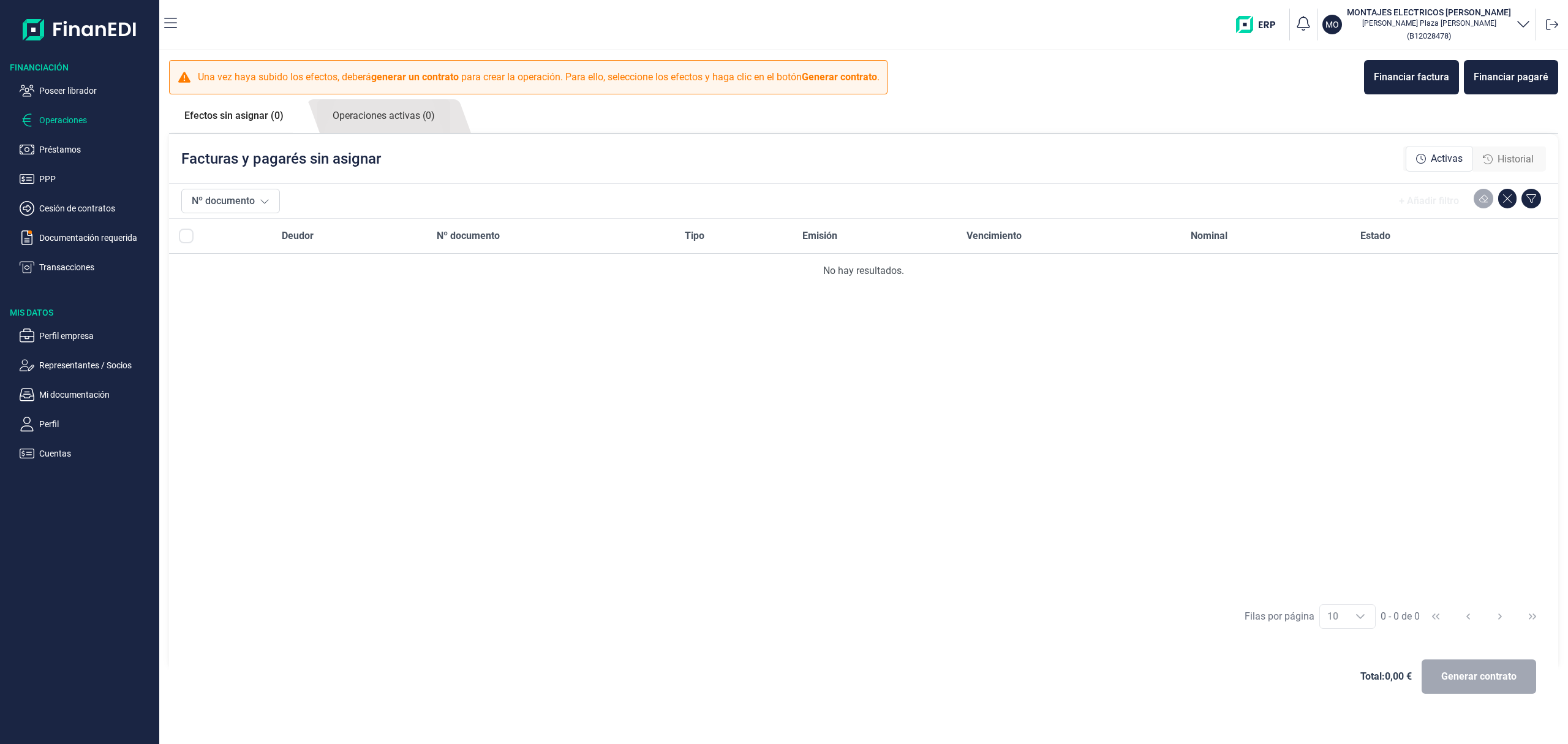
click at [1521, 165] on span "Historial" at bounding box center [1516, 160] width 36 height 15
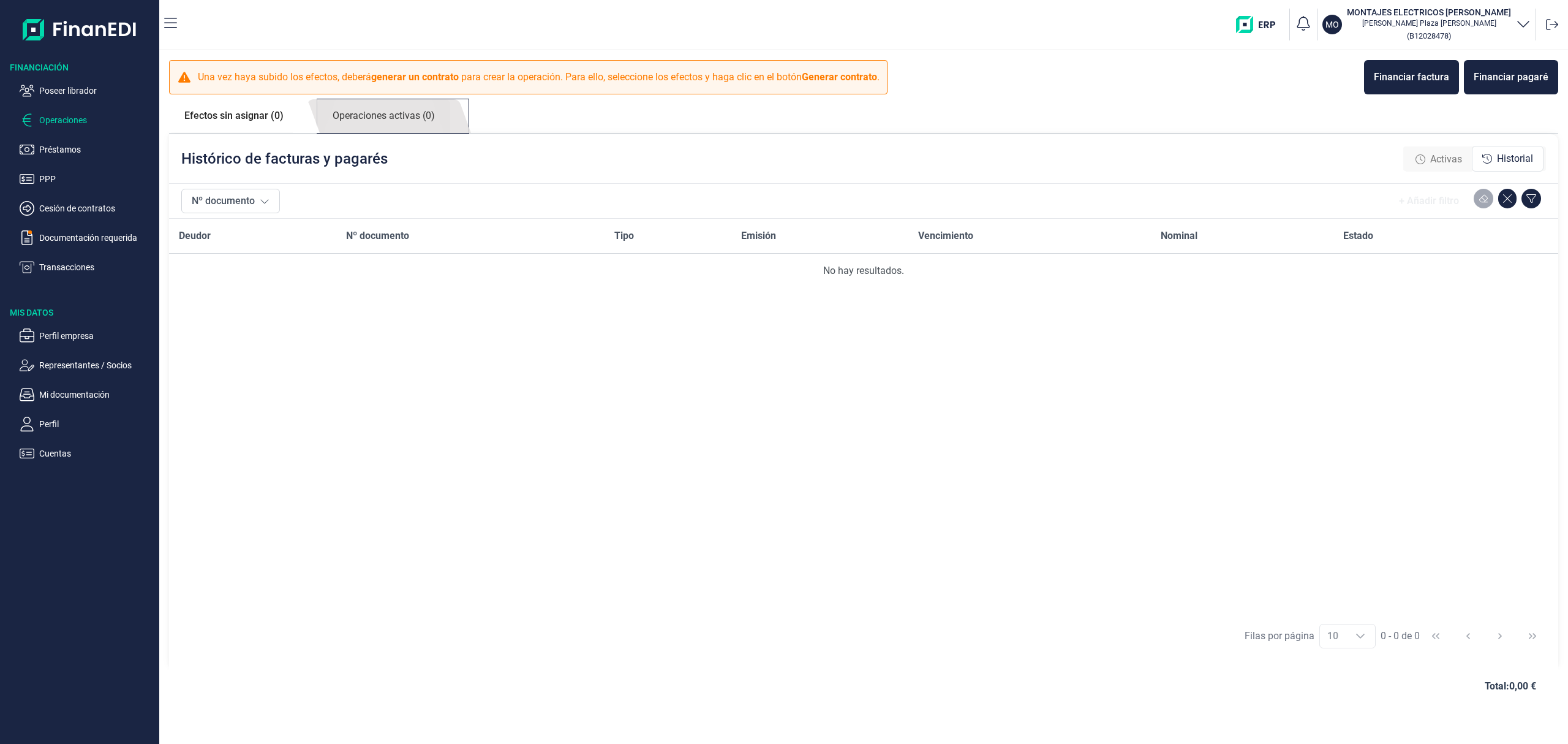
drag, startPoint x: 396, startPoint y: 118, endPoint x: 449, endPoint y: 130, distance: 54.3
click at [395, 118] on link "Operaciones activas (0)" at bounding box center [384, 116] width 133 height 34
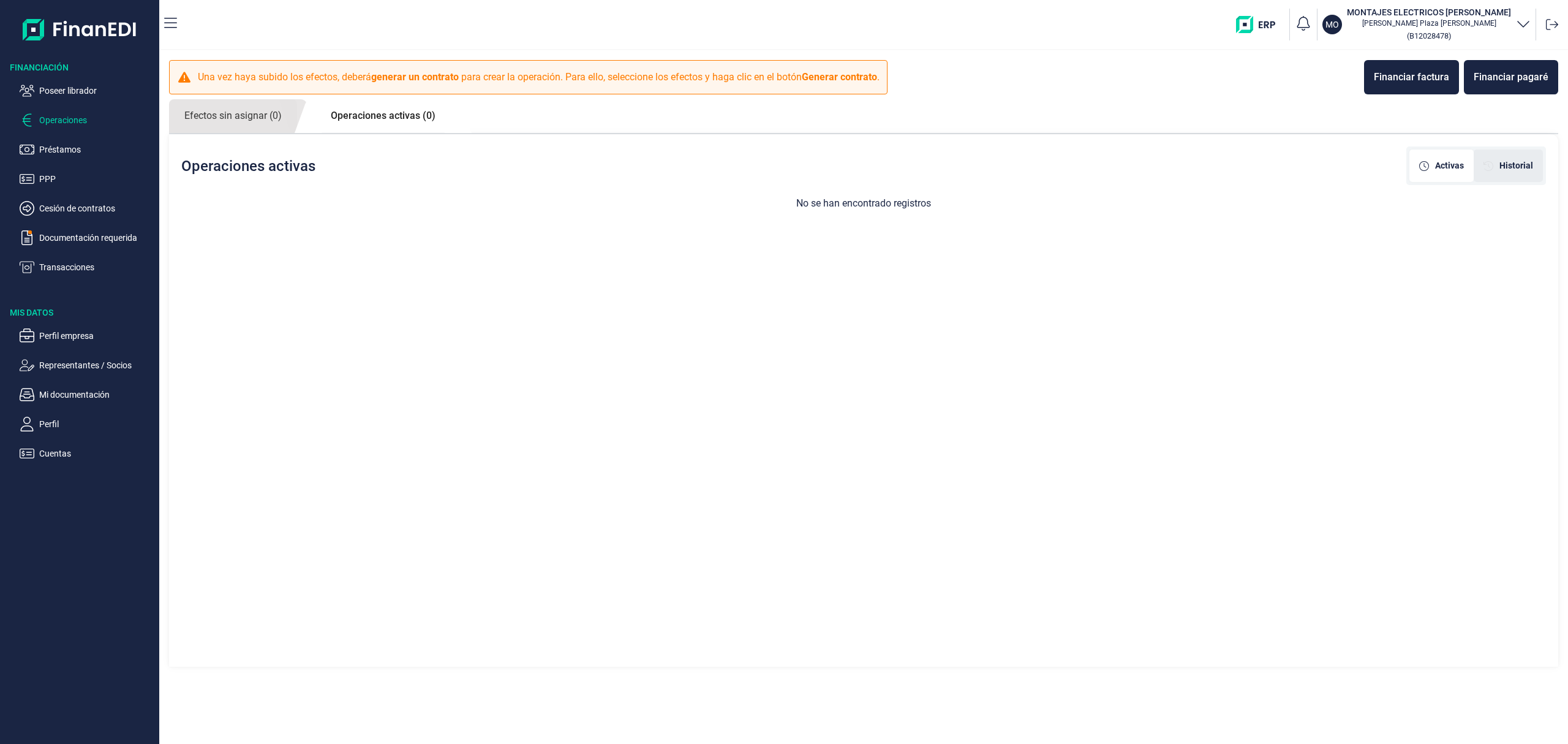
click at [1517, 172] on span "Historial" at bounding box center [1516, 165] width 34 height 13
click at [1507, 72] on div "Financiar pagaré" at bounding box center [1511, 77] width 75 height 15
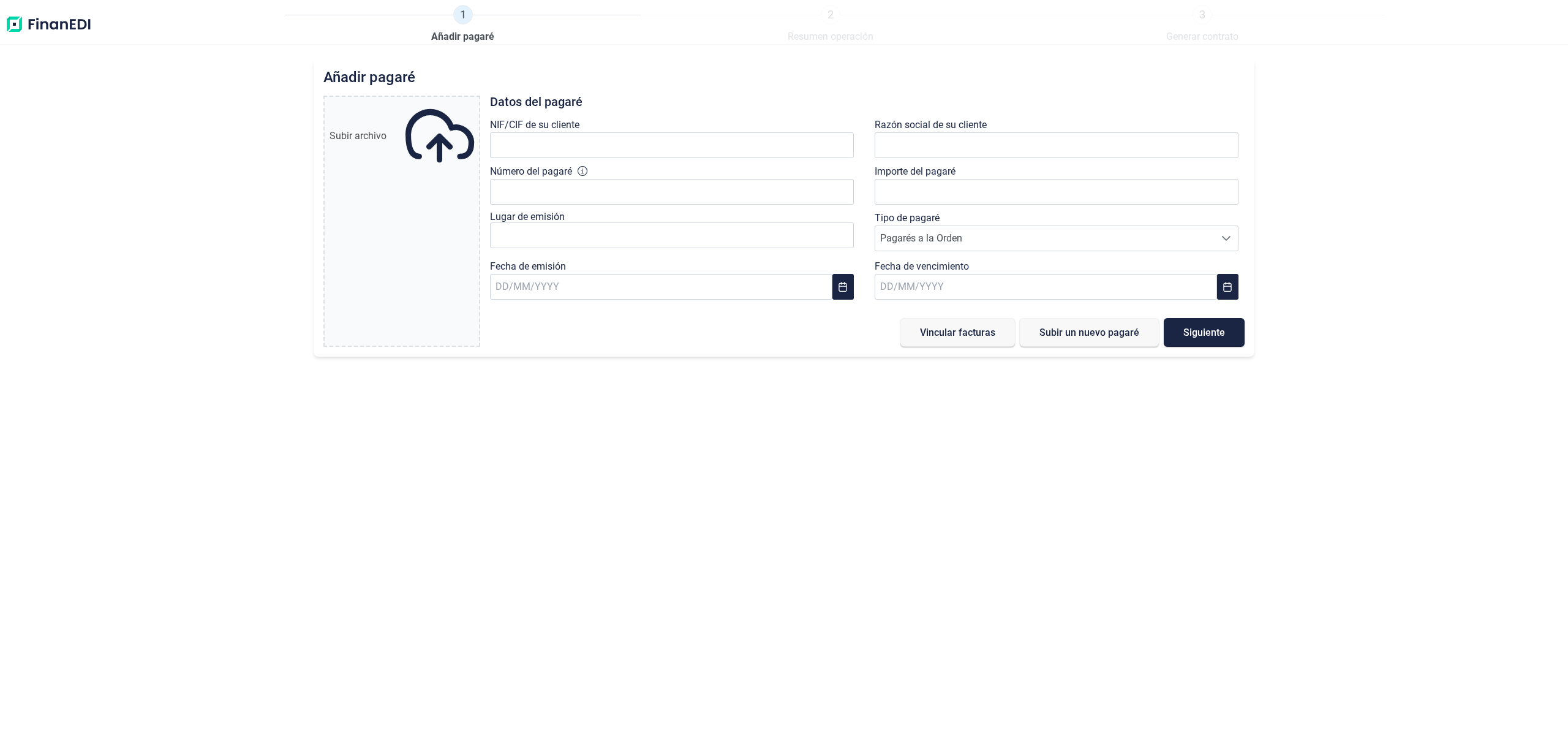
type input "0,00 €"
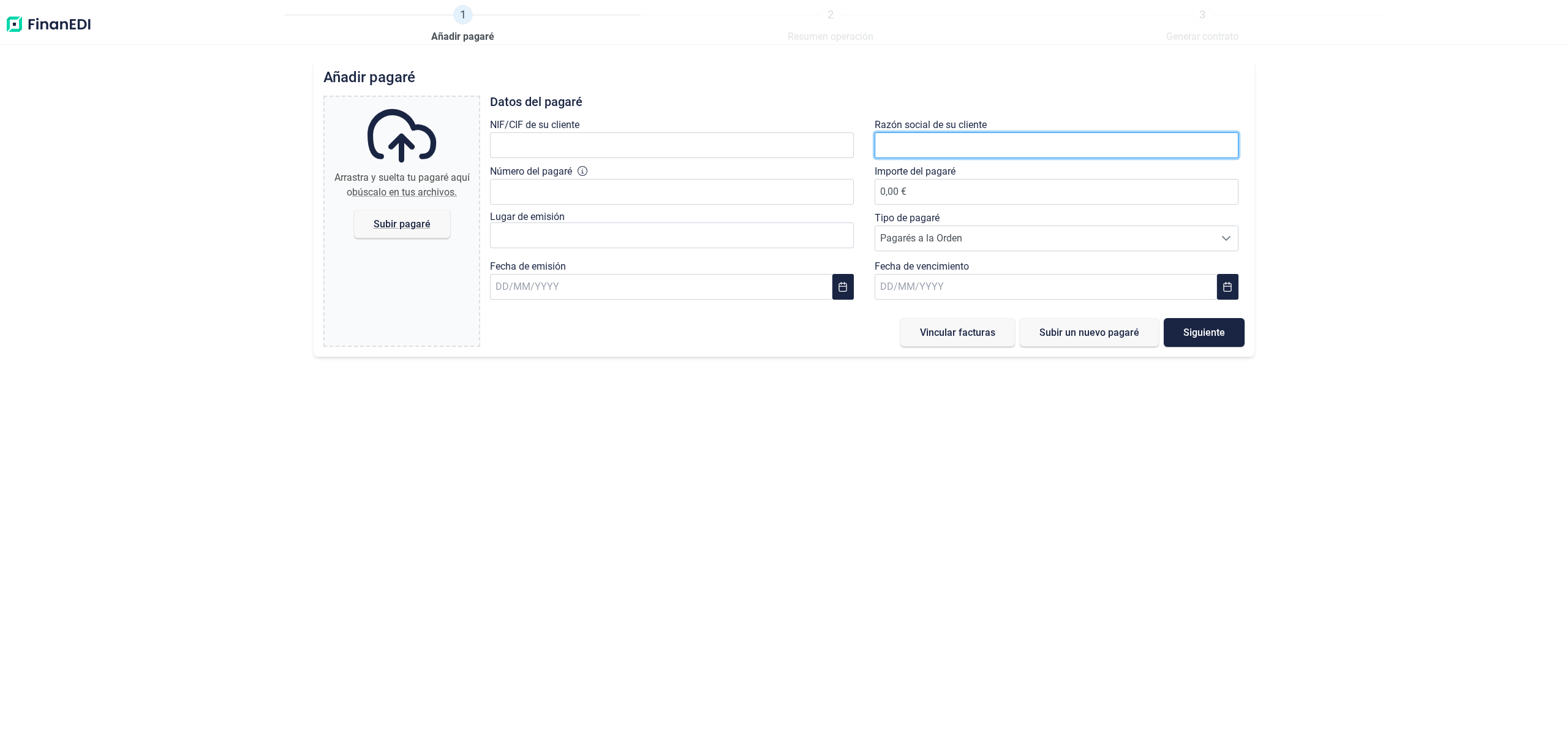
click at [943, 149] on input "text" at bounding box center [1056, 145] width 364 height 26
type input "MONTAJES ELECTRICOS [PERSON_NAME]"
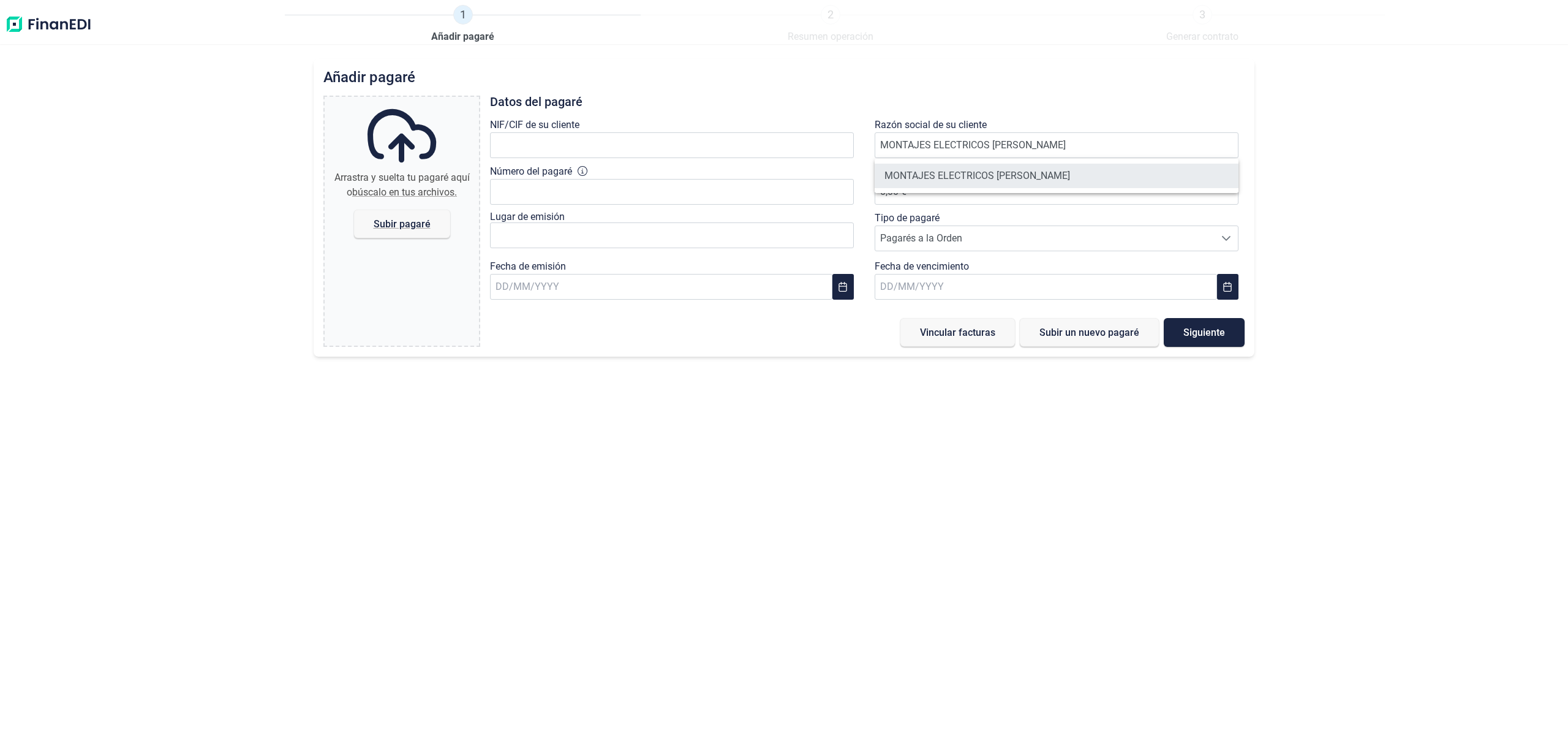
click at [947, 172] on li "MONTAJES ELECTRICOS [PERSON_NAME]" at bounding box center [1056, 175] width 364 height 24
type input "B12028478"
type input "MONTAJES ELECTRICOS [PERSON_NAME]"
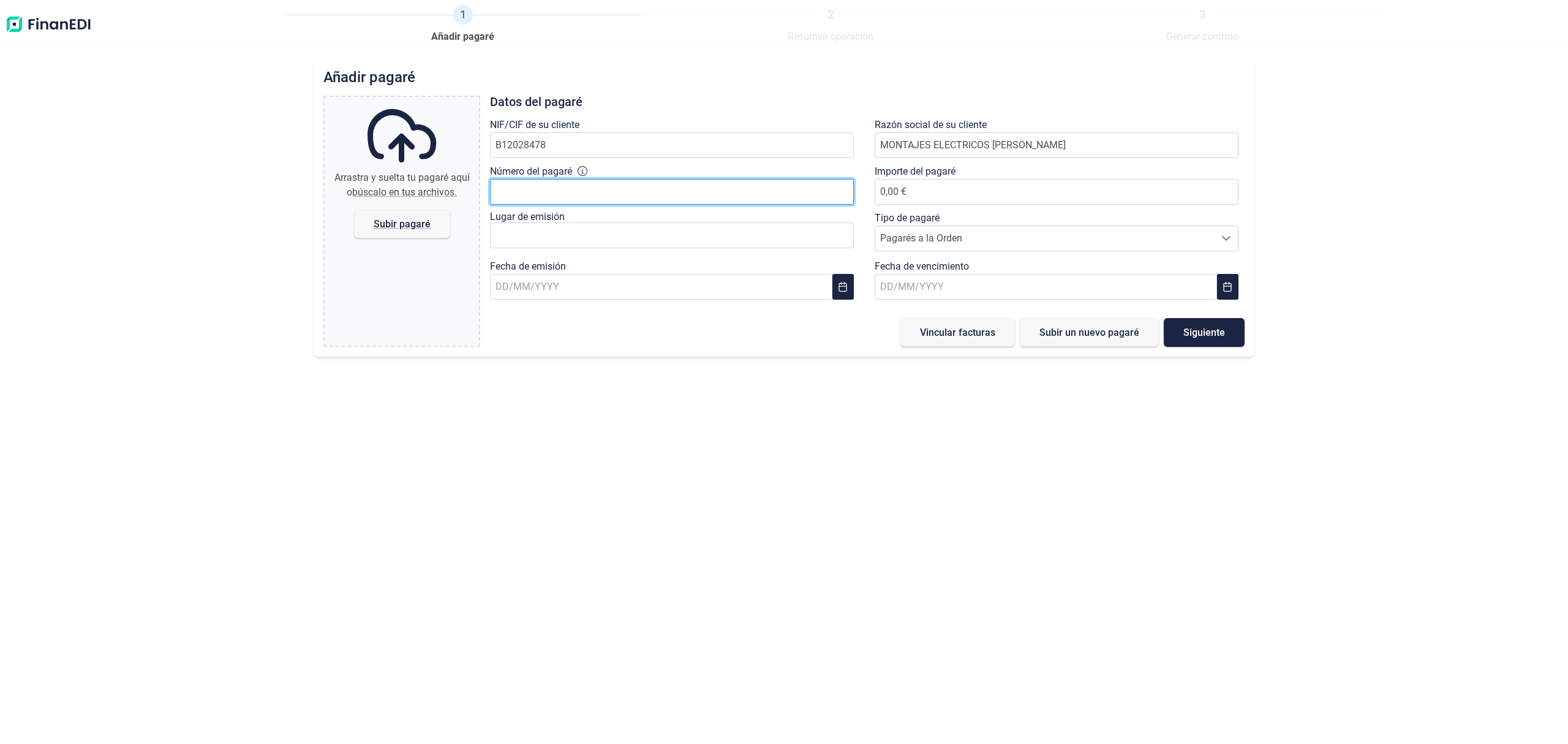
click at [595, 192] on input "Número del pagaré" at bounding box center [672, 192] width 364 height 26
type input "15003080"
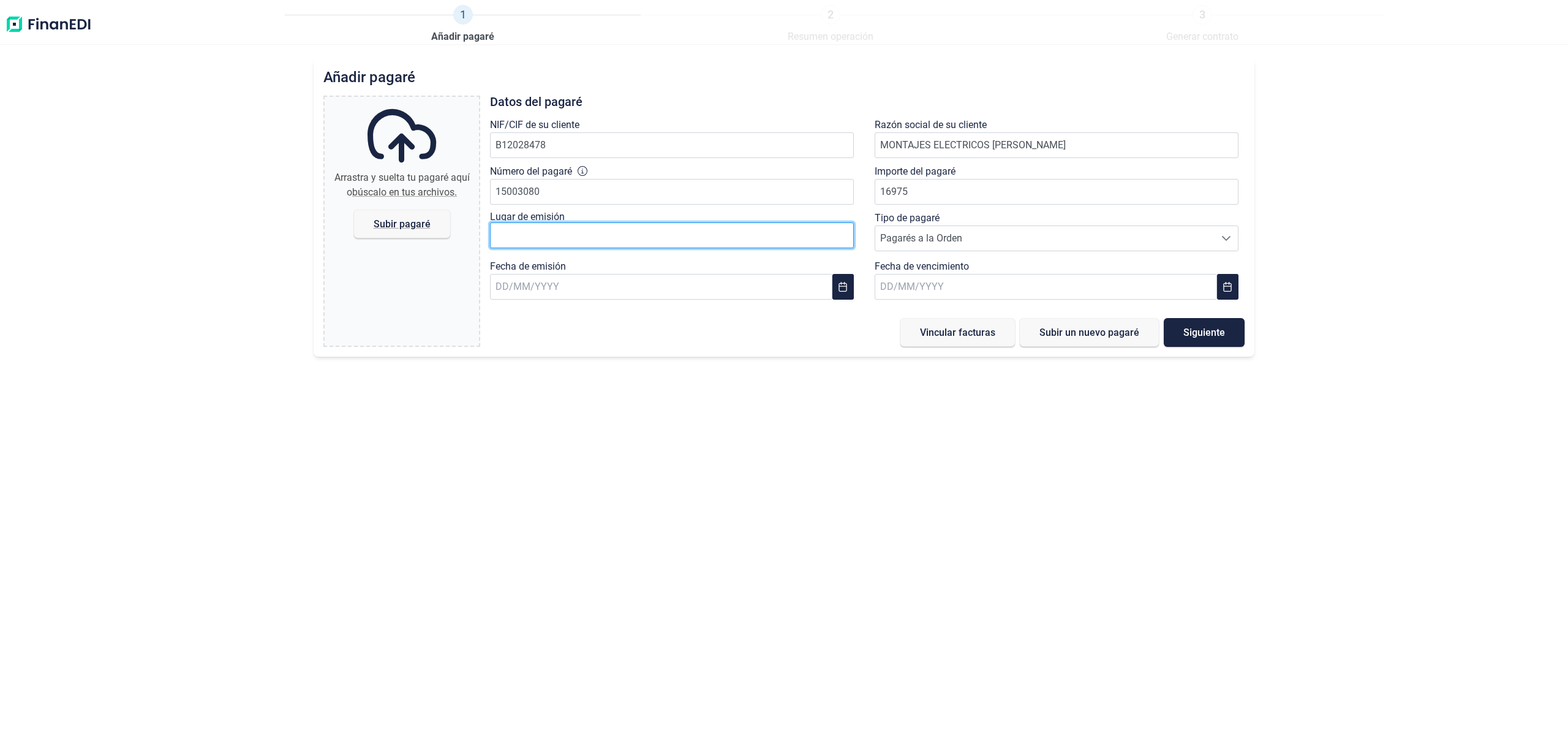
type input "16.975,00 €"
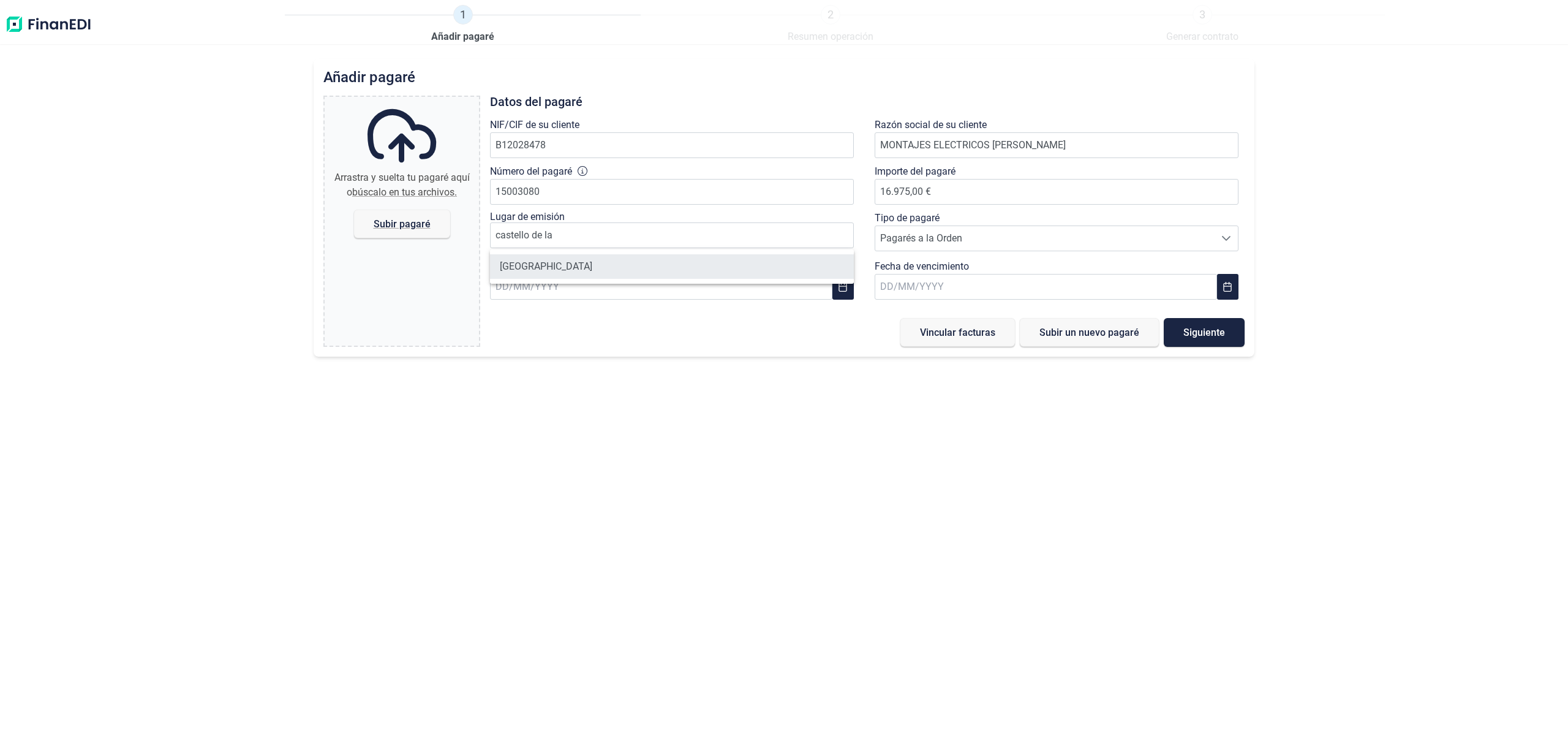
click at [571, 270] on li "[GEOGRAPHIC_DATA]" at bounding box center [672, 266] width 364 height 24
type input "[GEOGRAPHIC_DATA]"
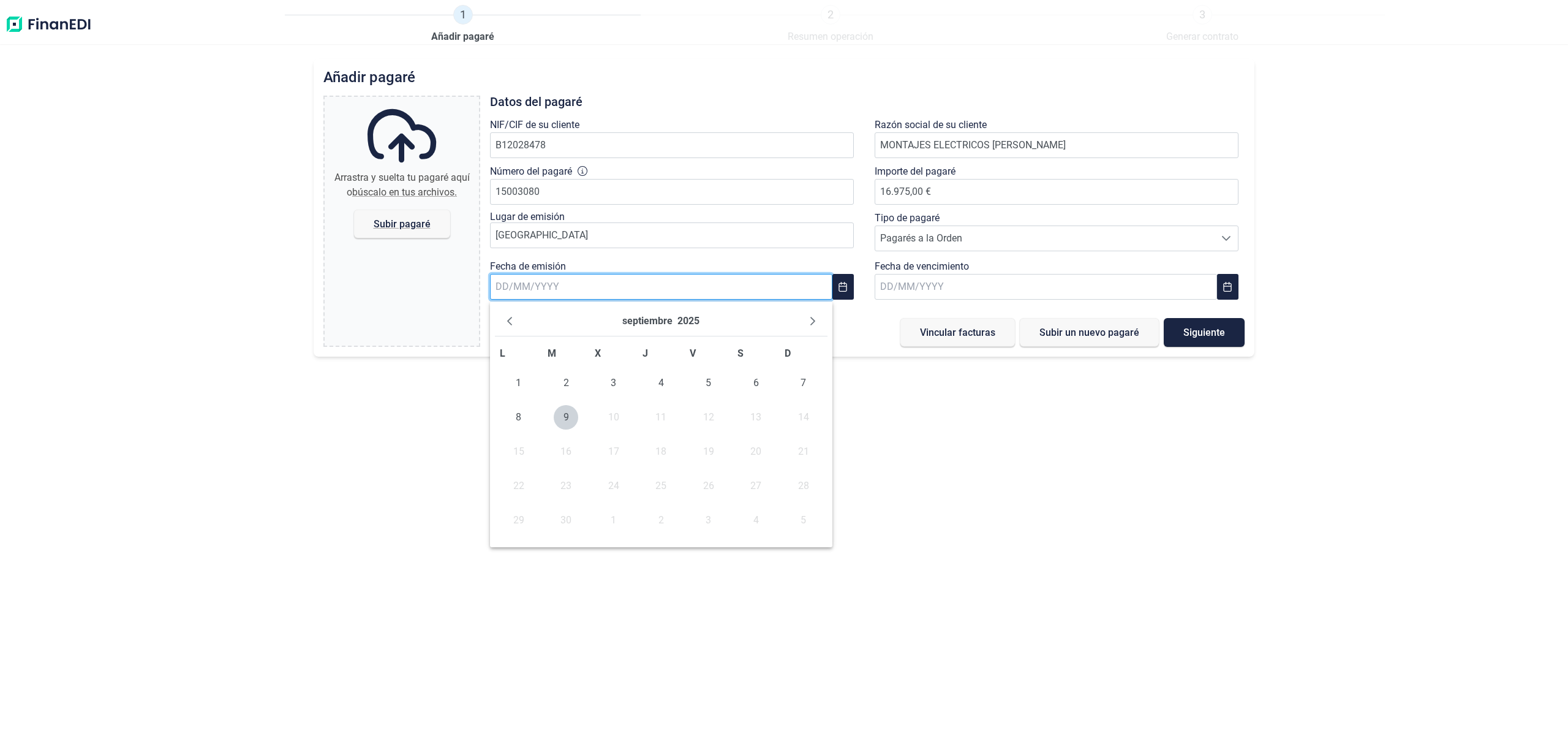
click at [576, 285] on input "text" at bounding box center [661, 286] width 342 height 26
click at [707, 381] on span "5" at bounding box center [708, 382] width 24 height 24
type input "[DATE]"
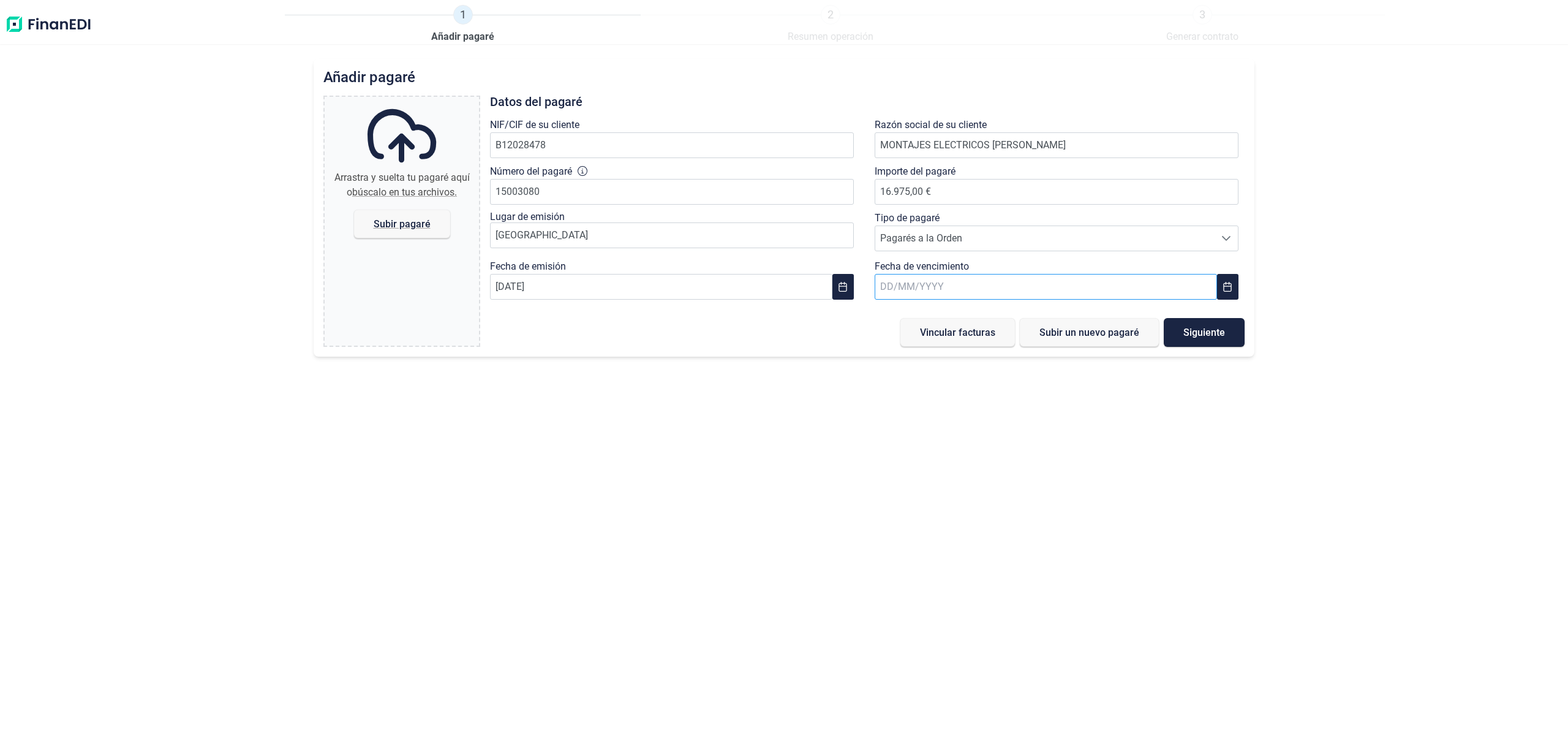
click at [963, 280] on input "text" at bounding box center [1045, 286] width 342 height 26
click at [1192, 319] on icon "Next Month" at bounding box center [1197, 321] width 10 height 10
click at [1195, 319] on icon "Next Month" at bounding box center [1197, 321] width 10 height 10
click at [1053, 381] on span "4" at bounding box center [1045, 382] width 24 height 24
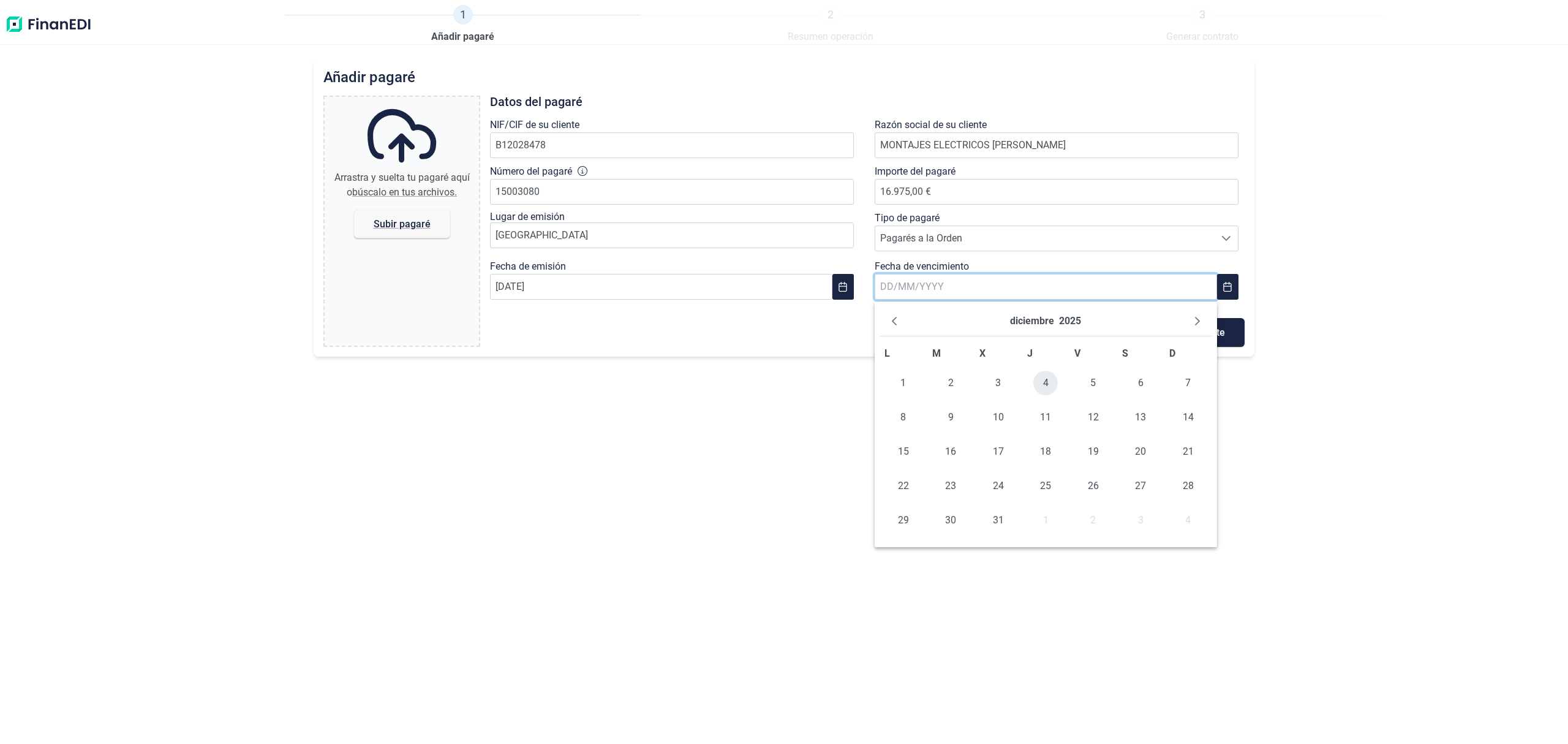
type input "[DATE]"
click at [403, 226] on span "Subir pagaré" at bounding box center [401, 224] width 57 height 9
click at [403, 101] on input "Arrastra y suelta tu pagaré aquí o búscalo en tus archivos. Subir pagaré" at bounding box center [401, 98] width 155 height 4
type input "C:\fakepath\[PERSON_NAME] 1.png"
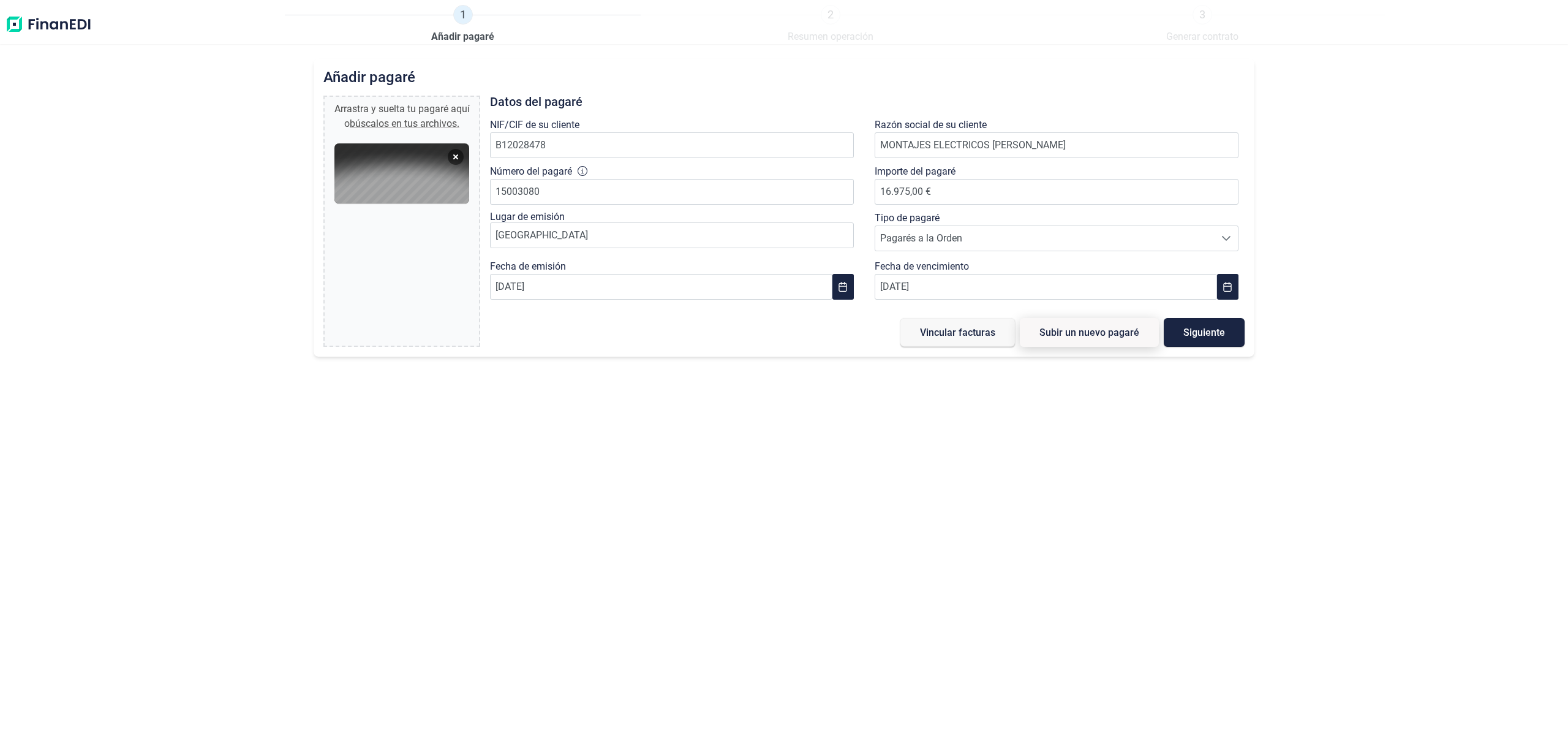
click at [1121, 334] on span "Subir un nuevo pagaré" at bounding box center [1089, 332] width 100 height 9
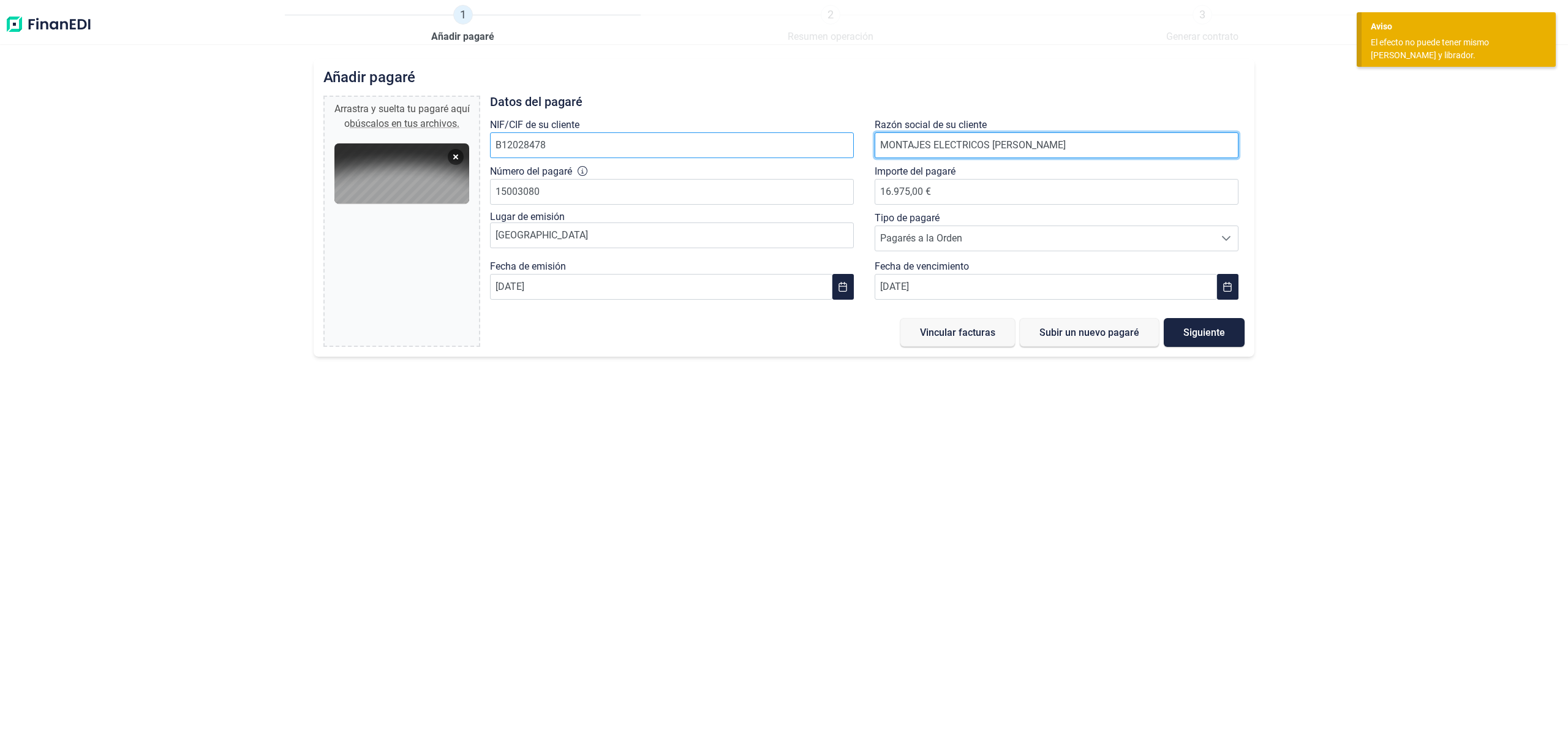
drag, startPoint x: 1054, startPoint y: 141, endPoint x: 822, endPoint y: 140, distance: 232.0
click at [817, 141] on div "NIF/CIF de su cliente B12028478 Razón social de su cliente MONTAJES ELECTRICOS …" at bounding box center [867, 212] width 770 height 188
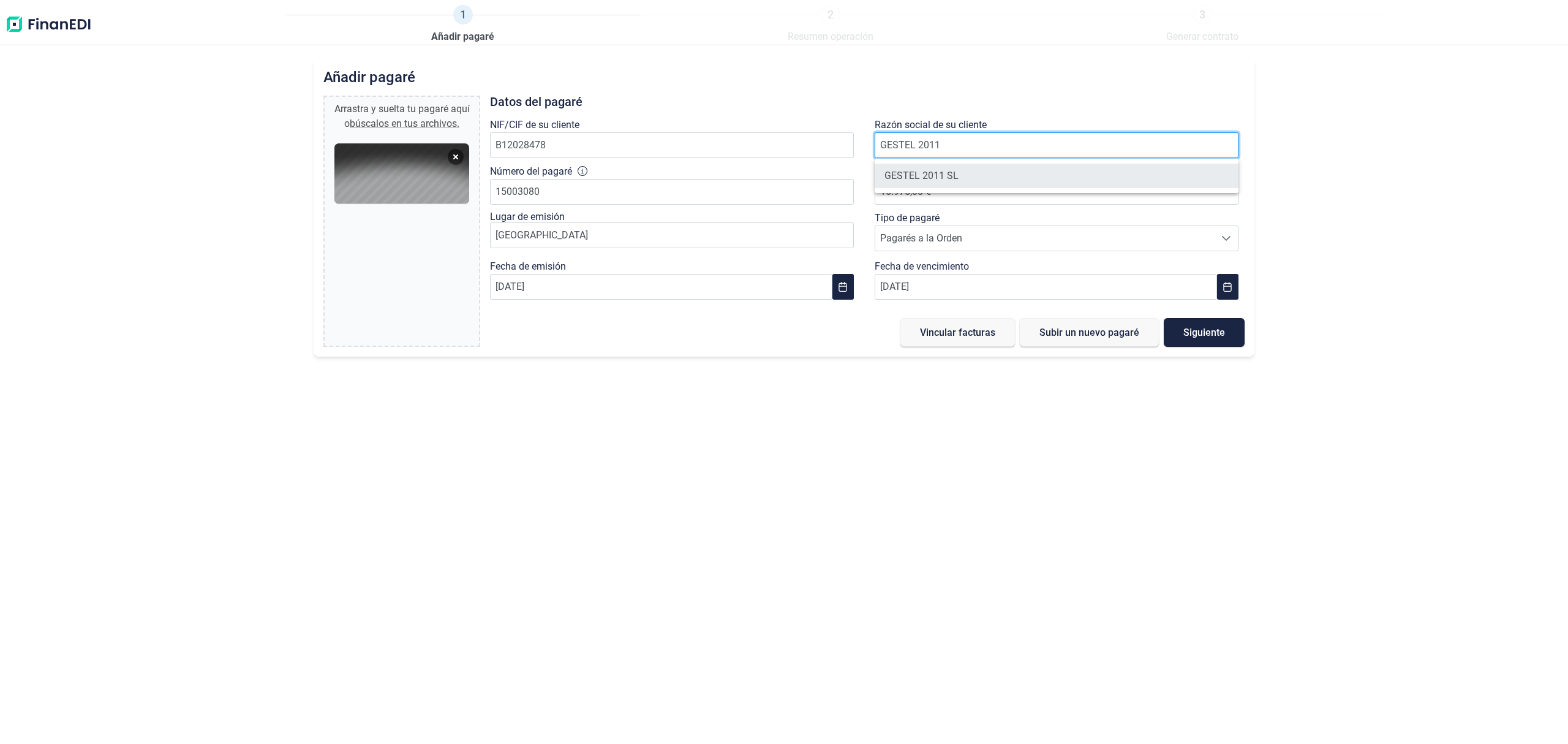
type input "GESTEL 2011"
click at [937, 173] on li "GESTEL 2011 SL" at bounding box center [1056, 175] width 364 height 24
type input "B12366712"
type input "GESTEL 2011 SL"
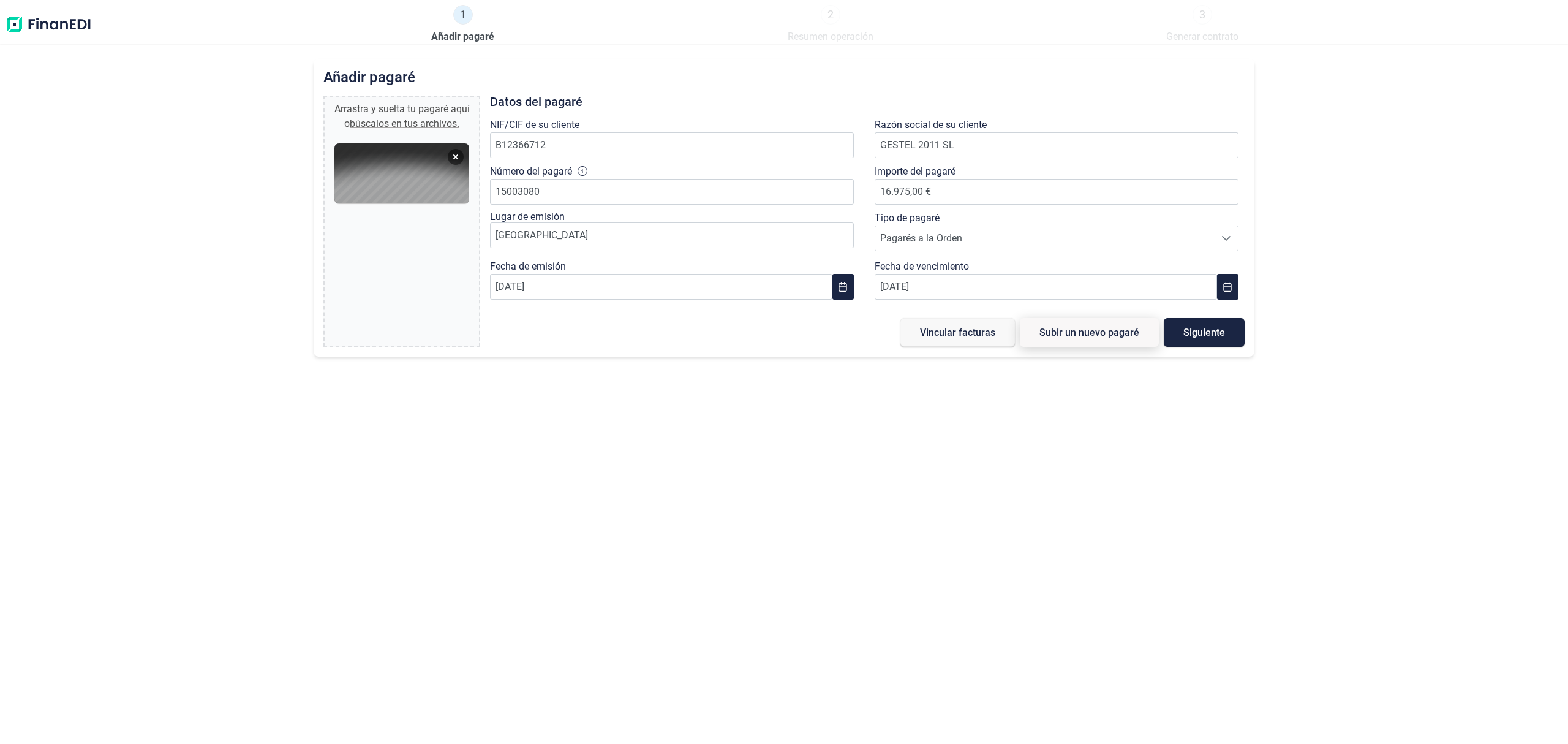
click at [1079, 334] on span "Subir un nuevo pagaré" at bounding box center [1089, 332] width 100 height 9
type input "0,00 €"
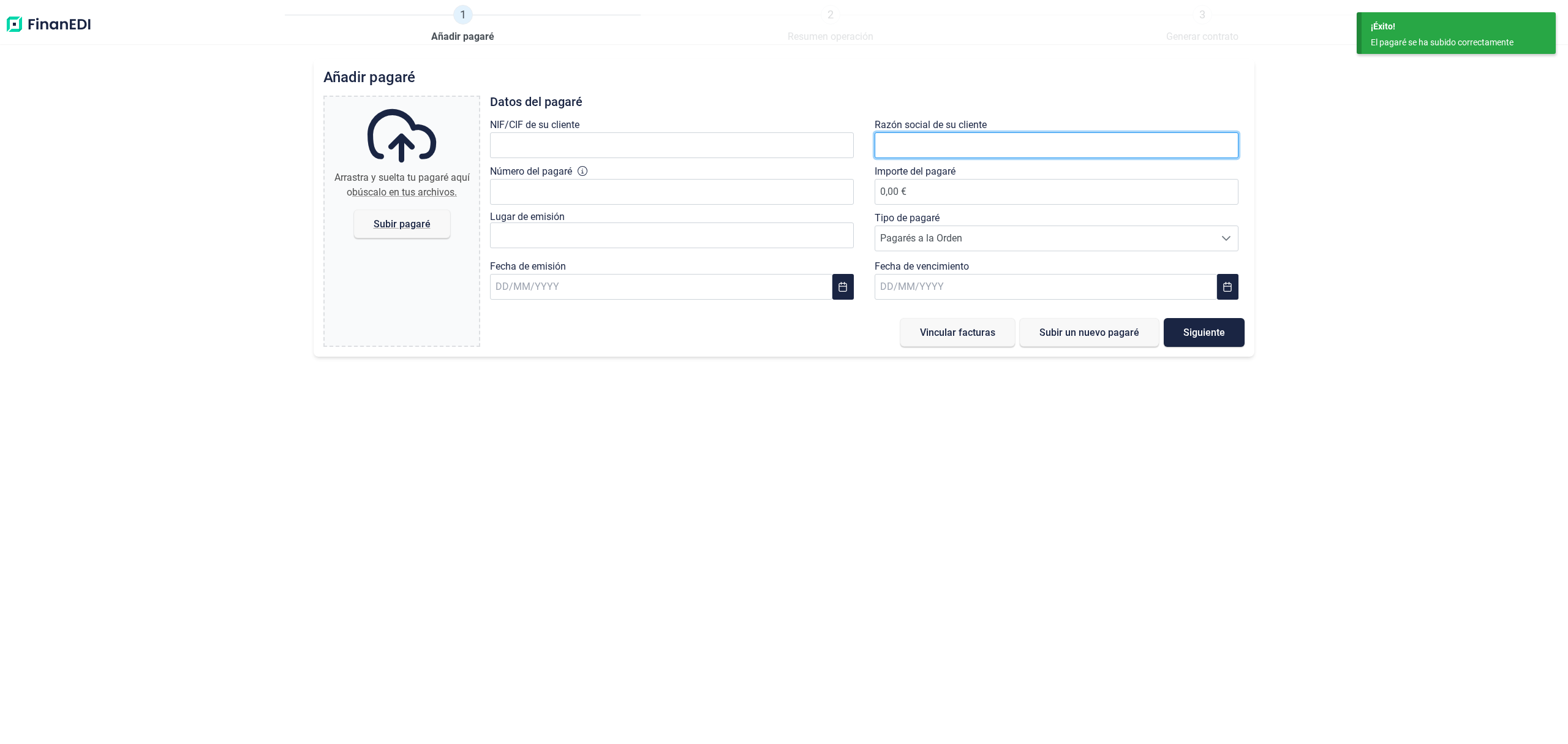
click at [920, 145] on input "text" at bounding box center [1056, 145] width 364 height 26
type input "GESTEL 2011"
drag, startPoint x: 944, startPoint y: 180, endPoint x: 810, endPoint y: 177, distance: 134.0
click at [940, 179] on li "GESTEL 2011 SL" at bounding box center [1056, 175] width 364 height 24
type input "B12366712"
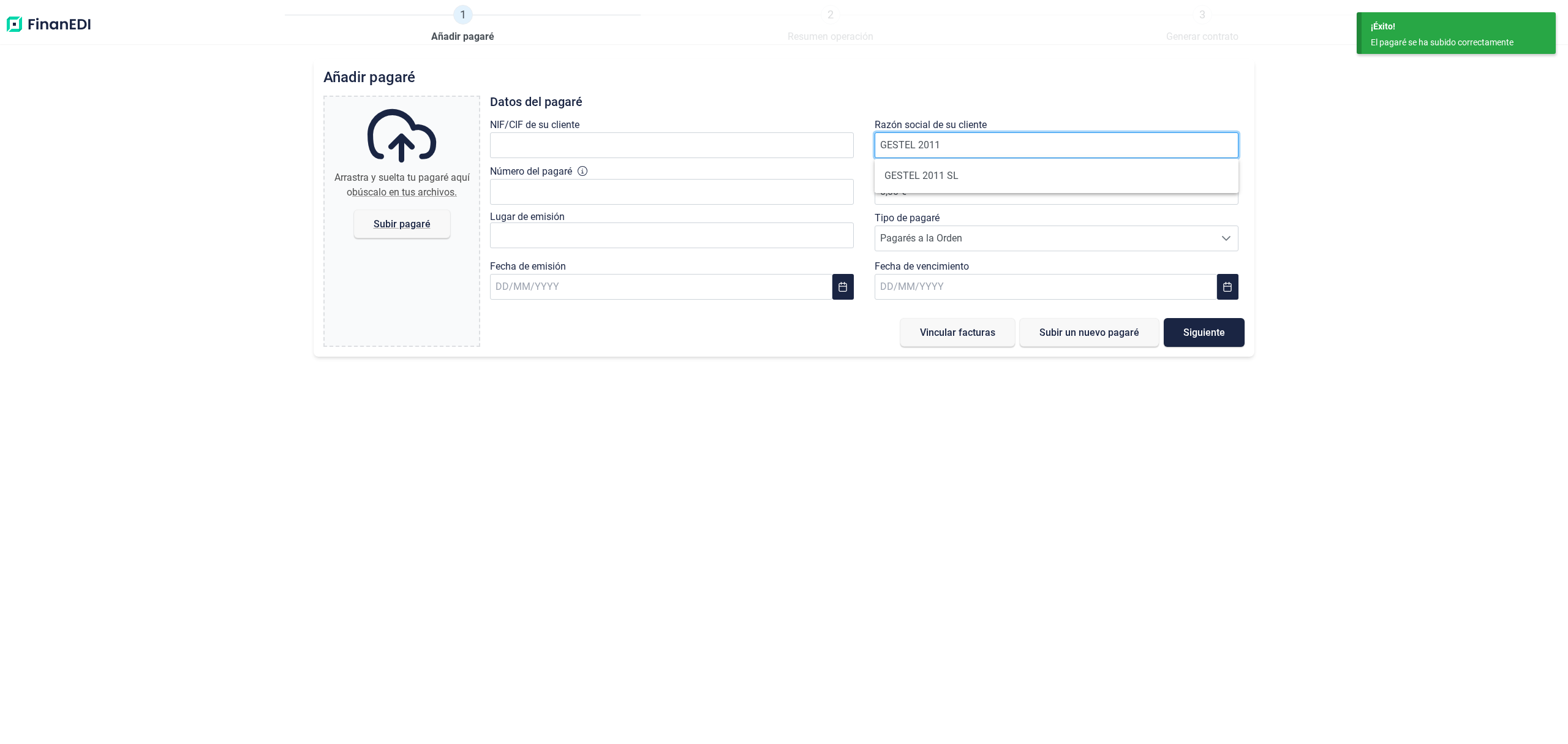
type input "GESTEL 2011 SL"
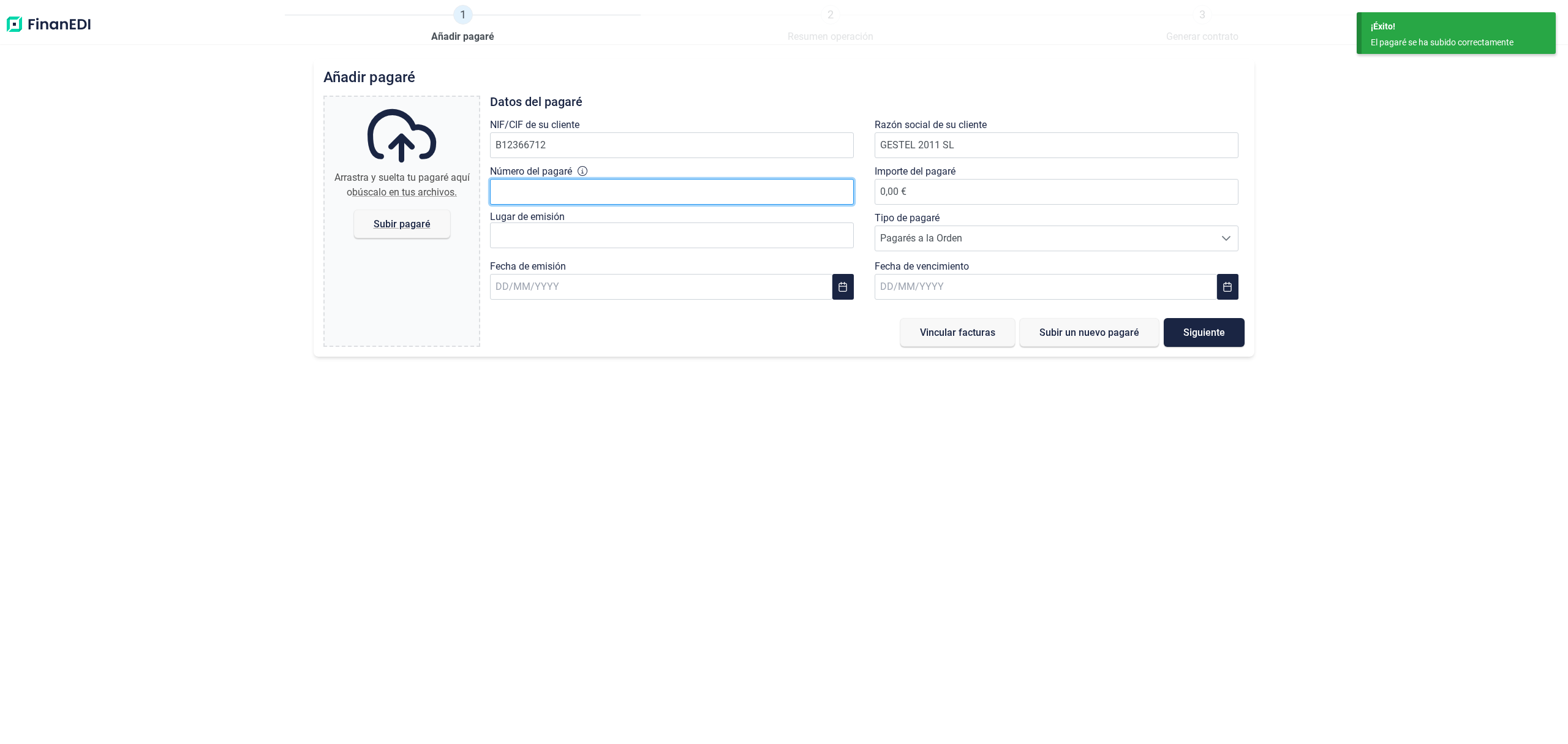
click at [560, 197] on input "Número del pagaré" at bounding box center [672, 192] width 364 height 26
type input "15003076"
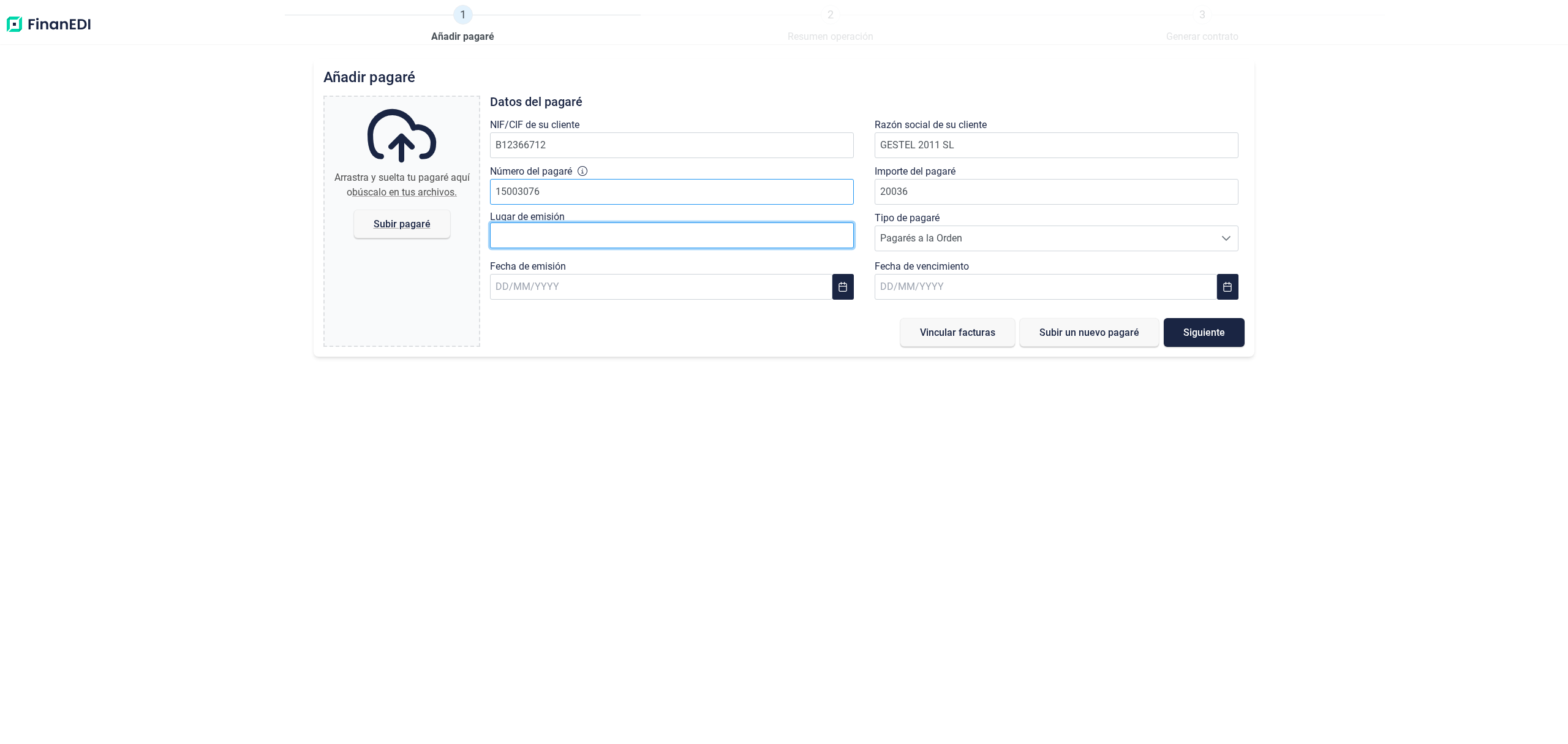
type input "20.036,00 €"
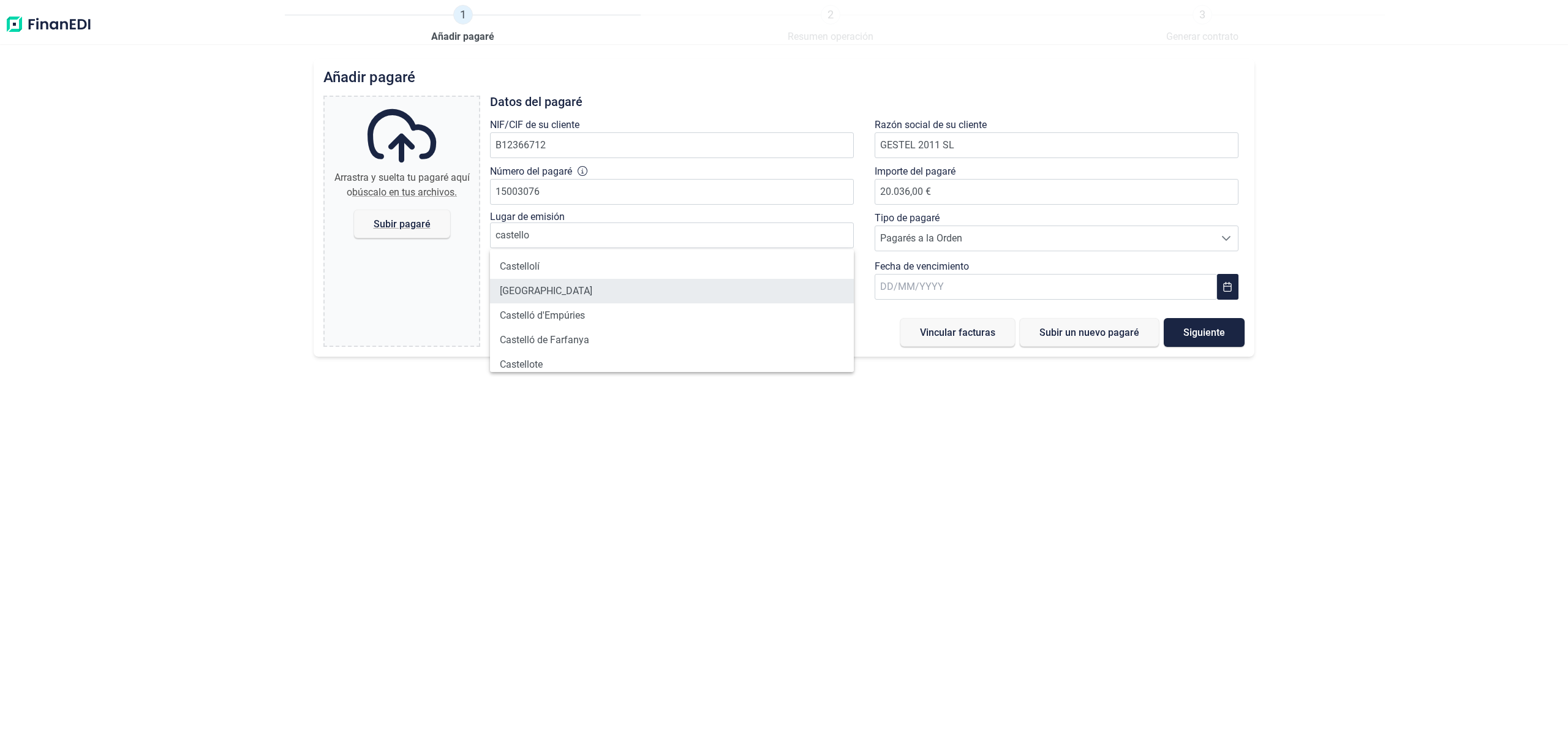
click at [552, 283] on li "[GEOGRAPHIC_DATA]" at bounding box center [672, 291] width 364 height 24
type input "[GEOGRAPHIC_DATA]"
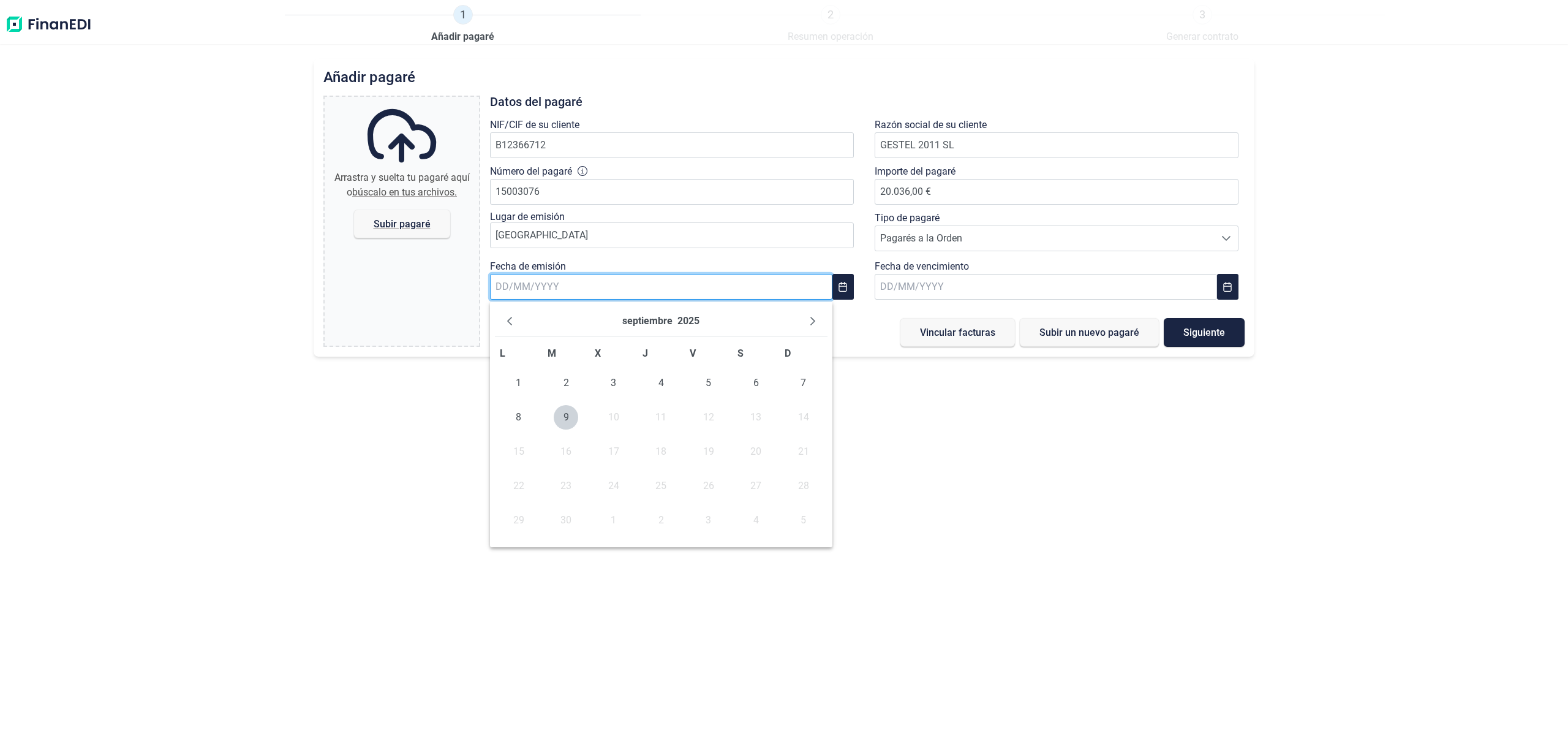
click at [708, 288] on input "text" at bounding box center [661, 286] width 342 height 26
click at [710, 386] on span "5" at bounding box center [708, 382] width 24 height 24
type input "[DATE]"
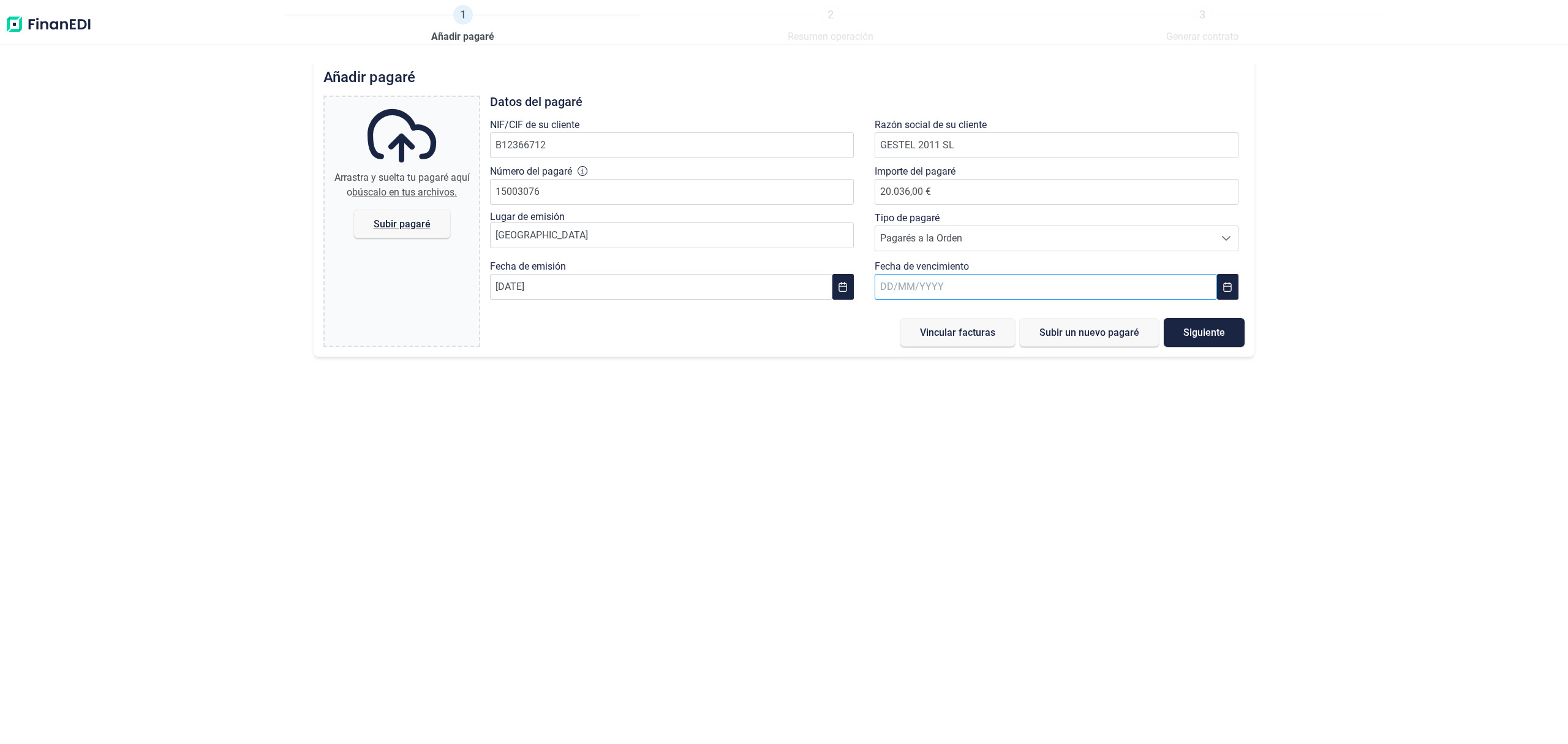
click at [1001, 290] on input "text" at bounding box center [1045, 286] width 342 height 26
click at [1052, 383] on span "4" at bounding box center [1045, 382] width 24 height 24
type input "[DATE]"
click at [379, 231] on span "Subir pagaré" at bounding box center [402, 223] width 96 height 29
click at [379, 101] on input "Arrastra y suelta tu pagaré aquí o búscalo en tus archivos. Subir pagaré" at bounding box center [401, 98] width 155 height 4
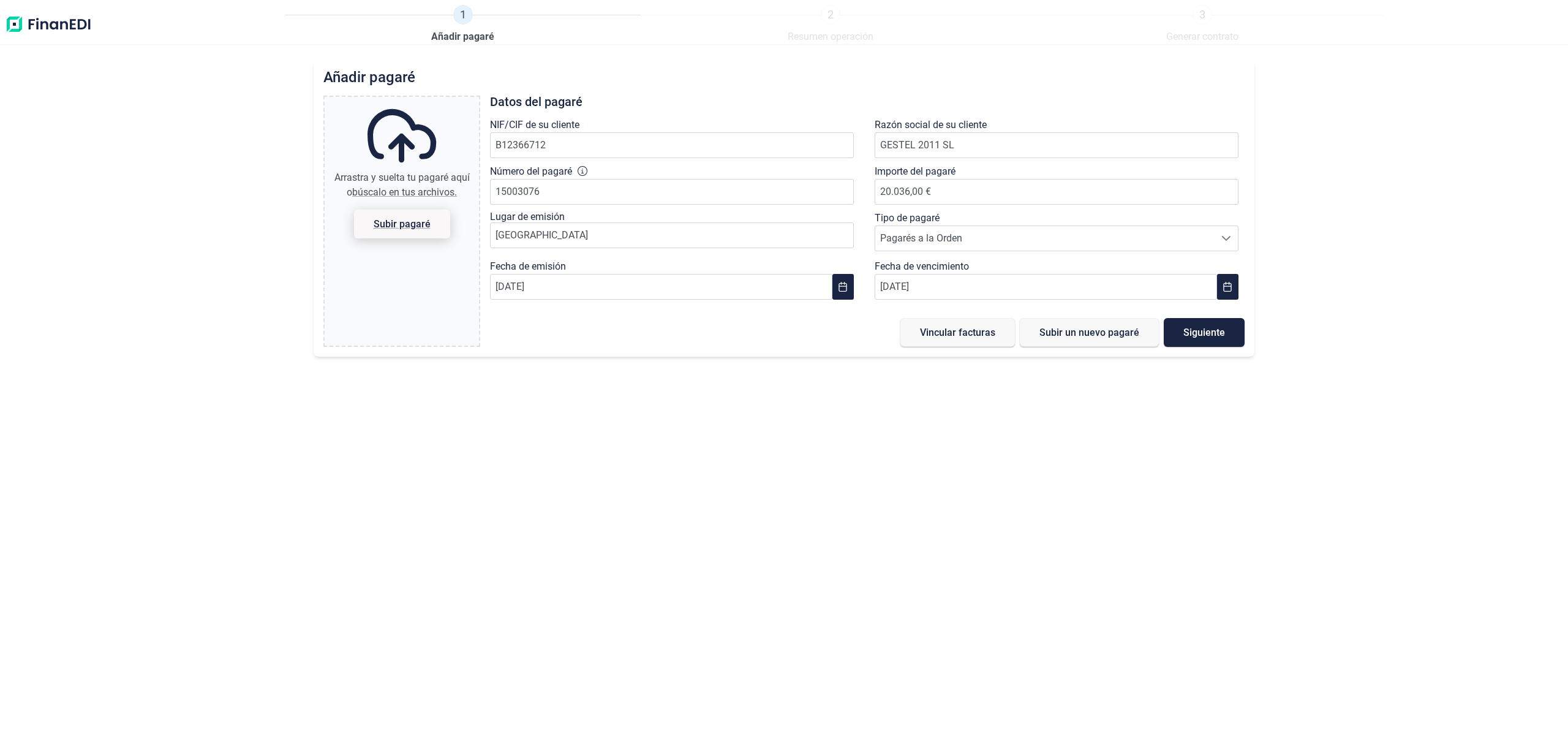
type input "C:\fakepath\[PERSON_NAME] 2.png"
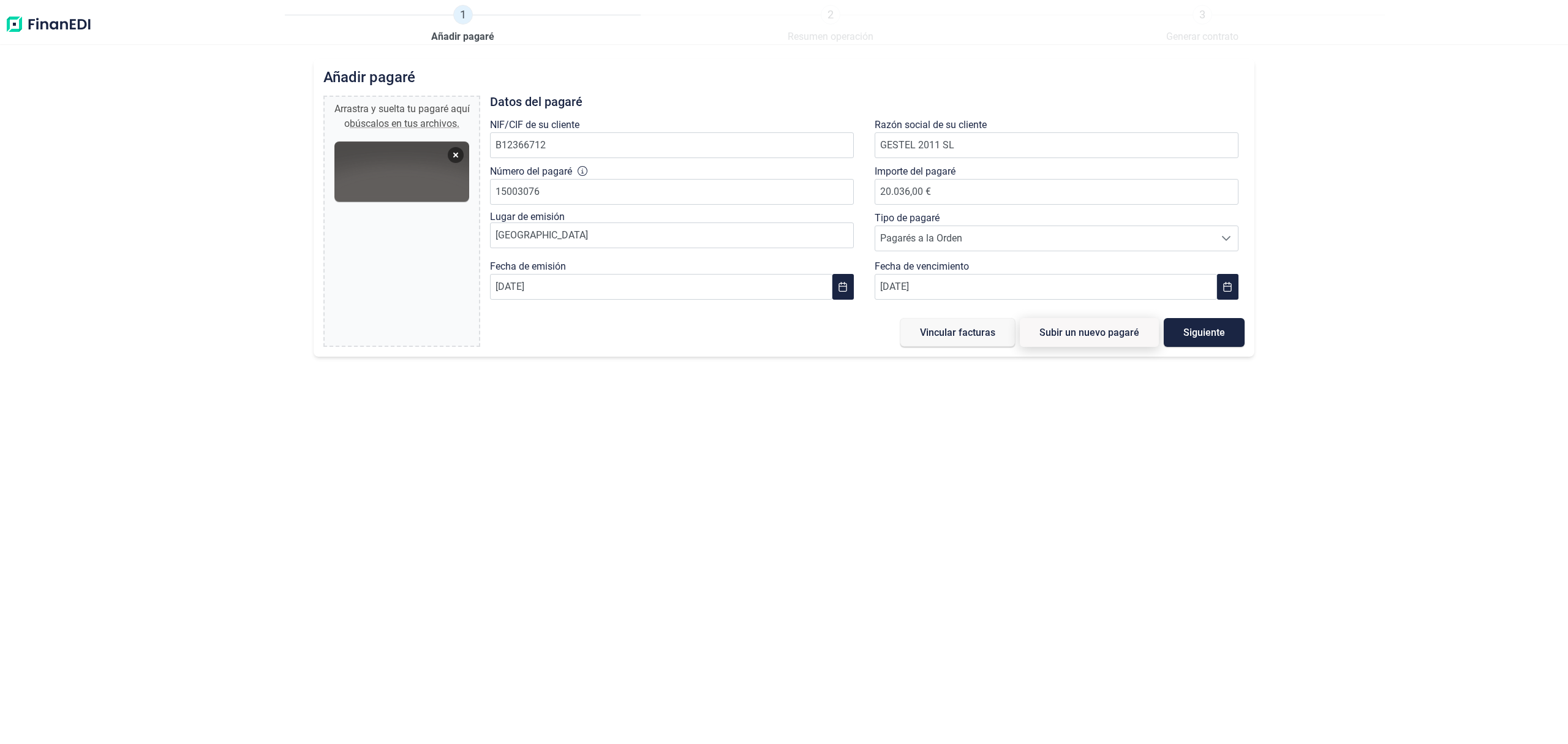
click at [1126, 337] on span "Subir un nuevo pagaré" at bounding box center [1089, 332] width 100 height 9
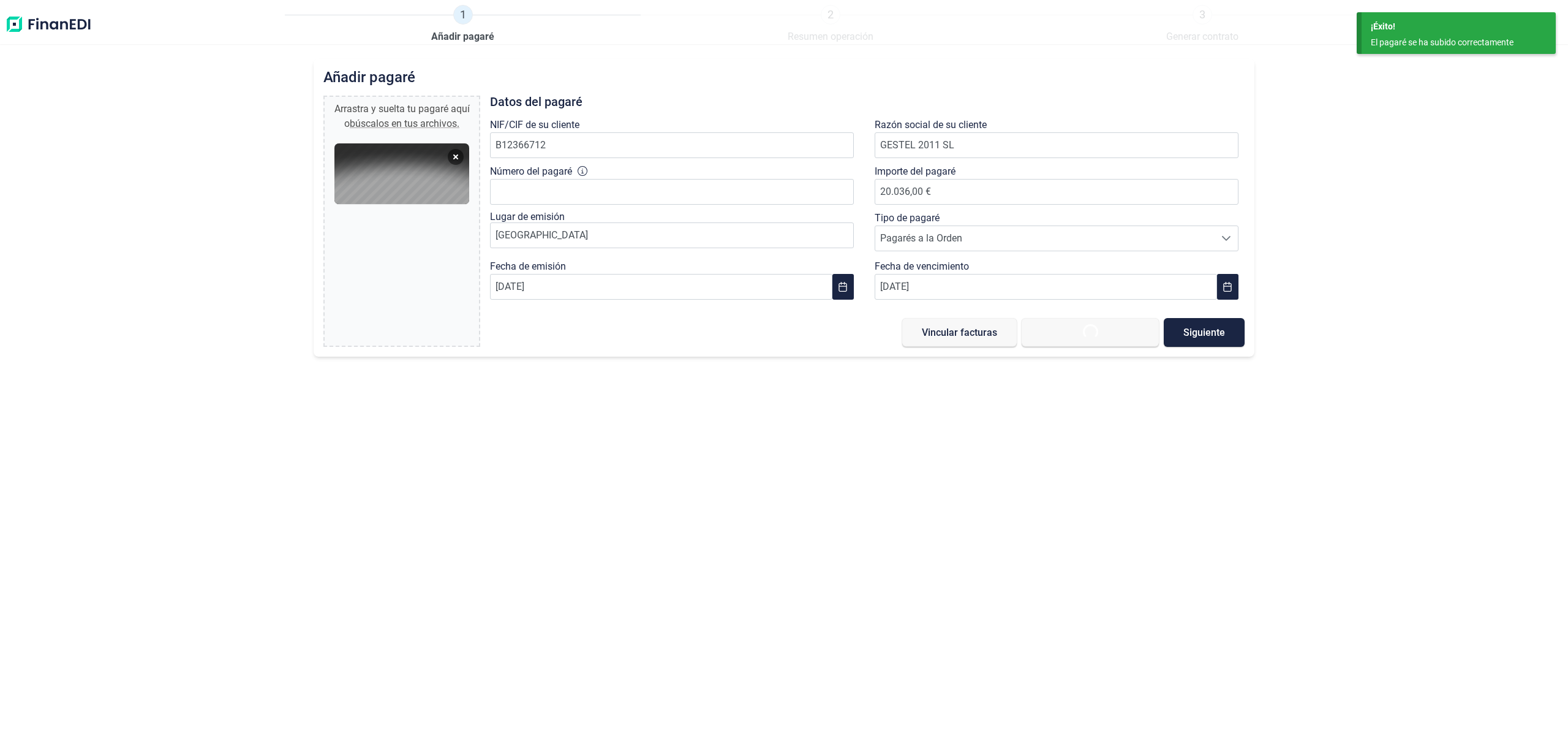
type input "0,00 €"
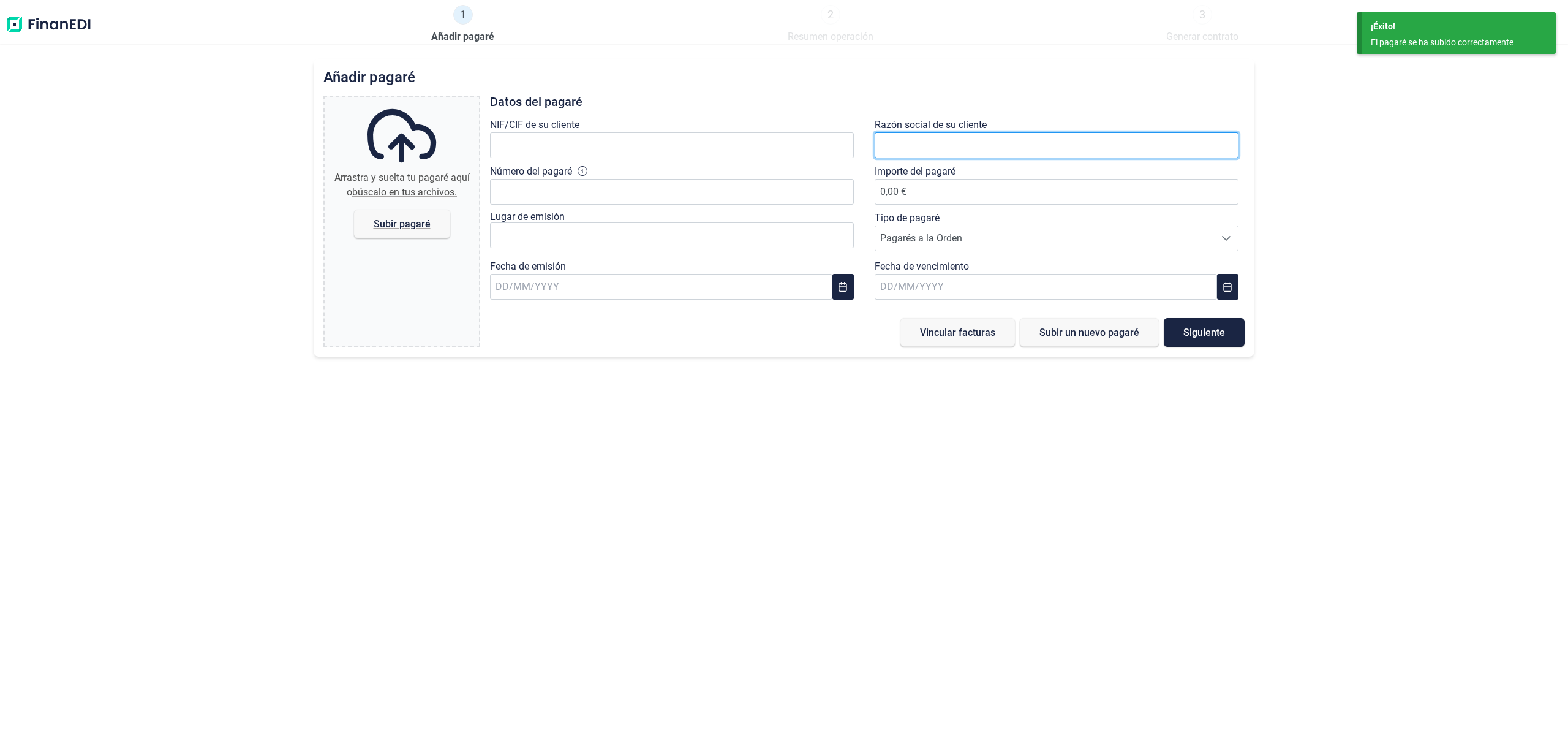
click at [932, 143] on input "text" at bounding box center [1056, 145] width 364 height 26
type input "GESTEL 2011"
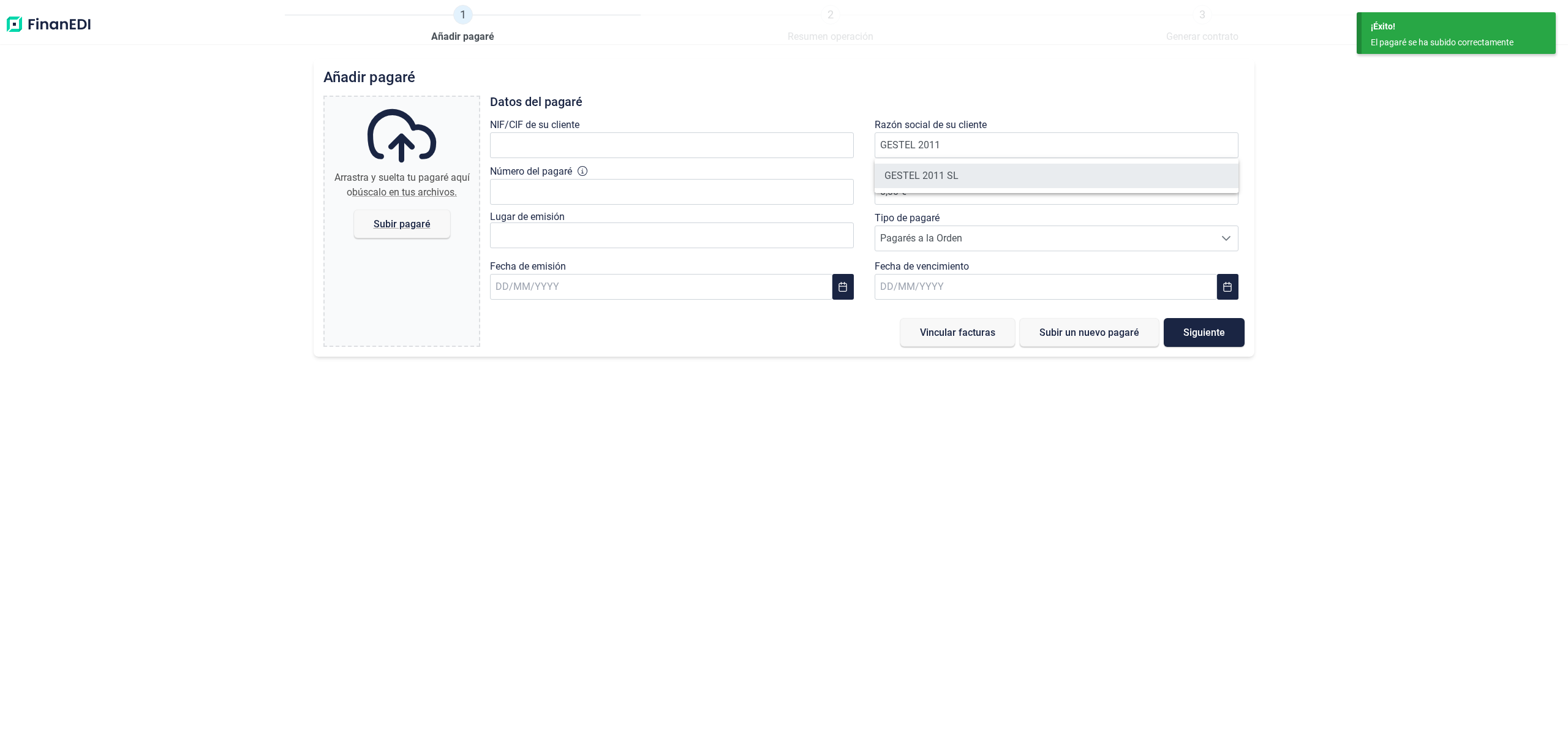
click at [949, 172] on li "GESTEL 2011 SL" at bounding box center [1056, 175] width 364 height 24
type input "B12366712"
type input "GESTEL 2011 SL"
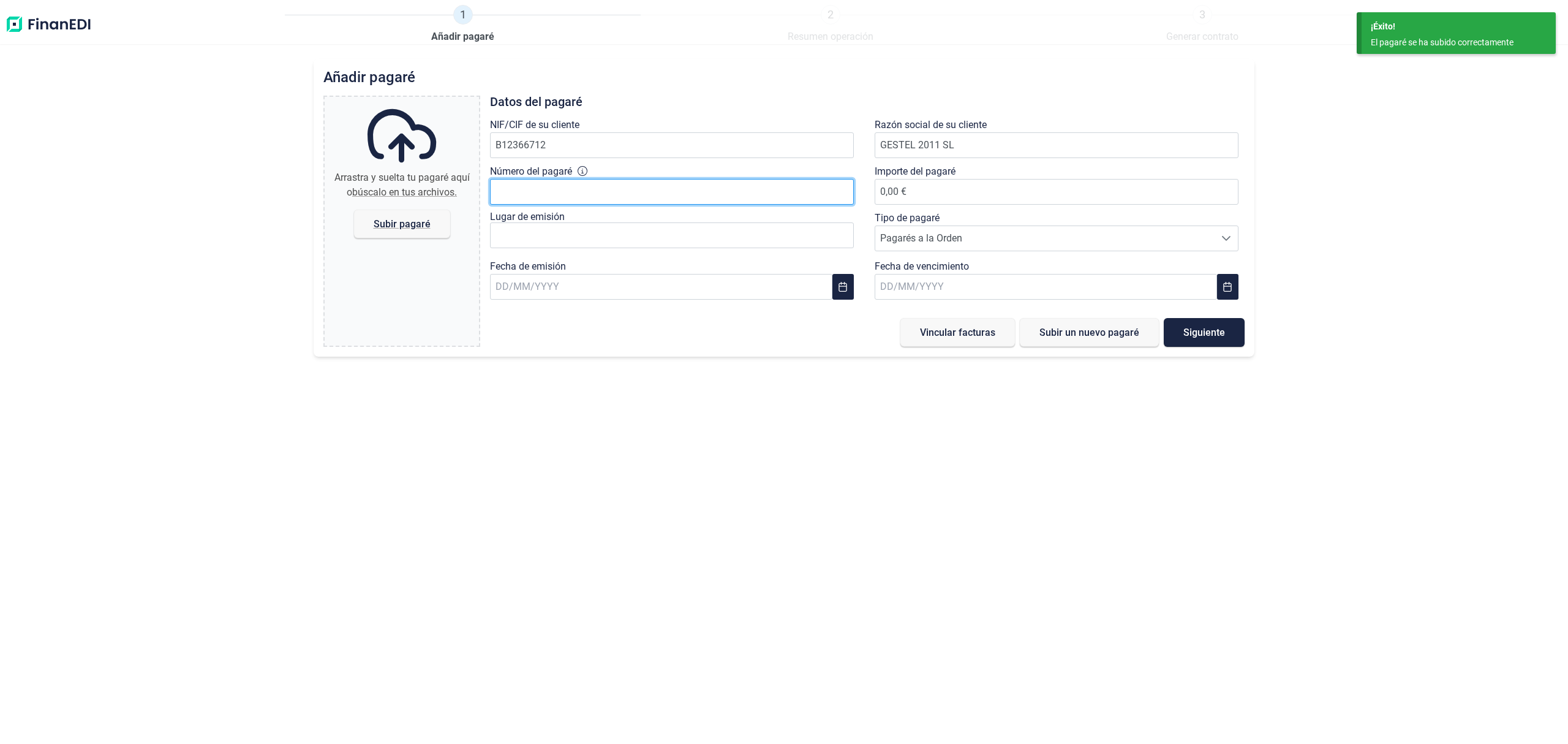
click at [606, 189] on input "Número del pagaré" at bounding box center [672, 192] width 364 height 26
type input "15003091"
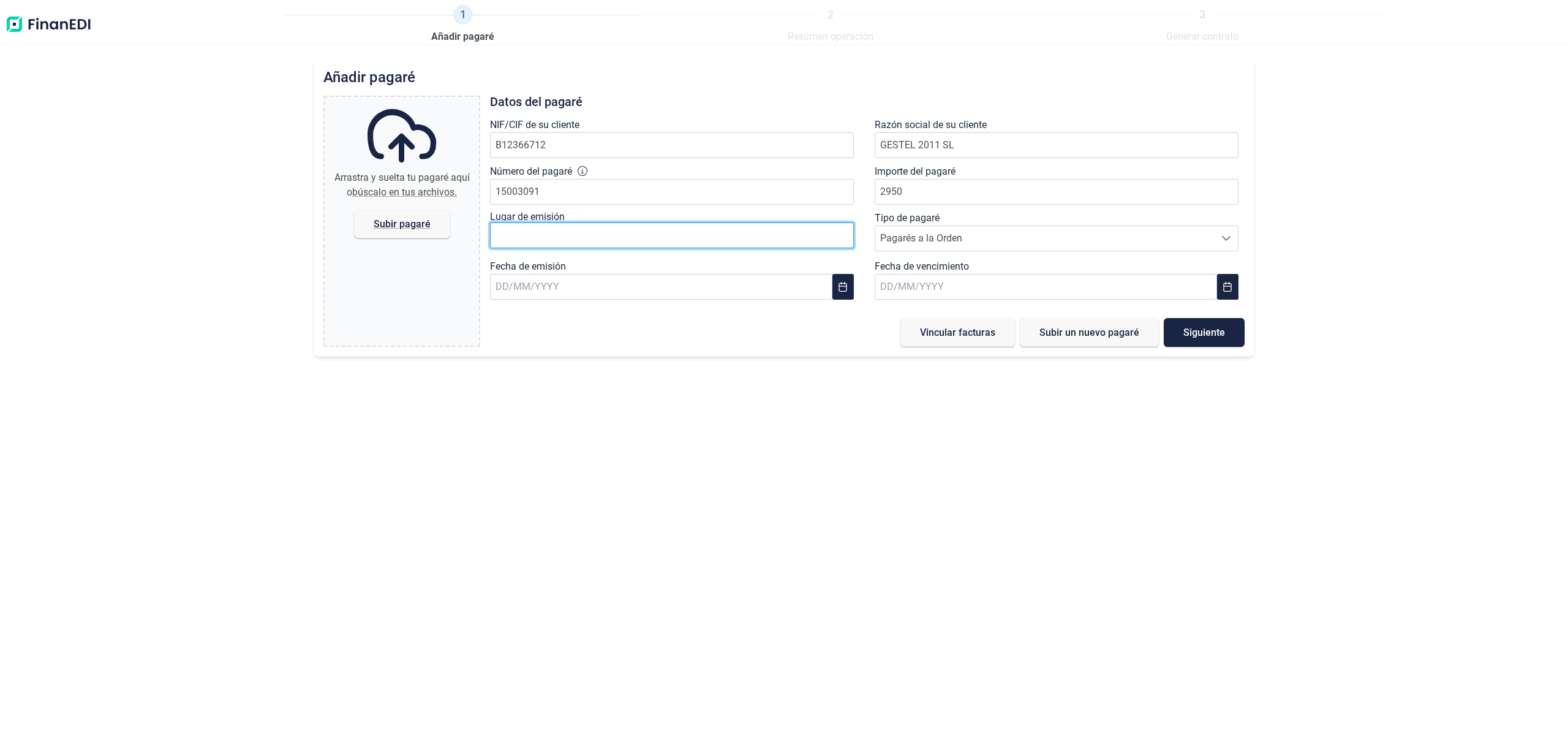
type input "2.950,00 €"
click at [498, 234] on input "text" at bounding box center [672, 235] width 364 height 26
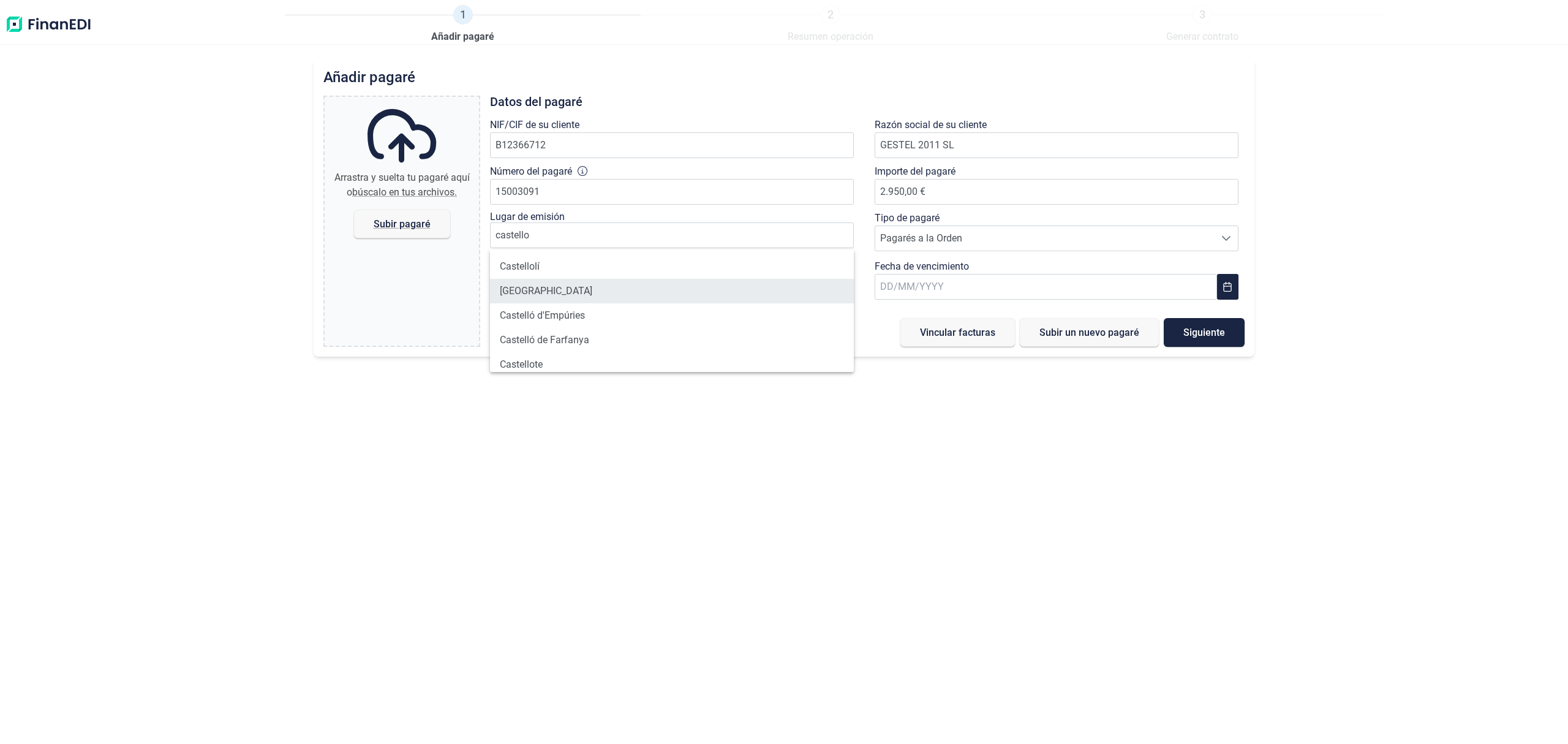
click at [556, 288] on li "[GEOGRAPHIC_DATA]" at bounding box center [672, 291] width 364 height 24
type input "[GEOGRAPHIC_DATA]"
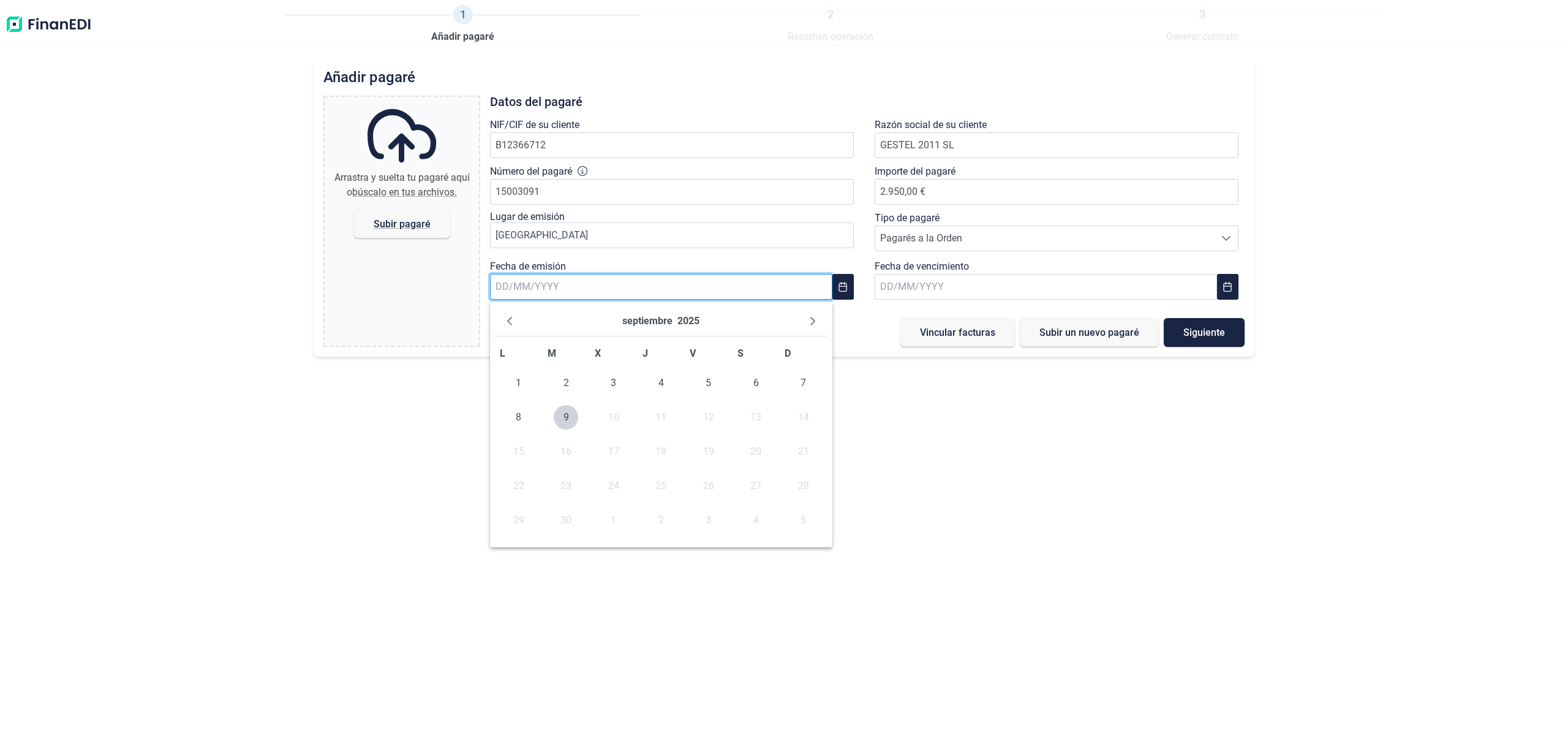
click at [682, 292] on input "text" at bounding box center [661, 286] width 342 height 26
click at [704, 378] on span "5" at bounding box center [708, 382] width 24 height 24
type input "[DATE]"
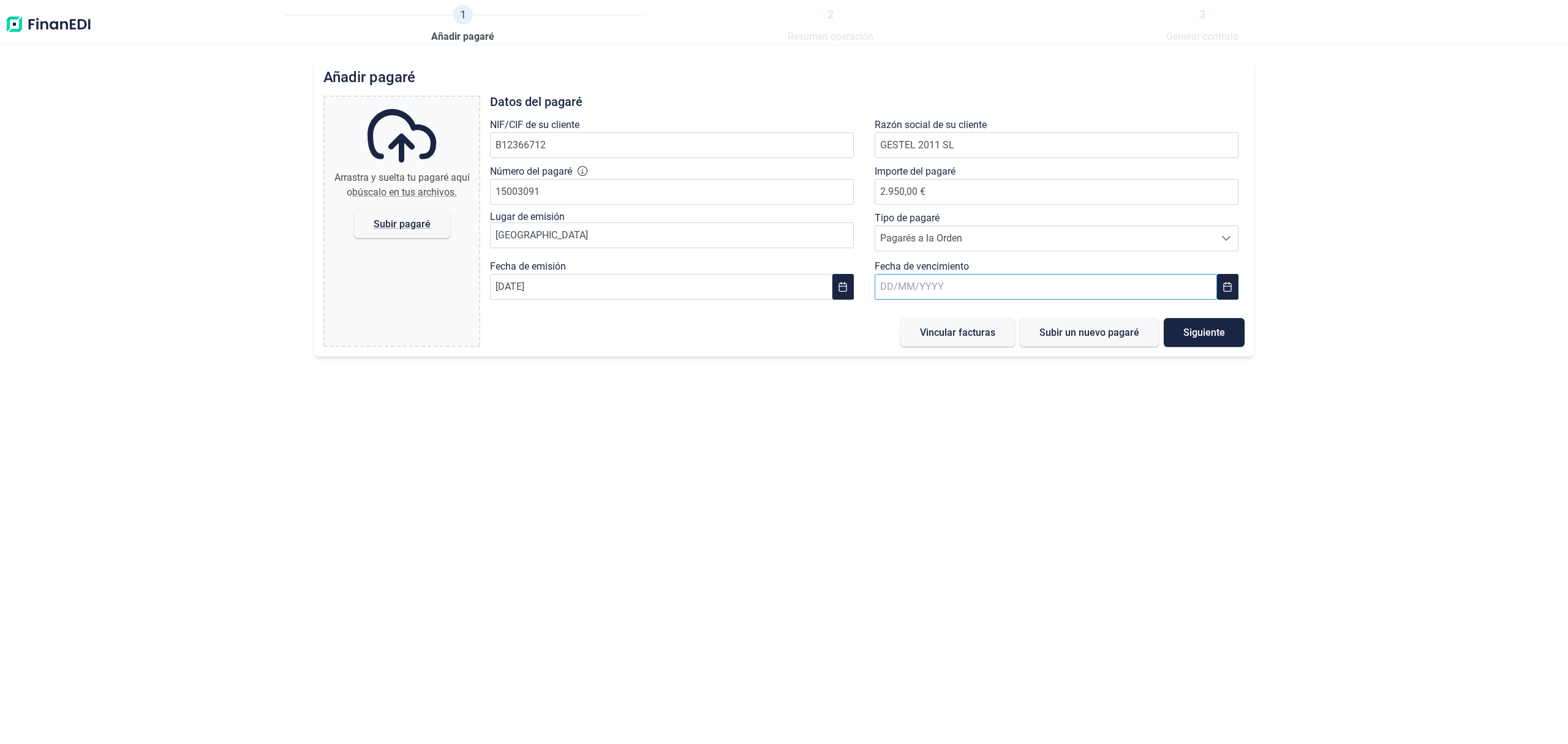
click at [910, 287] on input "text" at bounding box center [1045, 286] width 342 height 26
click at [1051, 381] on span "4" at bounding box center [1045, 382] width 24 height 24
type input "[DATE]"
click at [388, 221] on span "Subir pagaré" at bounding box center [401, 224] width 57 height 9
click at [388, 101] on input "Arrastra y suelta tu pagaré aquí o búscalo en tus archivos. Subir pagaré" at bounding box center [401, 98] width 155 height 4
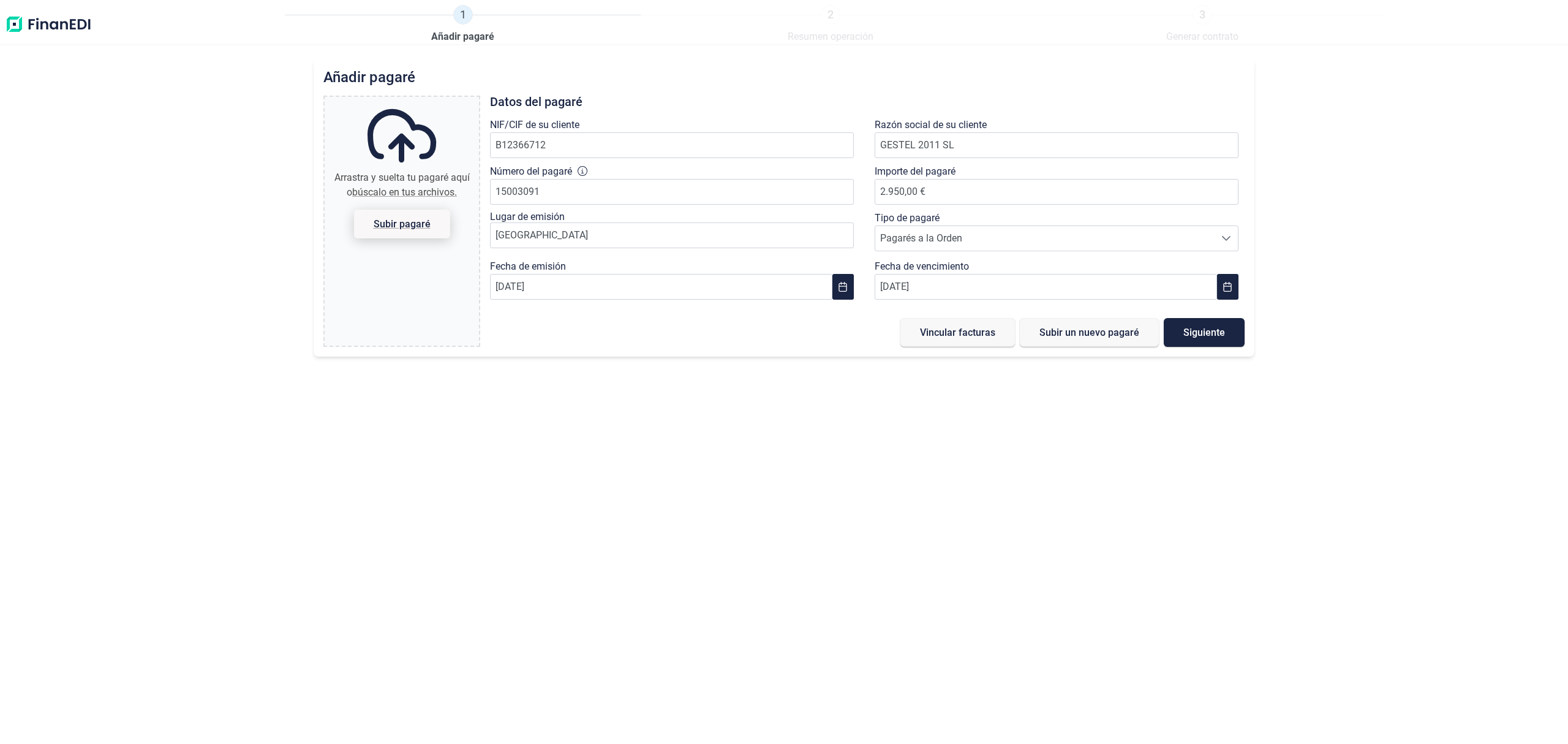
type input "C:\fakepath\[PERSON_NAME] 3.png"
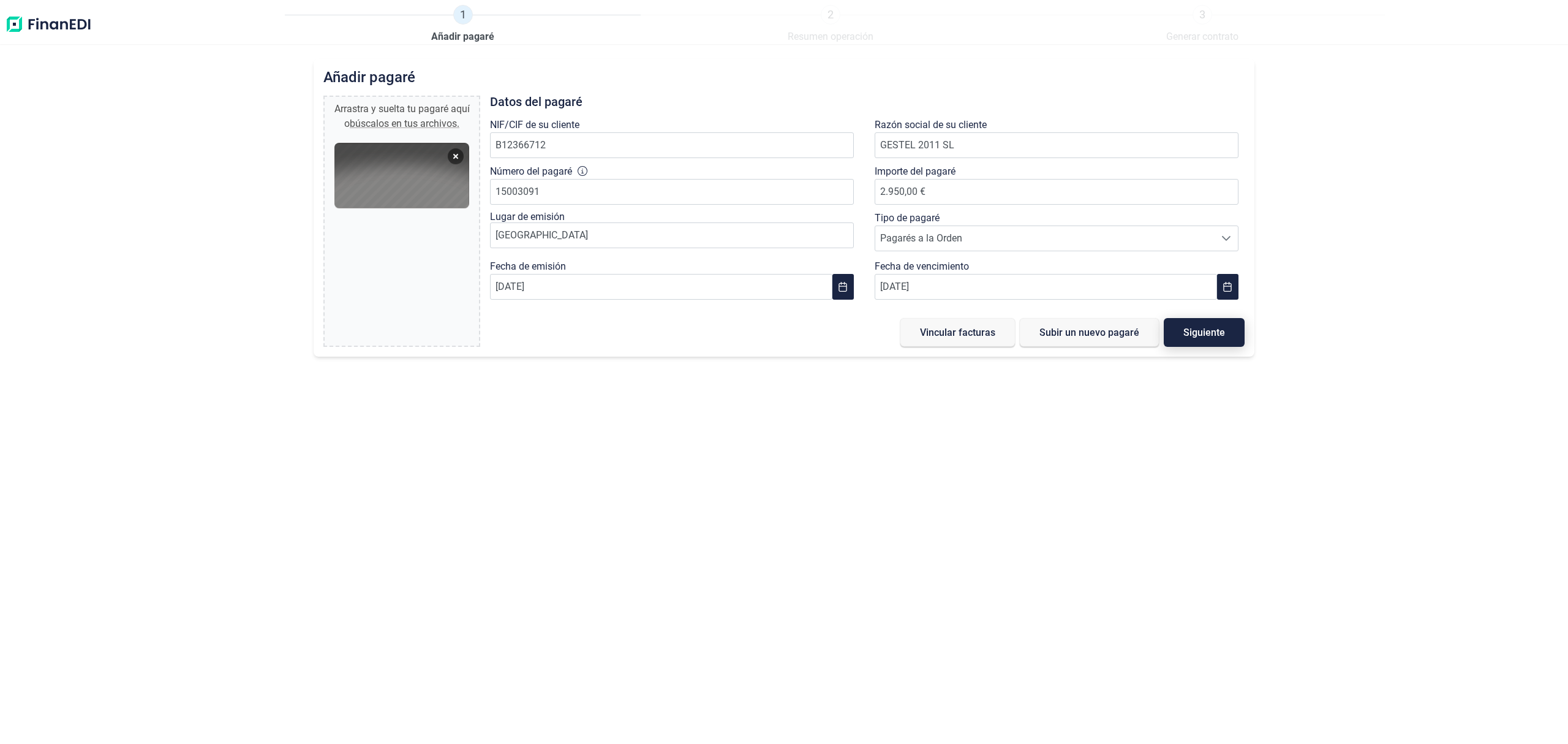
click at [1213, 332] on span "Siguiente" at bounding box center [1204, 332] width 41 height 9
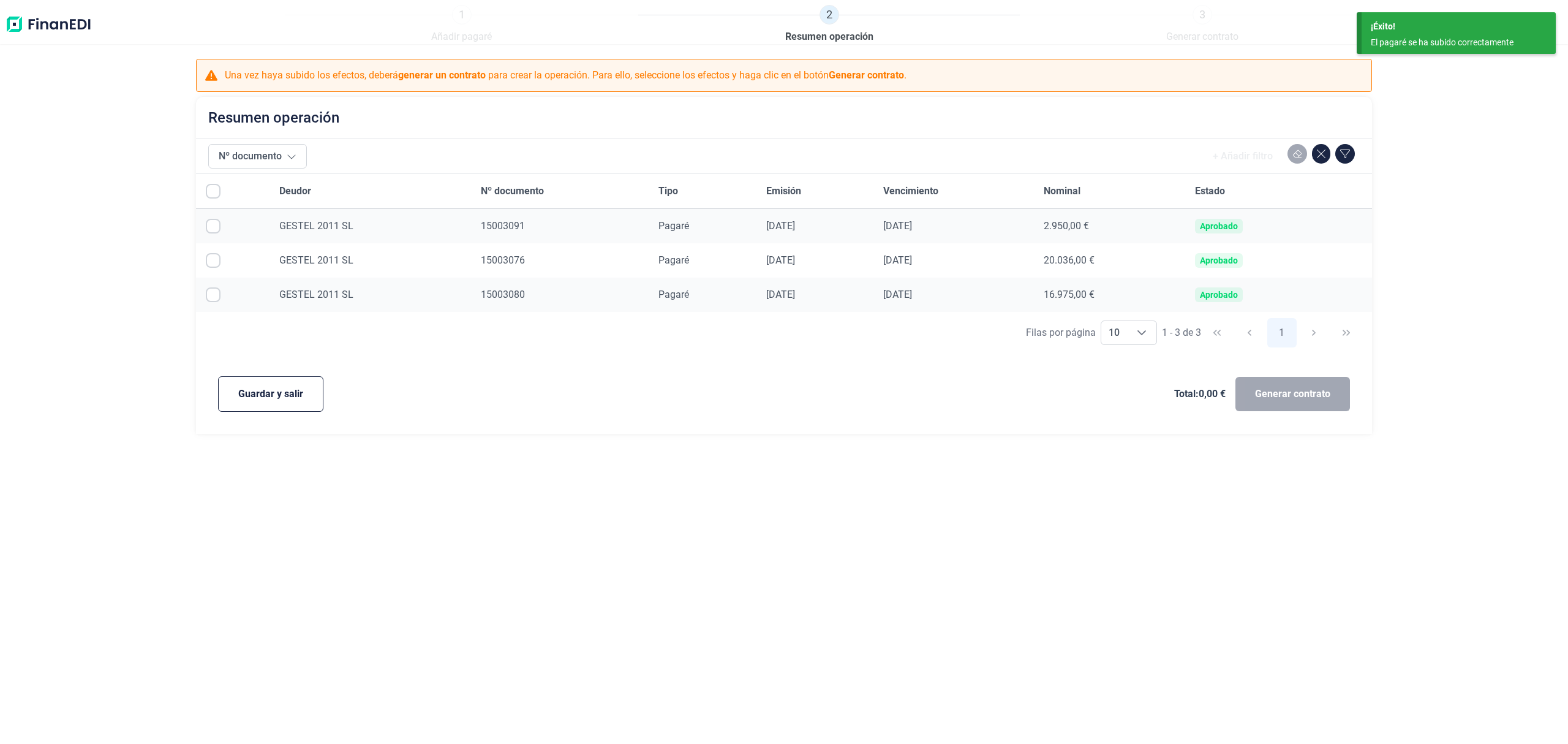
checkbox input "true"
click at [1280, 395] on span "Generar contrato" at bounding box center [1293, 394] width 75 height 15
